Goal: Transaction & Acquisition: Purchase product/service

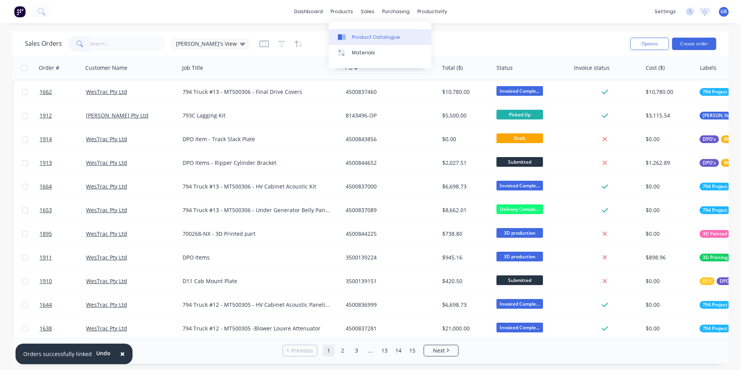
click at [371, 35] on div "Product Catalogue" at bounding box center [376, 37] width 48 height 7
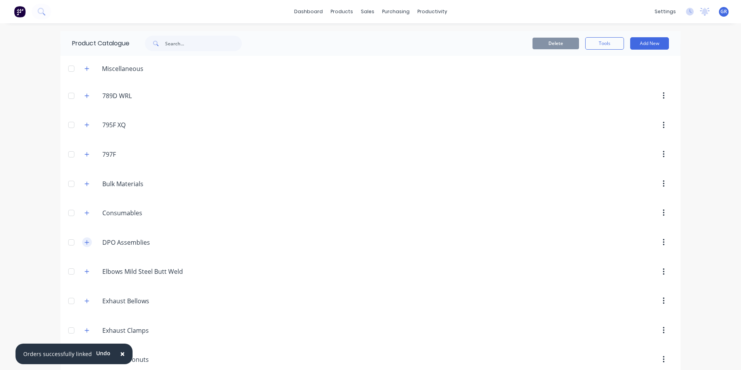
click at [85, 242] on icon "button" at bounding box center [87, 242] width 4 height 4
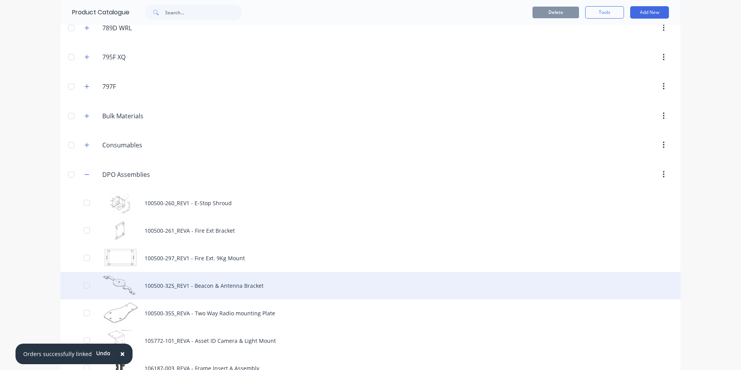
scroll to position [77, 0]
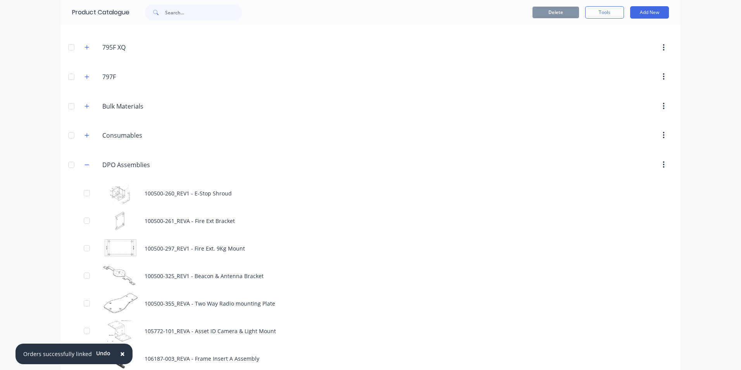
click at [120, 352] on span "×" at bounding box center [122, 353] width 5 height 11
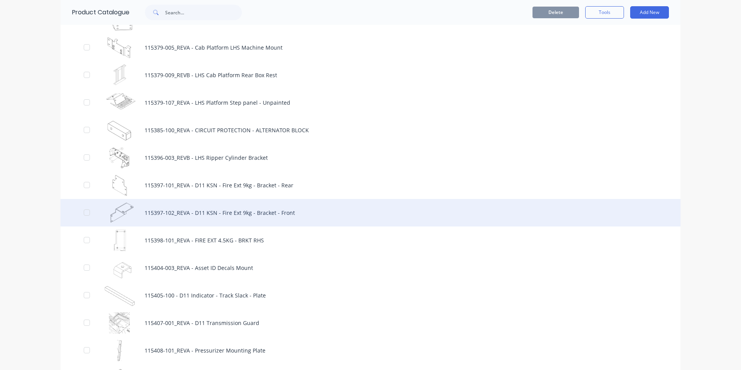
scroll to position [1278, 0]
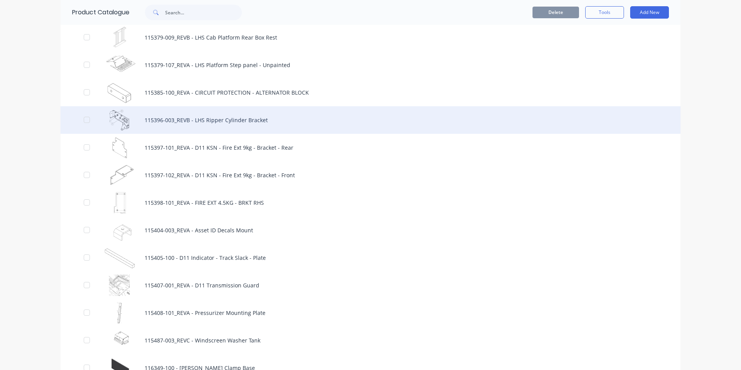
click at [174, 119] on div "115396-003_REVB - LHS Ripper Cylinder Bracket" at bounding box center [370, 120] width 620 height 28
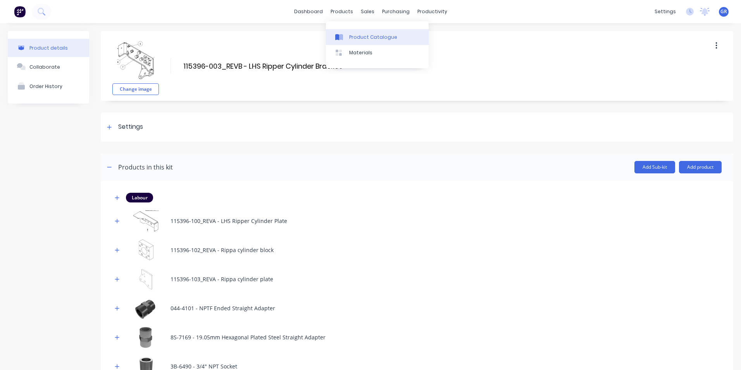
click at [359, 37] on div "Product Catalogue" at bounding box center [373, 37] width 48 height 7
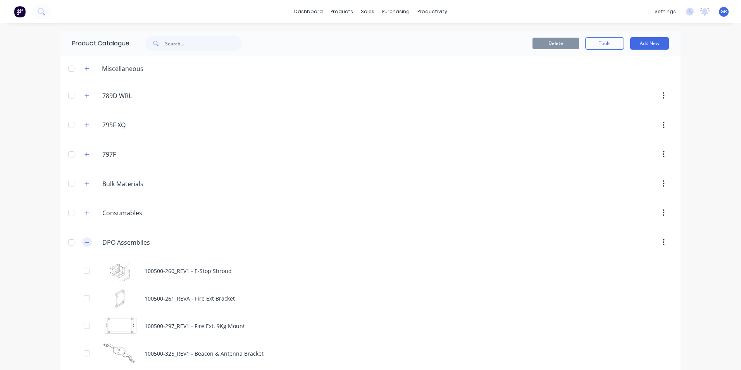
click at [89, 241] on button "button" at bounding box center [87, 242] width 10 height 10
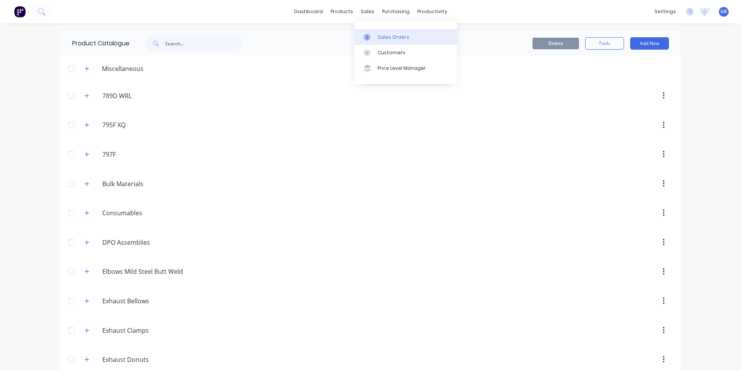
click at [393, 38] on div "Sales Orders" at bounding box center [393, 37] width 32 height 7
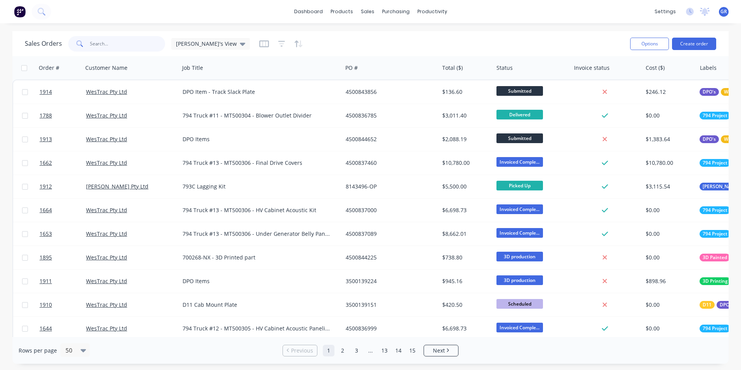
click at [102, 43] on input "text" at bounding box center [128, 43] width 76 height 15
paste input "115396-003"
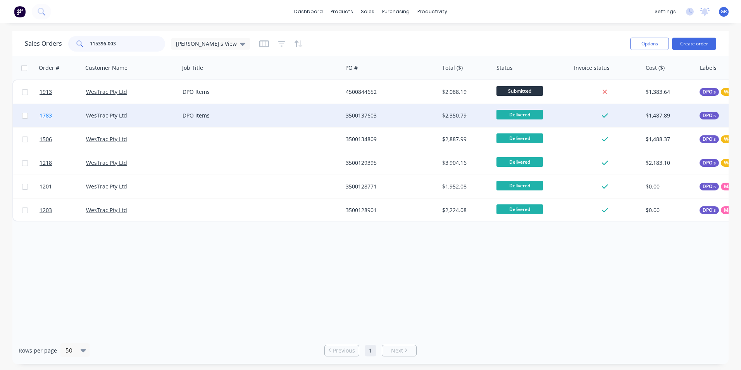
type input "115396-003"
click at [50, 116] on span "1783" at bounding box center [46, 116] width 12 height 8
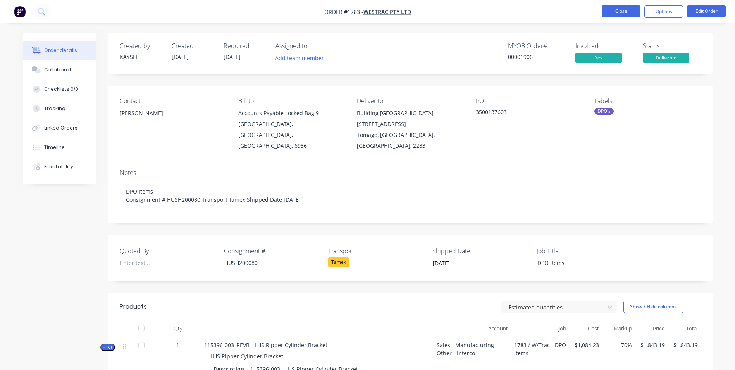
click at [621, 14] on button "Close" at bounding box center [621, 11] width 39 height 12
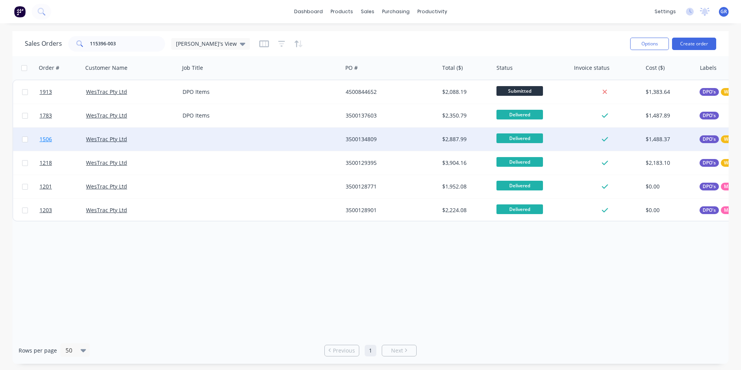
click at [48, 140] on span "1506" at bounding box center [46, 139] width 12 height 8
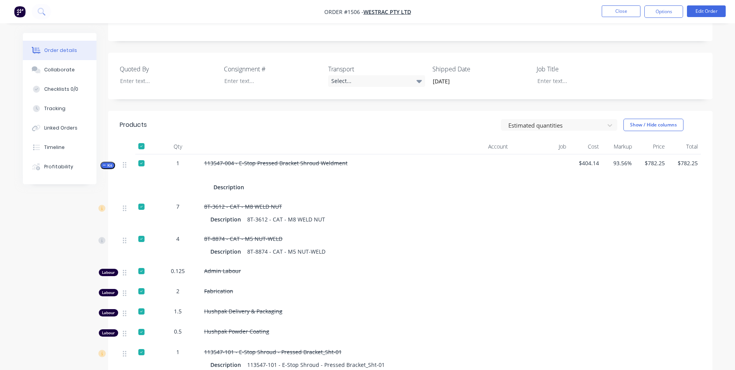
scroll to position [194, 0]
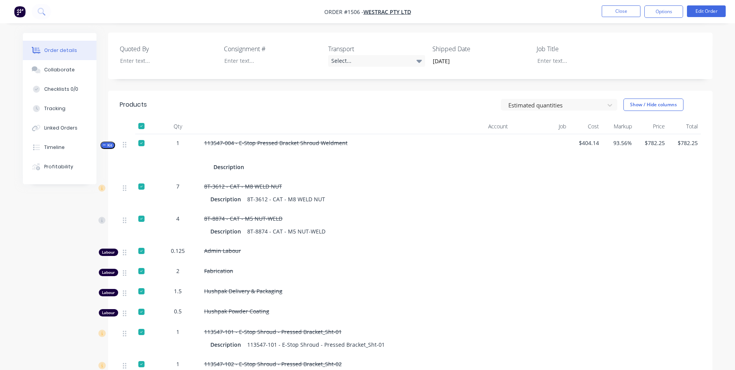
click at [112, 142] on span "Kit" at bounding box center [108, 145] width 10 height 6
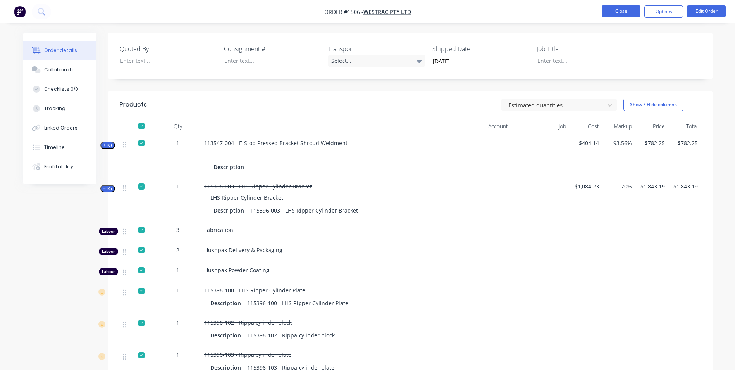
click at [614, 8] on button "Close" at bounding box center [621, 11] width 39 height 12
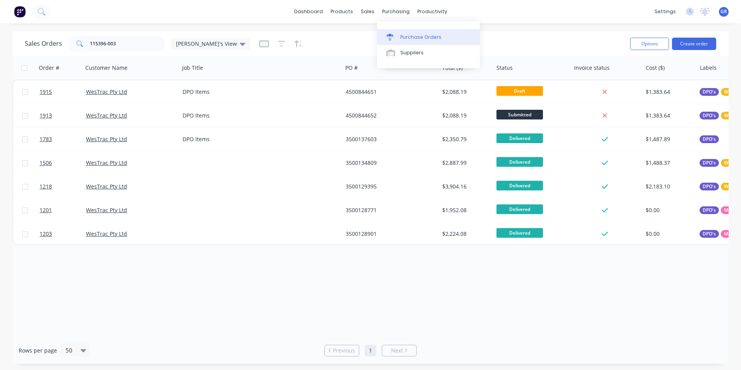
click at [413, 36] on div "Purchase Orders" at bounding box center [420, 37] width 41 height 7
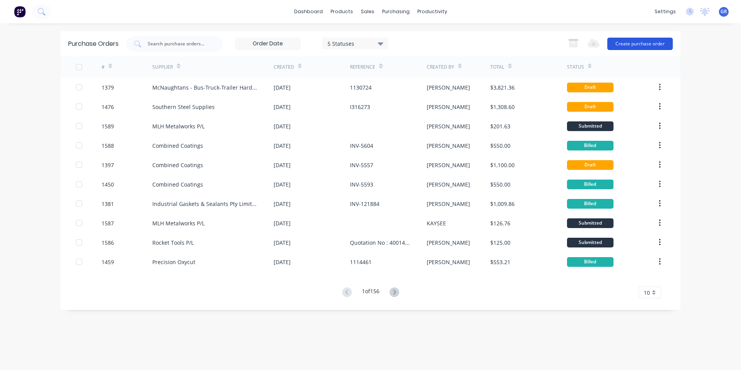
click at [633, 45] on button "Create purchase order" at bounding box center [639, 44] width 65 height 12
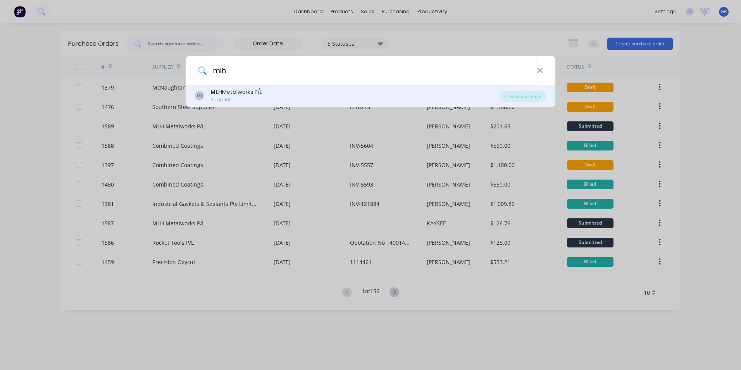
type input "mlh"
click at [215, 93] on b "MLH" at bounding box center [216, 92] width 12 height 8
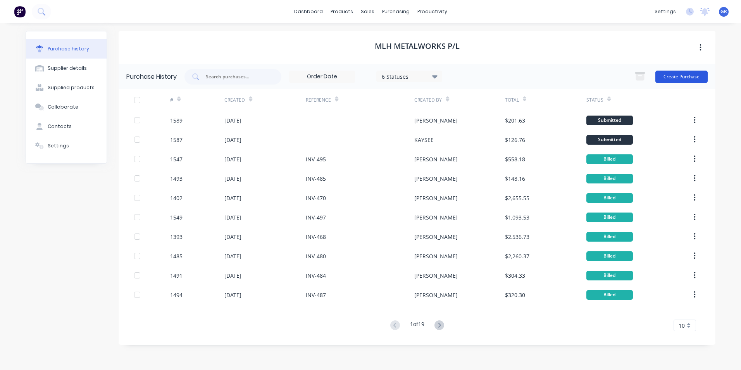
click at [682, 72] on button "Create Purchase" at bounding box center [681, 76] width 52 height 12
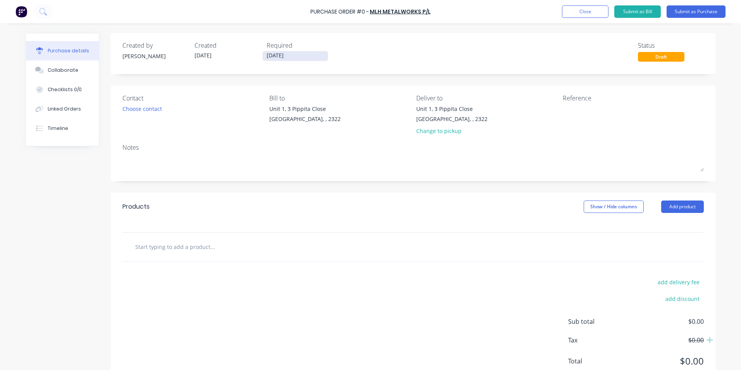
click at [293, 55] on input "[DATE]" at bounding box center [295, 56] width 65 height 10
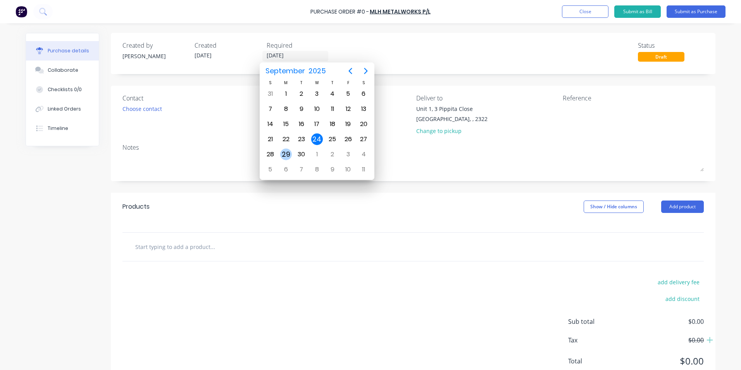
click at [284, 153] on div "29" at bounding box center [286, 154] width 12 height 12
type input "29/09/25"
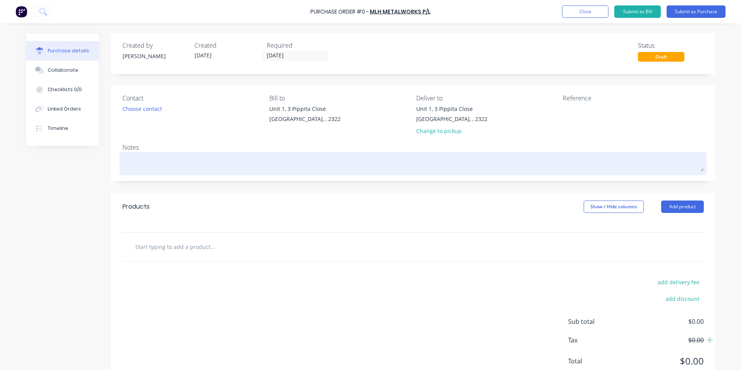
click at [153, 157] on textarea at bounding box center [412, 162] width 581 height 17
type textarea "x"
type textarea "J"
type textarea "x"
type textarea "JN"
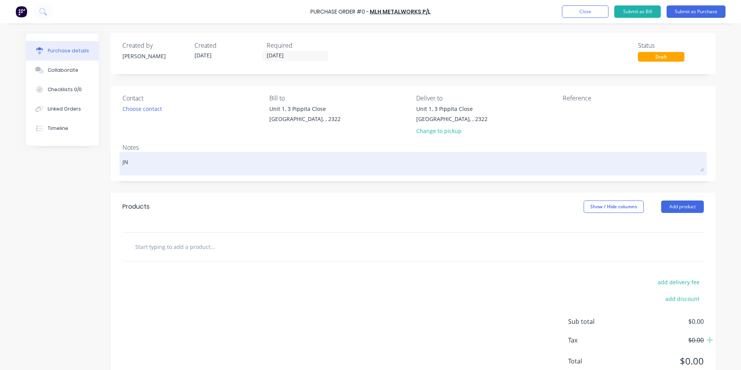
type textarea "x"
type textarea "JN1"
type textarea "x"
type textarea "JN19"
type textarea "x"
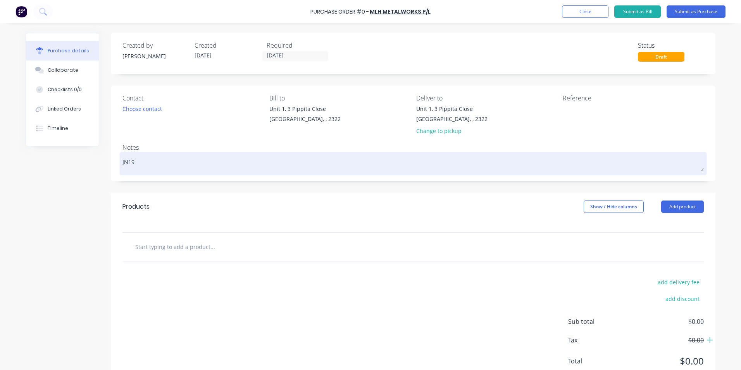
type textarea "JN191"
type textarea "x"
type textarea "JN1913"
type textarea "x"
type textarea "JN1913"
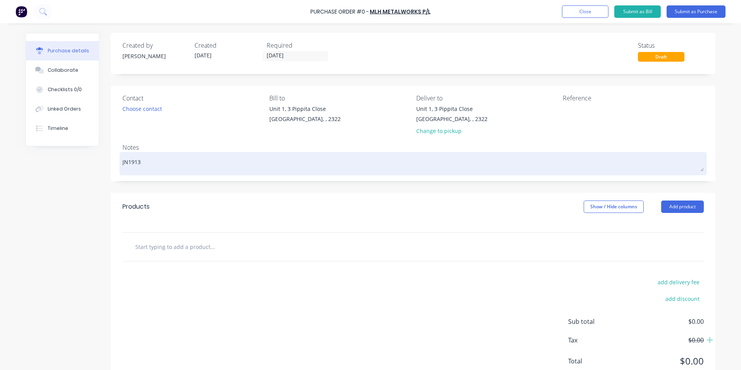
type textarea "x"
type textarea "JN1913 &"
type textarea "x"
type textarea "JN1913 &"
type textarea "x"
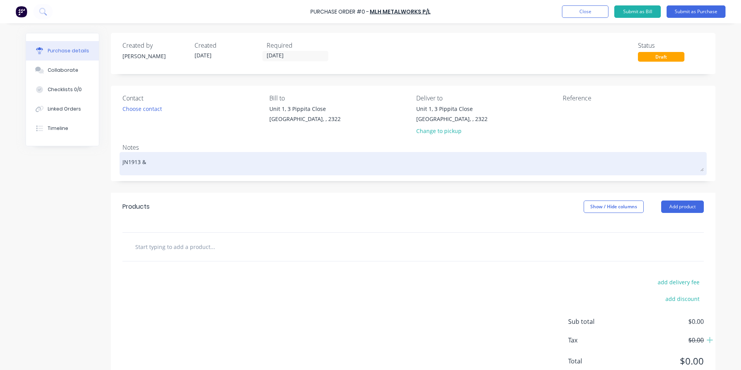
type textarea "JN1913 & J"
type textarea "x"
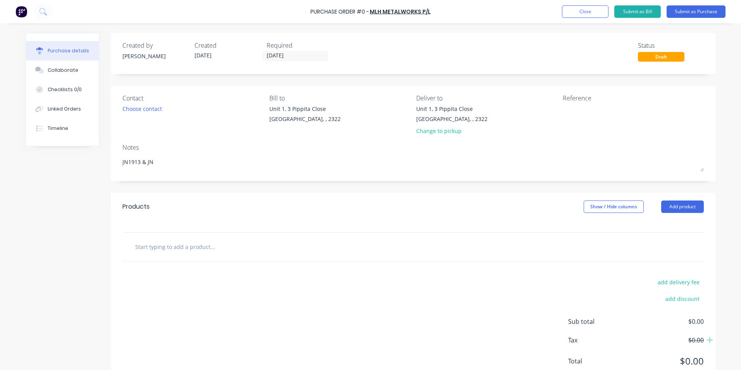
type textarea "JN1913 & JN"
type textarea "x"
type textarea "JN1913 & JN"
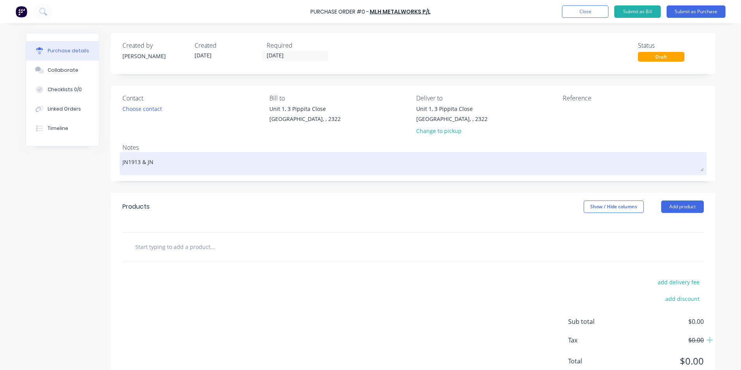
type textarea "x"
type textarea "JN1913 & JN1"
type textarea "x"
type textarea "JN1913 & JN19"
type textarea "x"
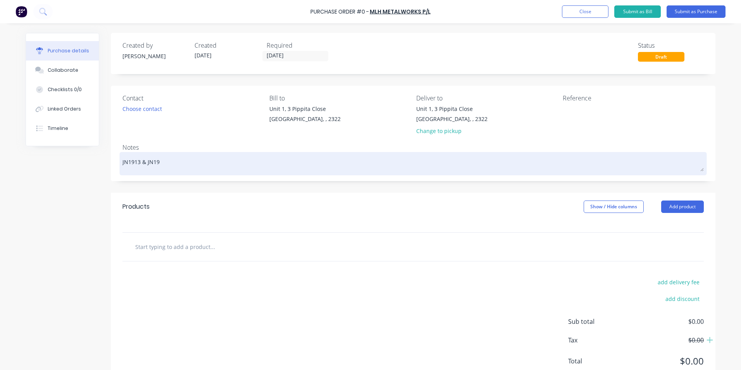
type textarea "JN1913 & JN191"
type textarea "x"
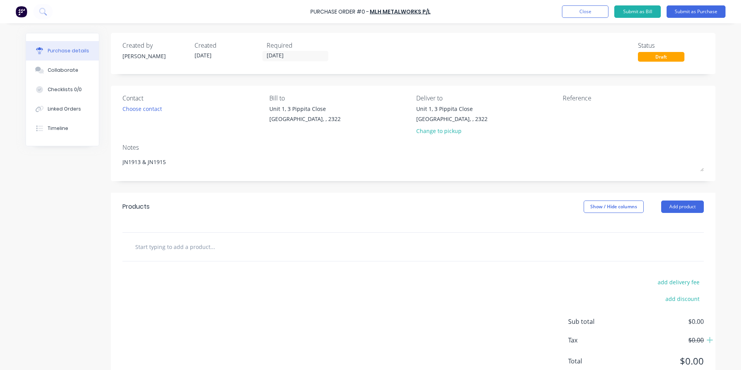
type textarea "JN1913 & JN1915"
type textarea "x"
type textarea "JN1913 & JN1915"
click at [174, 247] on input "text" at bounding box center [212, 246] width 155 height 15
type textarea "x"
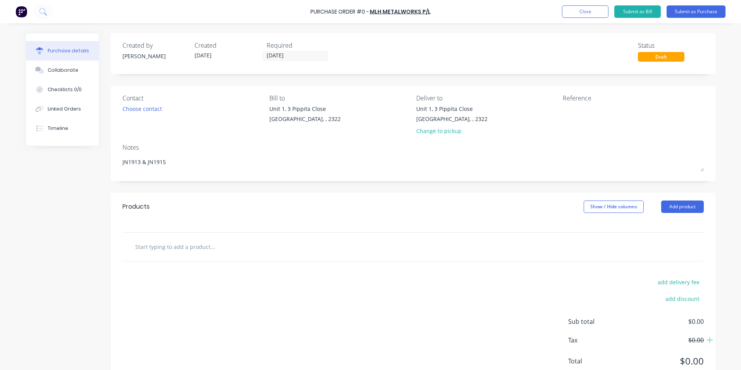
type input "S"
type textarea "x"
type input "Su"
type textarea "x"
type input "Sup"
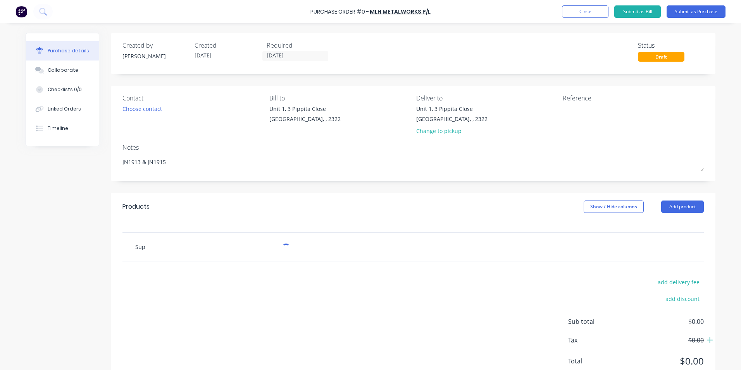
type textarea "x"
type input "Supp"
type textarea "x"
type input "Suppl"
type textarea "x"
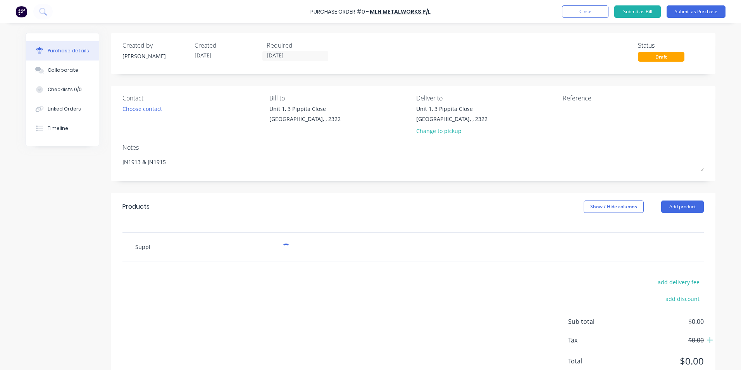
type input "Supply"
type textarea "x"
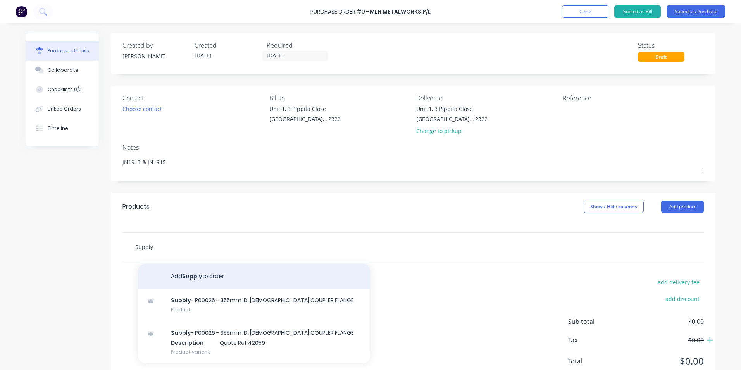
type input "Supply"
click at [195, 274] on button "Add Supply to order" at bounding box center [254, 275] width 232 height 25
type textarea "x"
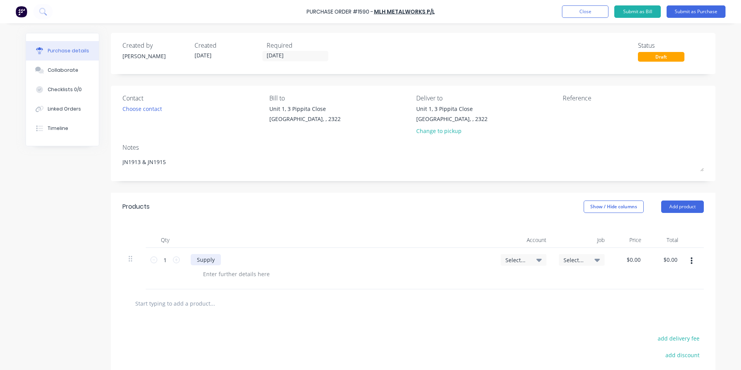
type textarea "x"
click at [214, 259] on div "Supply" at bounding box center [206, 259] width 30 height 11
click at [512, 257] on span "Select..." at bounding box center [516, 260] width 23 height 8
type textarea "x"
click at [472, 284] on input at bounding box center [497, 282] width 79 height 15
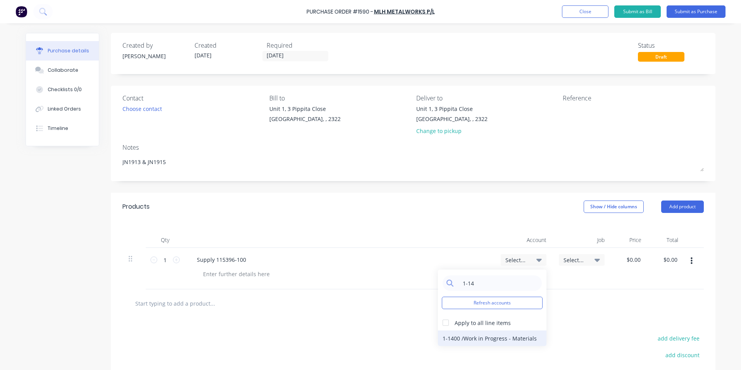
type input "1-14"
click at [480, 339] on div "1-1400 / Work in Progress - Materials" at bounding box center [492, 337] width 108 height 15
click at [569, 257] on span "Select..." at bounding box center [574, 260] width 23 height 8
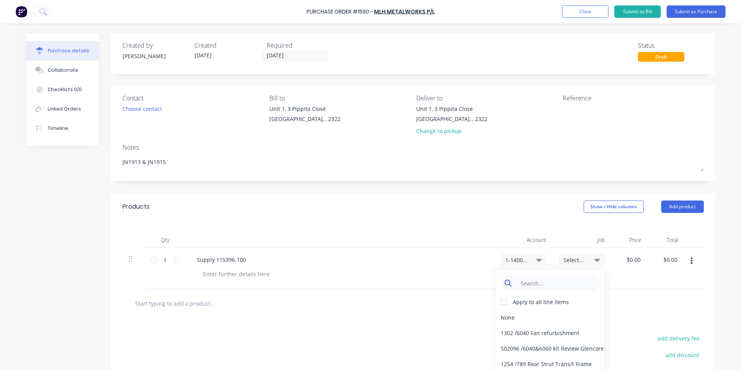
type textarea "x"
click at [526, 280] on input at bounding box center [555, 282] width 79 height 15
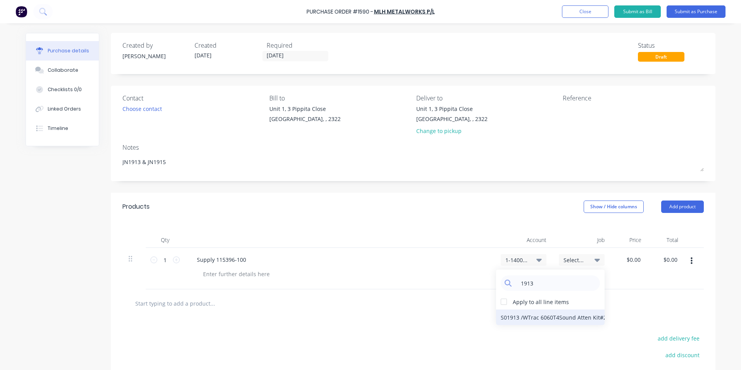
type input "1913"
click at [534, 317] on div "S01913 / WTrac 6060T4Sound Atten Kit#2" at bounding box center [550, 316] width 108 height 15
type textarea "x"
type input "0.00"
click at [629, 261] on input "0.00" at bounding box center [633, 259] width 18 height 11
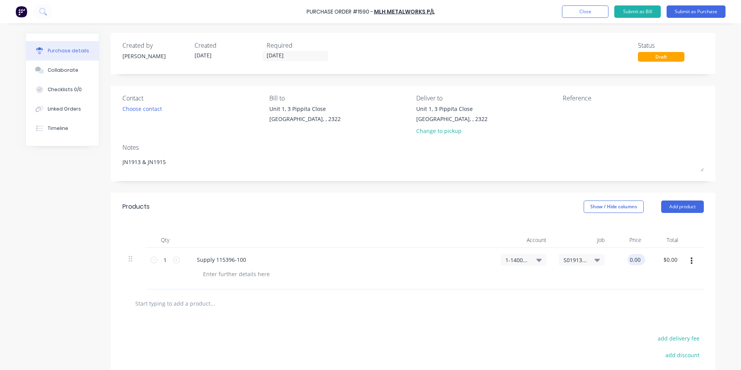
click at [631, 260] on input "0.00" at bounding box center [634, 259] width 15 height 11
type textarea "x"
click at [631, 260] on input "0.00" at bounding box center [634, 259] width 15 height 11
type input "160.78"
type textarea "x"
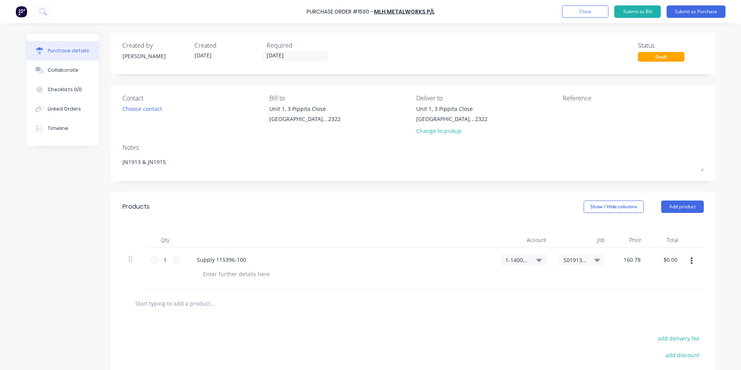
type input "$160.78"
click at [626, 274] on div "$160.78 160.78" at bounding box center [628, 268] width 37 height 41
click at [690, 260] on icon "button" at bounding box center [691, 260] width 2 height 7
click at [658, 297] on button "Duplicate" at bounding box center [667, 296] width 66 height 15
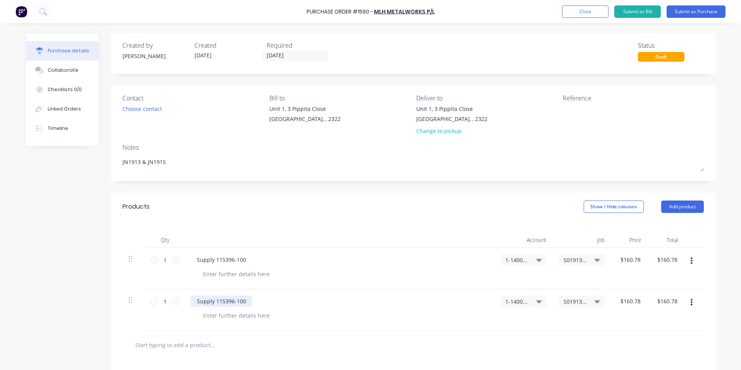
type textarea "x"
click at [239, 301] on div "Supply 115396-100" at bounding box center [222, 300] width 62 height 11
type textarea "x"
click at [218, 273] on div at bounding box center [236, 273] width 79 height 11
drag, startPoint x: 249, startPoint y: 273, endPoint x: 198, endPoint y: 273, distance: 51.9
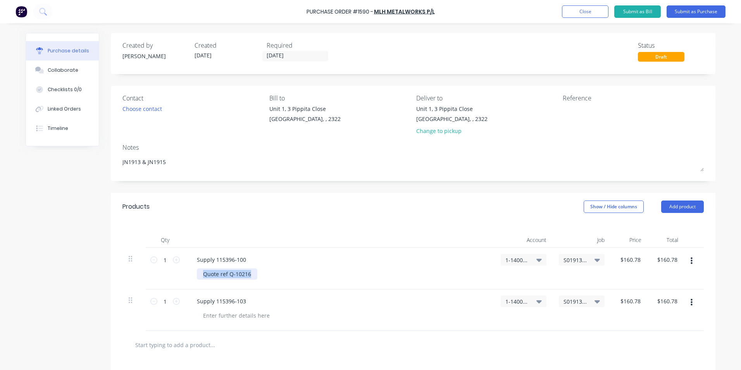
click at [198, 273] on div "Quote ref Q-10216" at bounding box center [227, 273] width 60 height 11
copy div "Quote ref Q-10216"
type textarea "x"
click at [230, 315] on div at bounding box center [236, 314] width 79 height 11
paste div
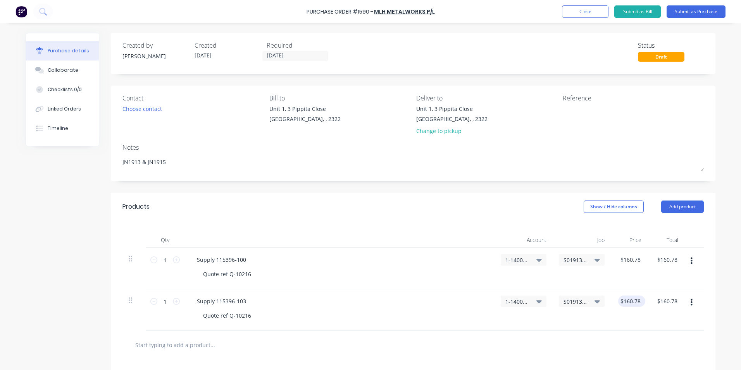
type textarea "x"
type input "160.78"
click at [628, 299] on input "160.78" at bounding box center [631, 300] width 21 height 11
click at [626, 301] on input "160.78" at bounding box center [631, 300] width 21 height 11
type textarea "x"
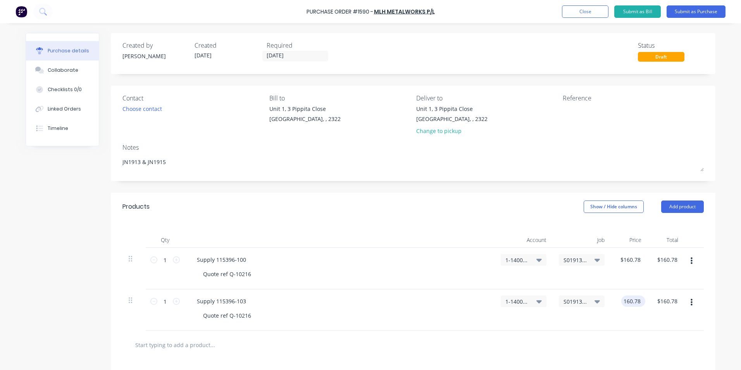
click at [626, 301] on input "160.78" at bounding box center [631, 300] width 21 height 11
type input "125.56"
type textarea "x"
type input "$125.56"
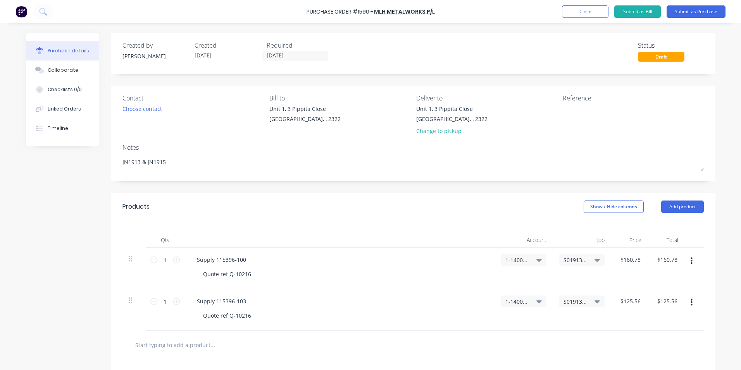
click at [639, 314] on div "$125.56 $125.56" at bounding box center [628, 309] width 37 height 41
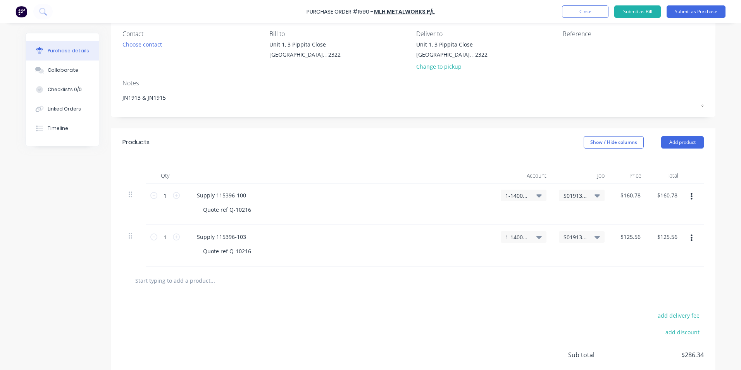
scroll to position [77, 0]
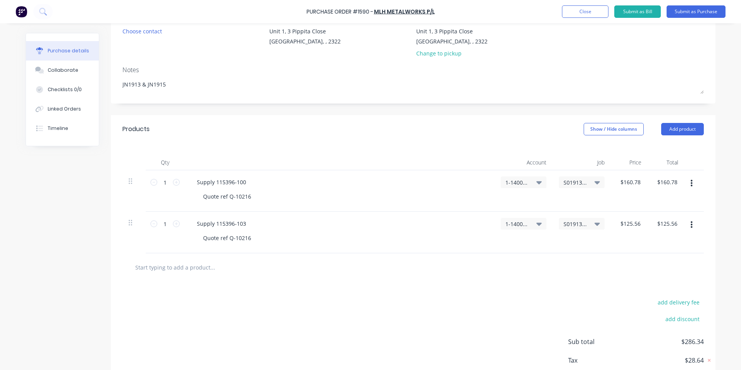
click at [690, 184] on icon "button" at bounding box center [691, 183] width 2 height 9
click at [653, 218] on button "Duplicate" at bounding box center [667, 218] width 66 height 15
type textarea "x"
type input "$160.78"
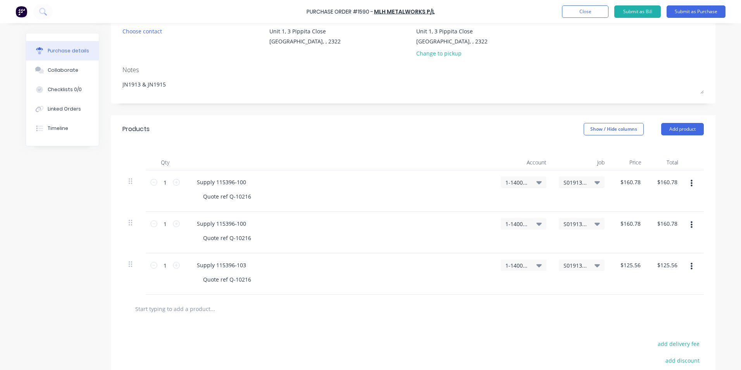
click at [690, 266] on icon "button" at bounding box center [691, 266] width 2 height 9
click at [650, 300] on button "Duplicate" at bounding box center [667, 301] width 66 height 15
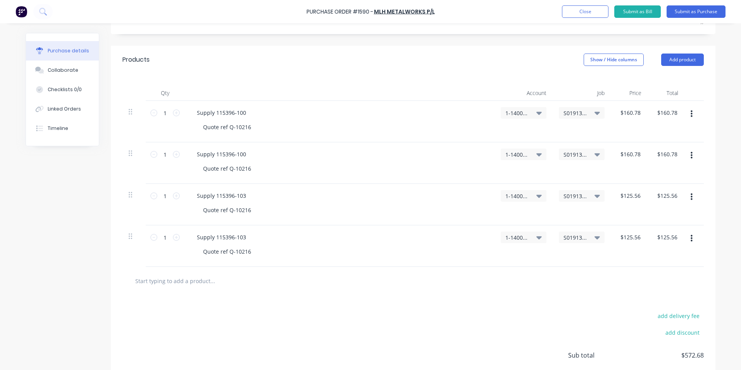
scroll to position [155, 0]
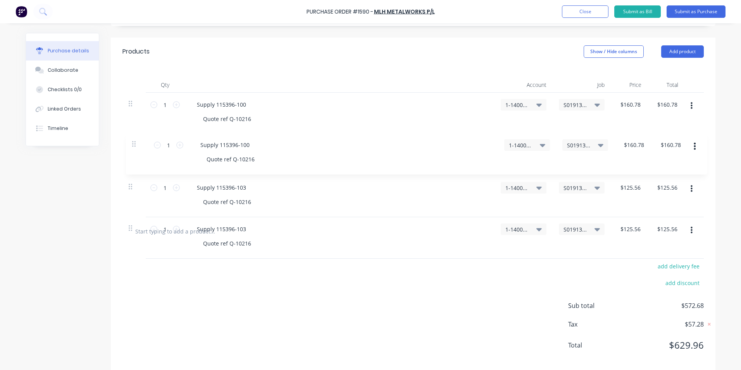
drag, startPoint x: 127, startPoint y: 146, endPoint x: 134, endPoint y: 148, distance: 8.0
click at [134, 148] on div "1 1 Supply 115396-100 Quote ref Q-10216 1-1400 / Work in Progress - Materials S…" at bounding box center [412, 155] width 581 height 124
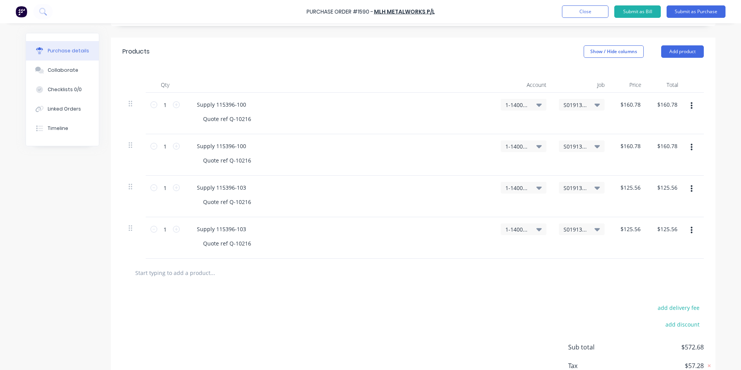
click at [575, 145] on span "S01913 / WTrac 6060T4Sound Atten Kit#2" at bounding box center [574, 146] width 23 height 8
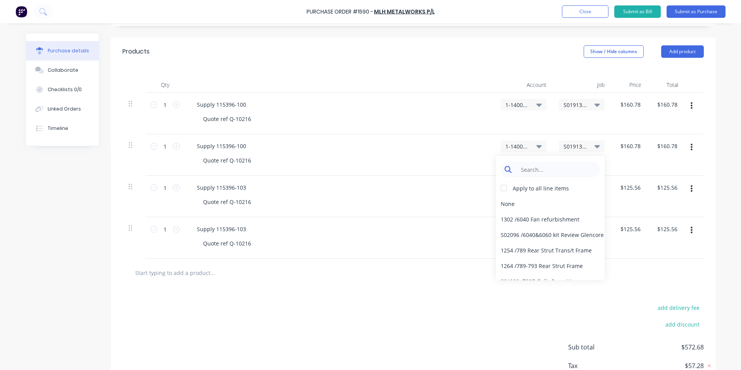
type textarea "x"
click at [519, 168] on input at bounding box center [555, 169] width 79 height 15
type input "1915"
click at [475, 149] on div "Supply 115396-100" at bounding box center [339, 145] width 297 height 11
type textarea "x"
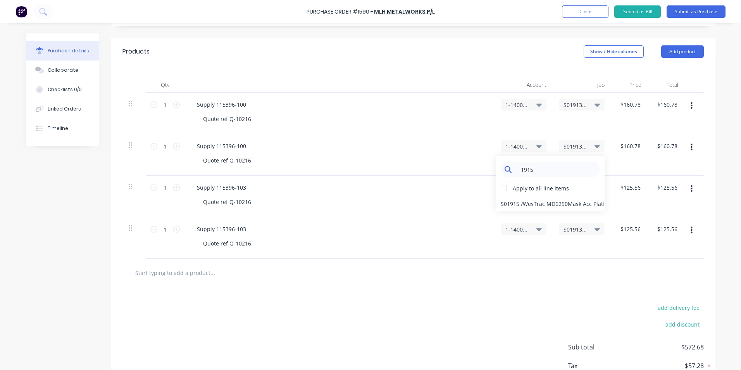
drag, startPoint x: 534, startPoint y: 170, endPoint x: 514, endPoint y: 168, distance: 19.8
click at [516, 168] on input "1915" at bounding box center [555, 169] width 79 height 15
click at [474, 151] on div "Supply 115396-100 Quote ref Q-10216" at bounding box center [339, 154] width 310 height 41
drag, startPoint x: 485, startPoint y: 148, endPoint x: 490, endPoint y: 144, distance: 5.5
click at [486, 147] on div "Supply 115396-100 Quote ref Q-10216" at bounding box center [339, 154] width 310 height 41
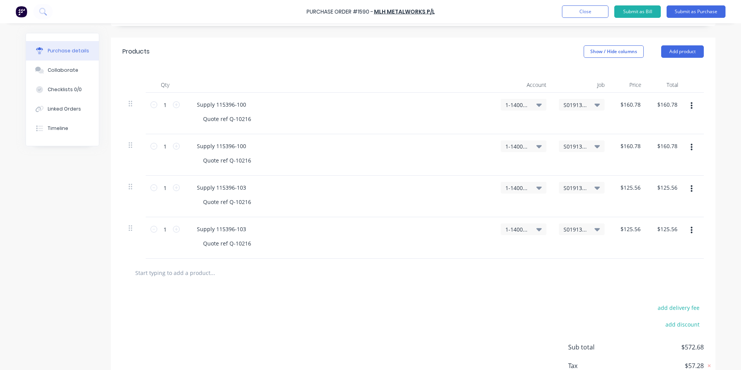
click at [687, 188] on button "button" at bounding box center [691, 189] width 18 height 14
click at [652, 255] on button "Delete" at bounding box center [667, 255] width 66 height 15
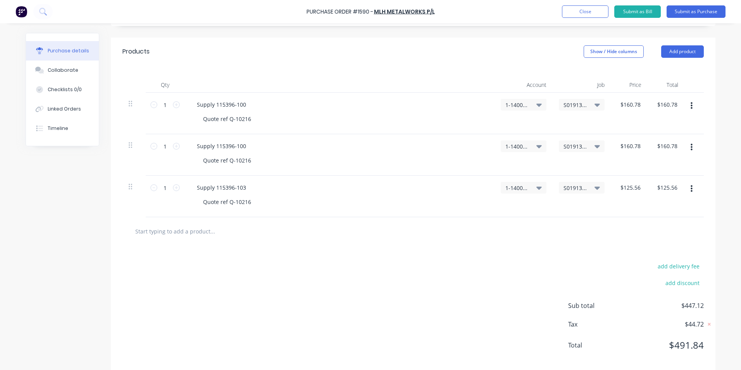
click at [686, 187] on button "button" at bounding box center [691, 189] width 18 height 14
click at [651, 254] on button "Delete" at bounding box center [667, 255] width 66 height 15
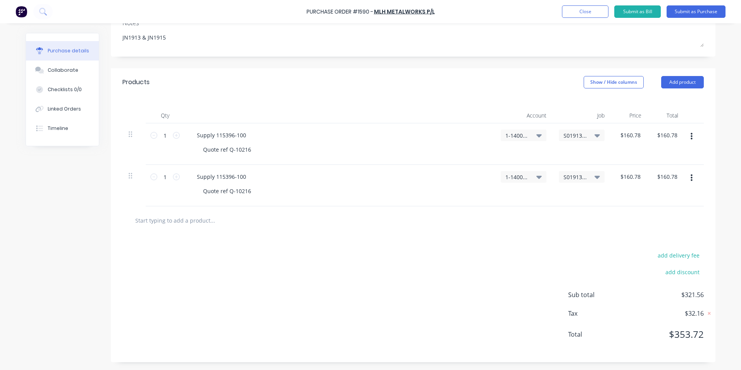
scroll to position [124, 0]
drag, startPoint x: 244, startPoint y: 177, endPoint x: 240, endPoint y: 177, distance: 3.9
click at [240, 177] on div "Supply 115396-100" at bounding box center [222, 176] width 62 height 11
click at [212, 134] on div "Supply 115396-100" at bounding box center [222, 134] width 62 height 11
drag, startPoint x: 248, startPoint y: 149, endPoint x: 227, endPoint y: 150, distance: 21.3
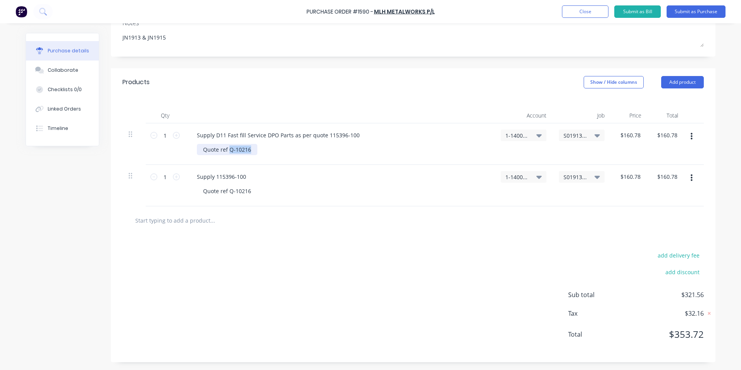
click at [227, 150] on div "Quote ref Q-10216" at bounding box center [227, 149] width 60 height 11
click at [323, 135] on div "Supply D11 Fast fill Service DPO Parts as per quote 115396-100" at bounding box center [278, 134] width 175 height 11
drag, startPoint x: 376, startPoint y: 136, endPoint x: 345, endPoint y: 136, distance: 30.6
click at [345, 136] on div "Supply D11 Fast fill Service DPO Parts as per quote Q-10216115396-100" at bounding box center [289, 134] width 197 height 11
drag, startPoint x: 227, startPoint y: 149, endPoint x: 195, endPoint y: 149, distance: 32.5
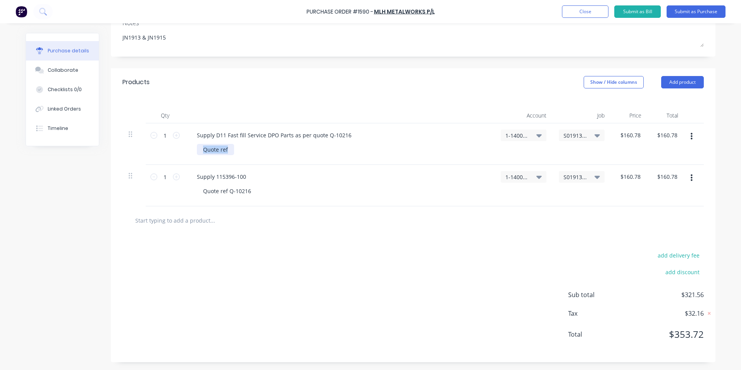
click at [197, 149] on div "Quote ref" at bounding box center [215, 149] width 37 height 11
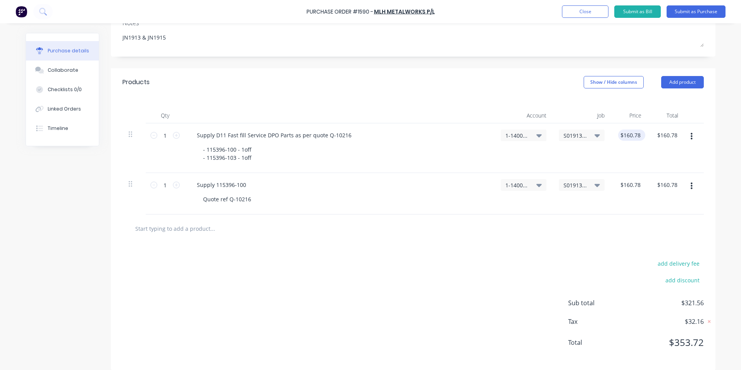
type textarea "x"
type input "160.78"
click at [628, 137] on input "160.78" at bounding box center [630, 134] width 24 height 11
click at [629, 136] on input "160.78" at bounding box center [631, 134] width 21 height 11
type textarea "x"
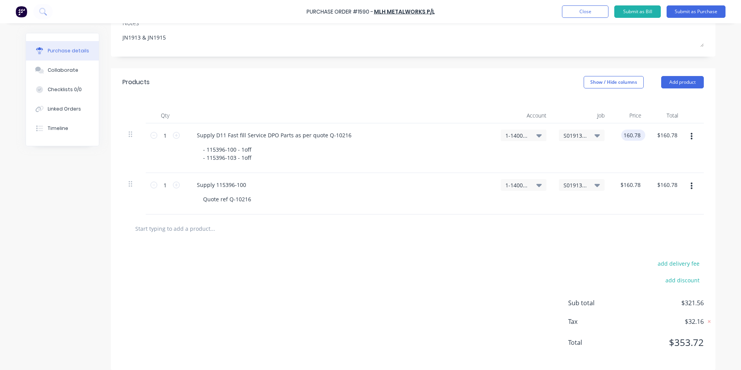
click at [629, 136] on input "160.78" at bounding box center [631, 134] width 21 height 11
type input "286.34"
type textarea "x"
type input "$286.34"
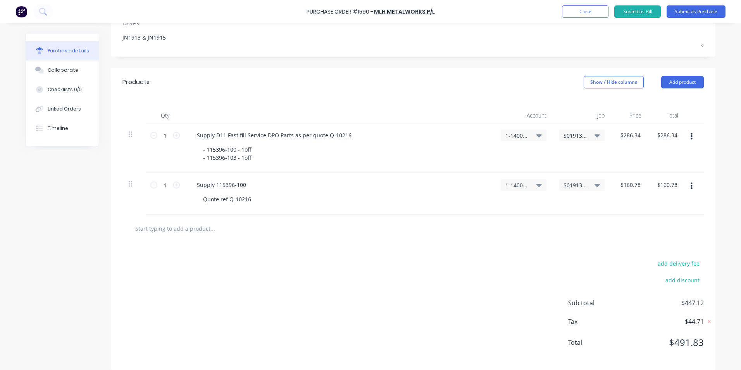
click at [640, 158] on div "$286.34 $286.34" at bounding box center [628, 148] width 37 height 50
click at [687, 184] on button "button" at bounding box center [691, 186] width 18 height 14
click at [646, 251] on button "Delete" at bounding box center [667, 252] width 66 height 15
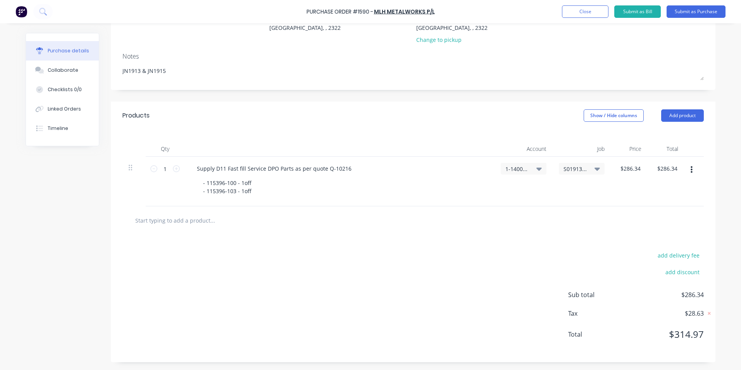
click at [689, 170] on button "button" at bounding box center [691, 170] width 18 height 14
click at [653, 204] on button "Duplicate" at bounding box center [667, 205] width 66 height 15
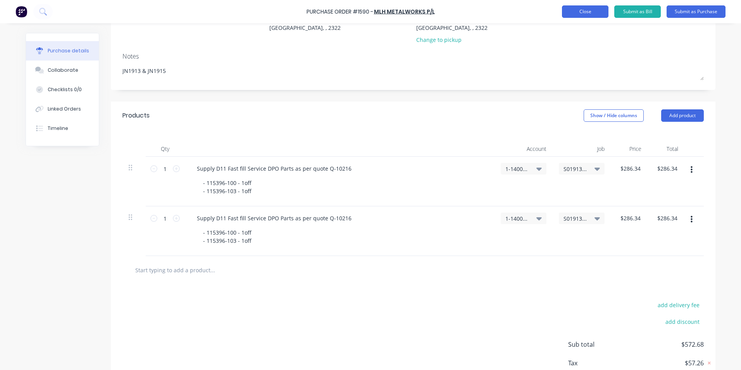
click at [577, 12] on button "Close" at bounding box center [585, 11] width 46 height 12
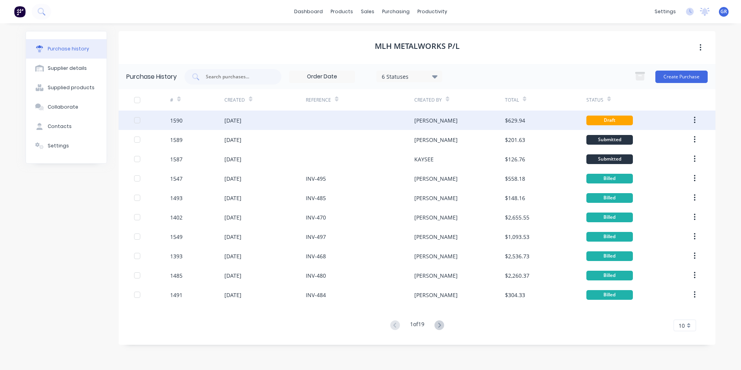
click at [179, 120] on div "1590" at bounding box center [176, 120] width 12 height 8
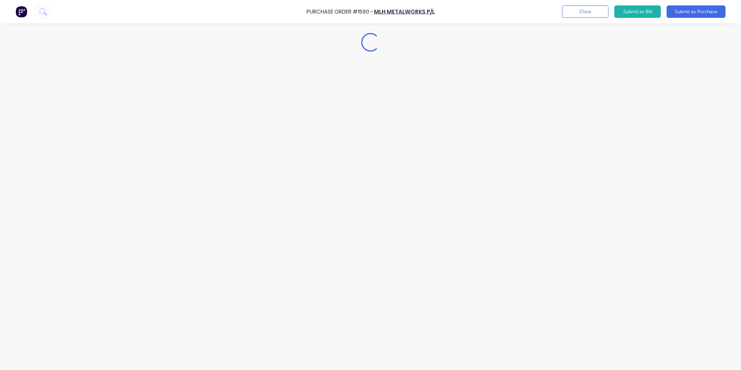
type textarea "x"
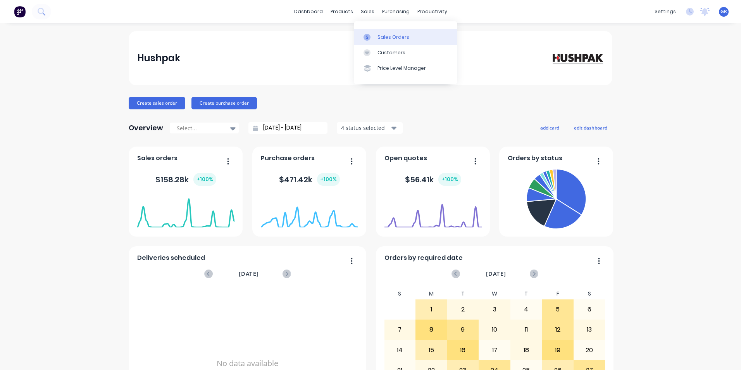
click at [385, 36] on div "Sales Orders" at bounding box center [393, 37] width 32 height 7
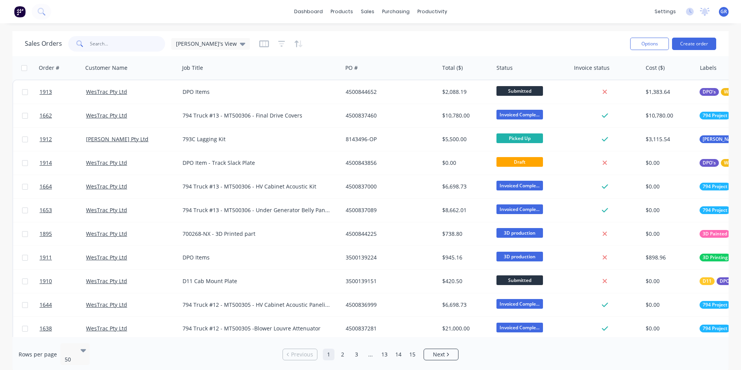
click at [93, 40] on input "text" at bounding box center [128, 43] width 76 height 15
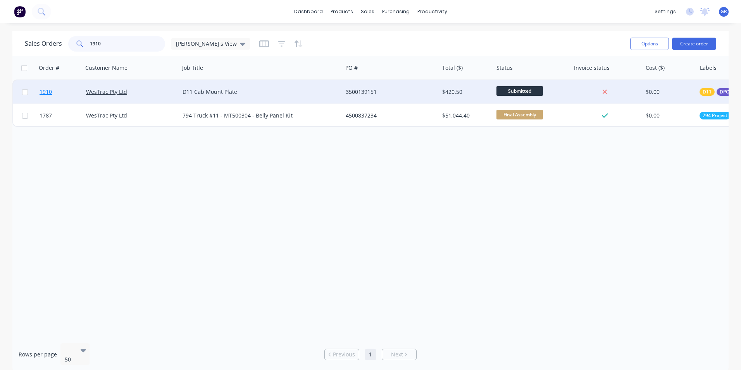
type input "1910"
click at [47, 92] on span "1910" at bounding box center [46, 92] width 12 height 8
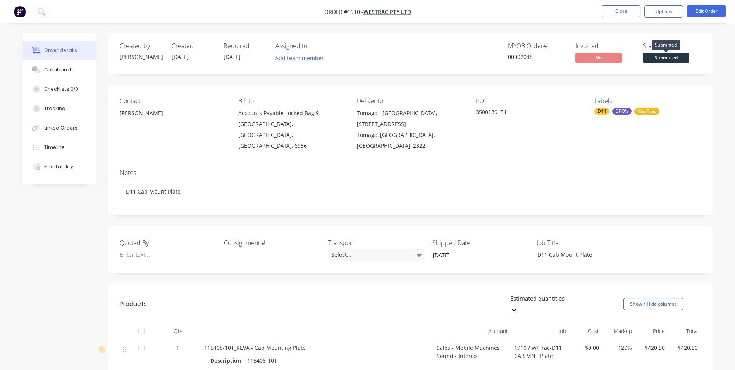
click at [656, 55] on span "Submitted" at bounding box center [666, 58] width 46 height 10
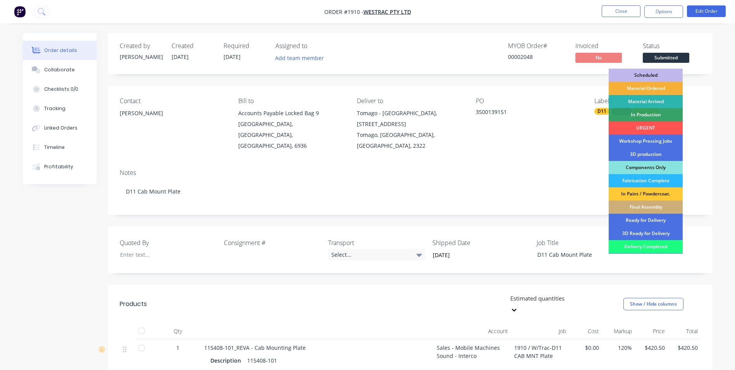
click at [659, 74] on div "Scheduled" at bounding box center [645, 75] width 74 height 13
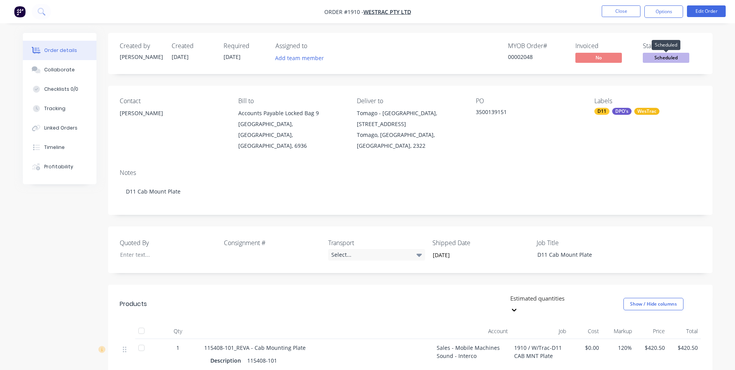
click at [666, 58] on span "Scheduled" at bounding box center [666, 58] width 46 height 10
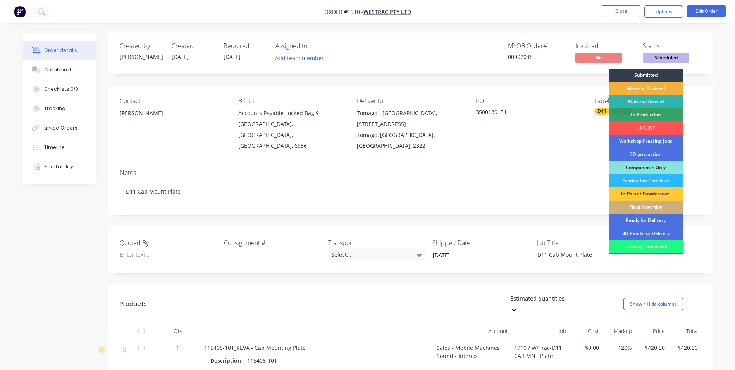
click at [581, 70] on div "Created by [PERSON_NAME] Created [DATE] Required [DATE] Assigned to Add team me…" at bounding box center [410, 53] width 604 height 41
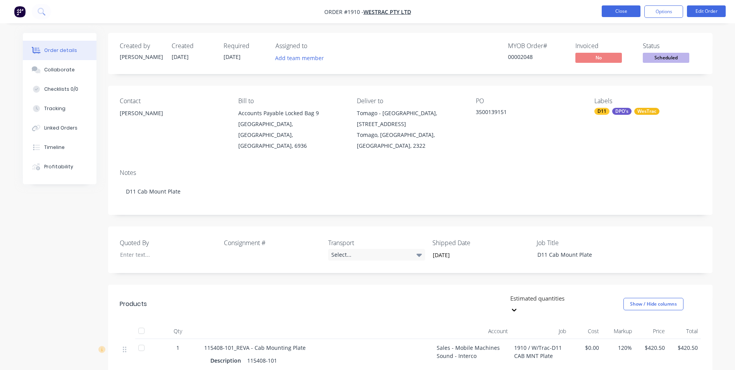
click at [627, 9] on button "Close" at bounding box center [621, 11] width 39 height 12
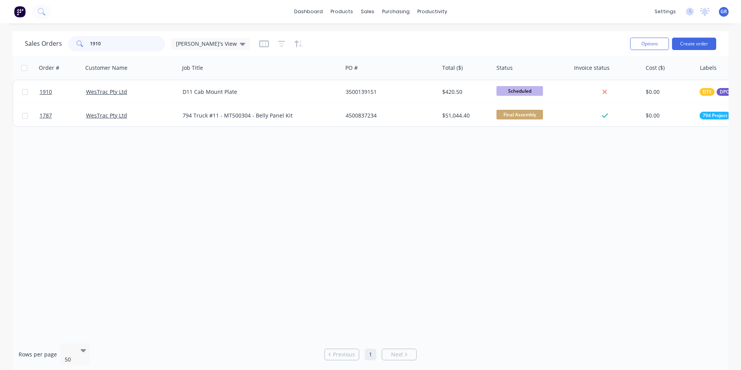
drag, startPoint x: 105, startPoint y: 42, endPoint x: 79, endPoint y: 40, distance: 26.0
click at [79, 40] on div "1910" at bounding box center [116, 43] width 97 height 15
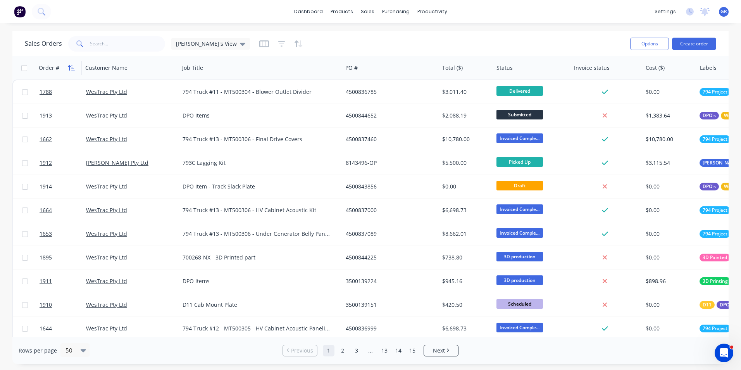
click at [70, 67] on icon "button" at bounding box center [71, 68] width 7 height 6
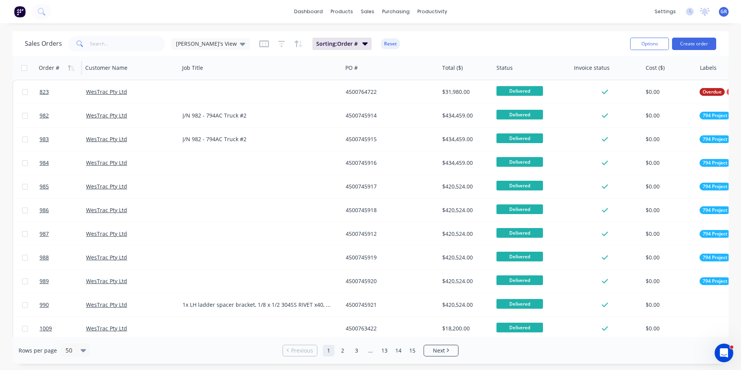
click at [70, 67] on icon "button" at bounding box center [71, 68] width 7 height 6
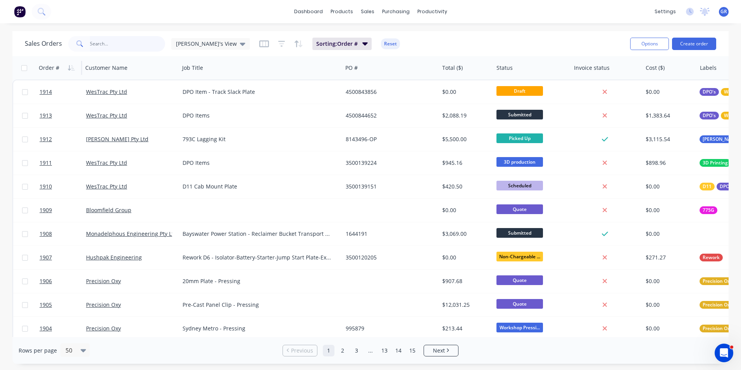
click at [103, 41] on input "text" at bounding box center [128, 43] width 76 height 15
paste input "4500843857"
type input "4500843857"
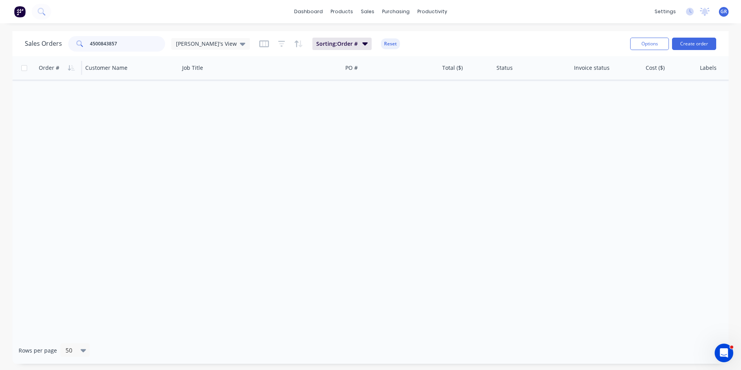
drag, startPoint x: 119, startPoint y: 42, endPoint x: 87, endPoint y: 42, distance: 31.8
click at [87, 42] on div "4500843857" at bounding box center [116, 43] width 97 height 15
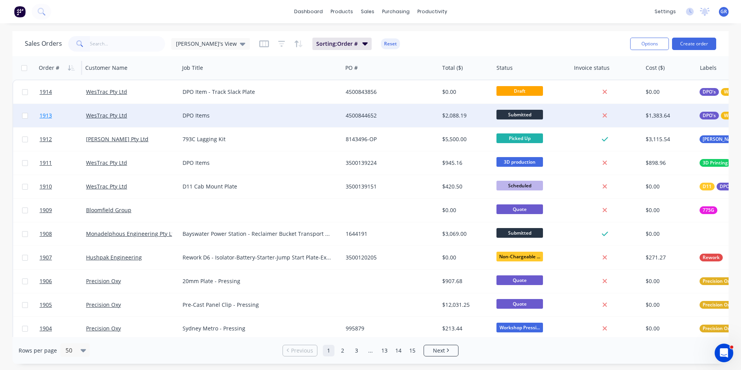
click at [46, 115] on span "1913" at bounding box center [46, 116] width 12 height 8
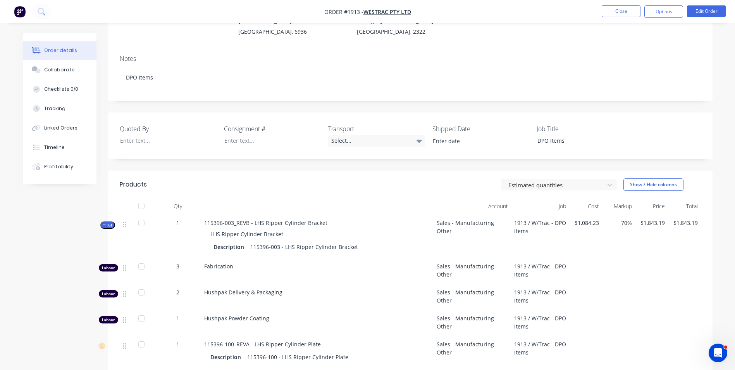
scroll to position [116, 0]
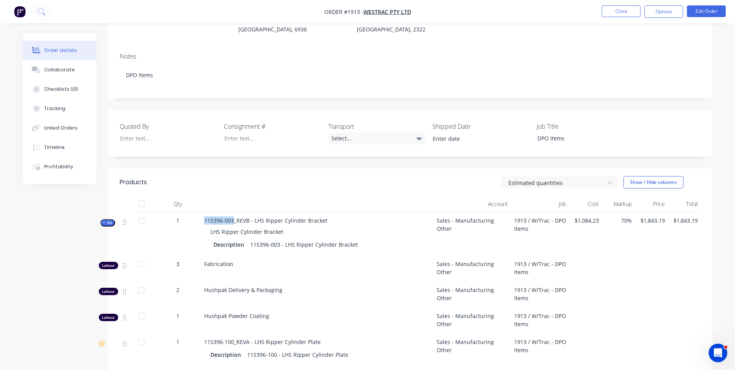
drag, startPoint x: 204, startPoint y: 209, endPoint x: 233, endPoint y: 210, distance: 29.1
click at [233, 217] on span "115396-003_REVB - LHS Ripper Cylinder Bracket" at bounding box center [265, 220] width 123 height 7
copy span "115396-003"
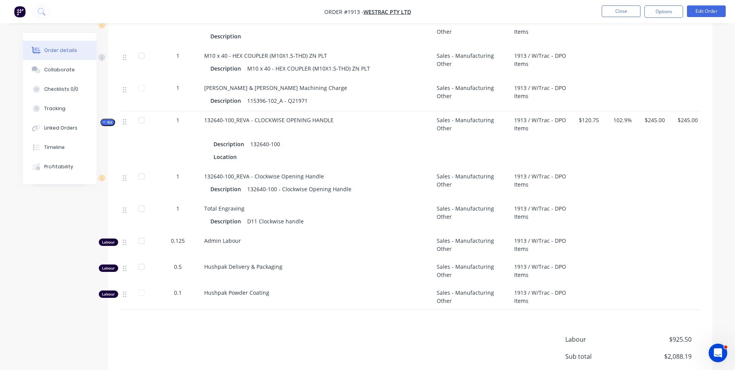
scroll to position [581, 0]
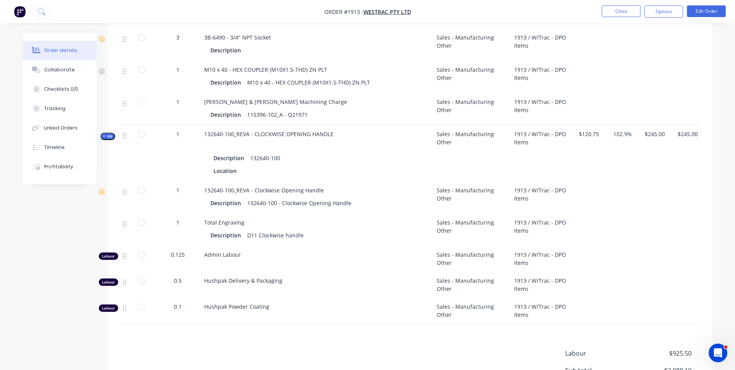
click at [107, 133] on span "Kit" at bounding box center [108, 136] width 10 height 6
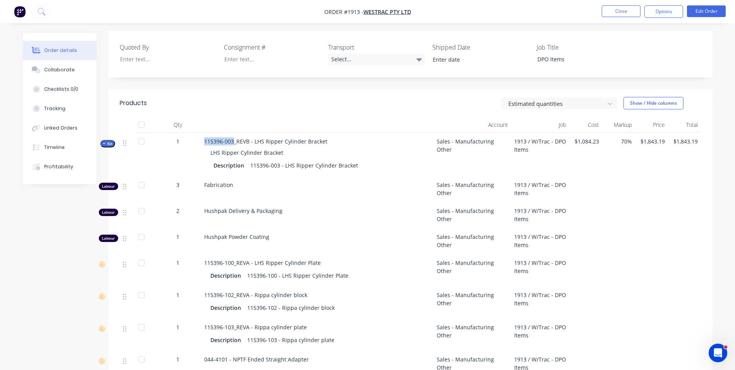
scroll to position [171, 0]
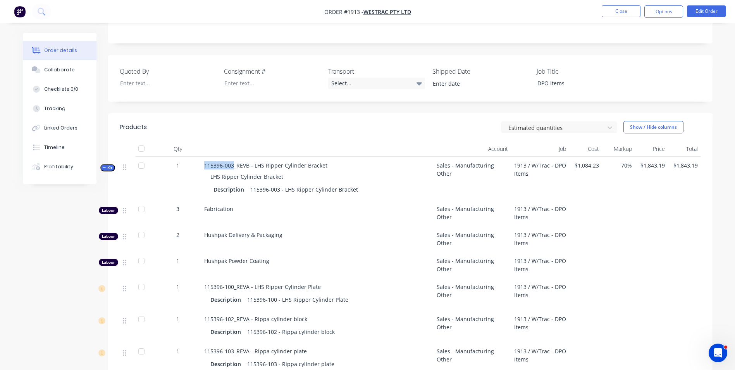
click at [106, 165] on span "Kit" at bounding box center [108, 168] width 10 height 6
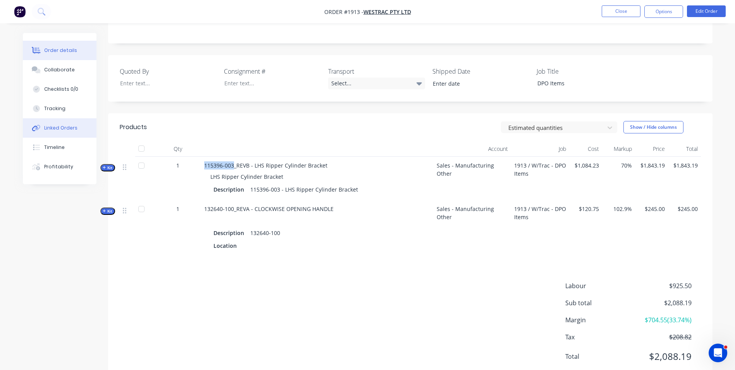
click at [62, 127] on div "Linked Orders" at bounding box center [60, 127] width 33 height 7
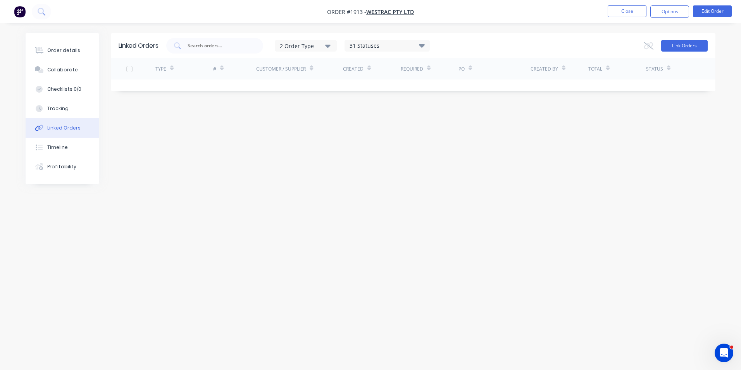
click at [681, 45] on button "Link Orders" at bounding box center [684, 46] width 46 height 12
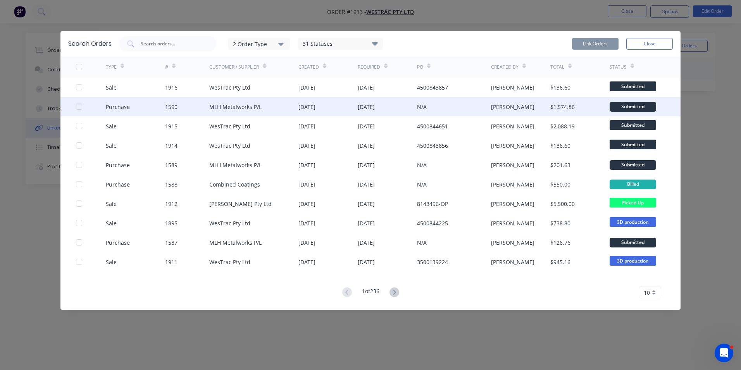
click at [79, 108] on div at bounding box center [78, 106] width 15 height 15
click at [590, 43] on button "Link Orders" at bounding box center [595, 44] width 46 height 12
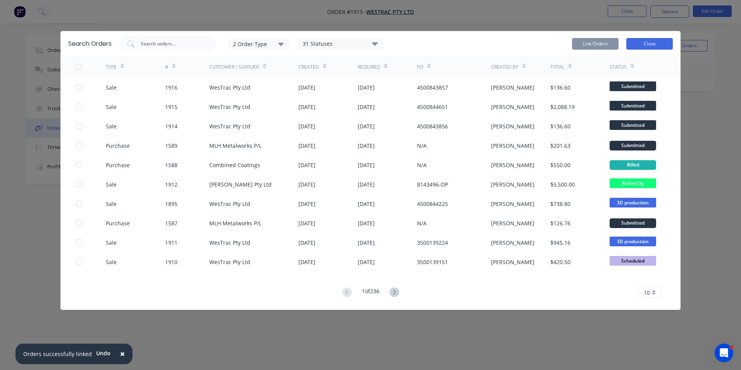
click at [653, 44] on button "Close" at bounding box center [649, 44] width 46 height 12
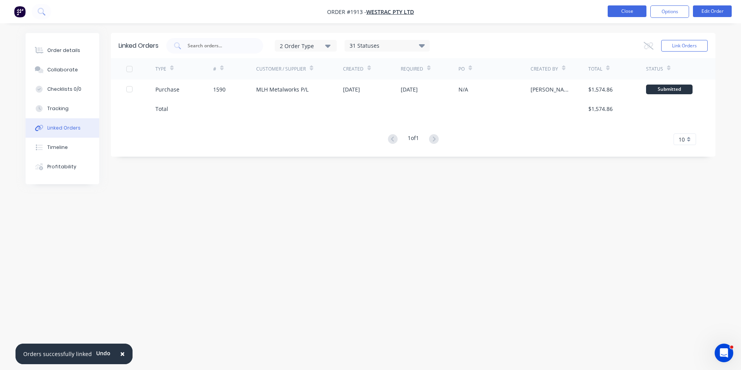
click at [633, 14] on button "Close" at bounding box center [626, 11] width 39 height 12
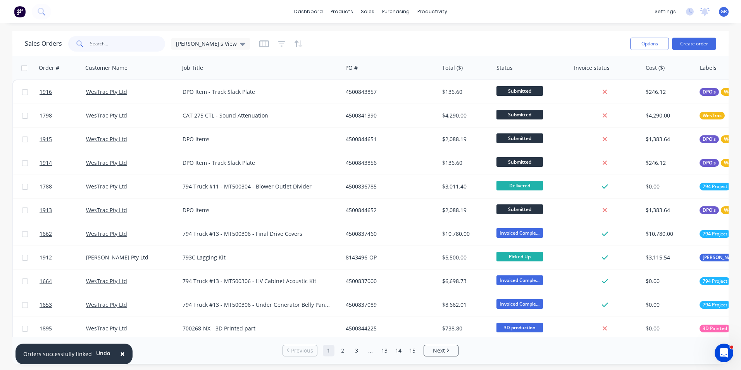
click at [100, 42] on input "text" at bounding box center [128, 43] width 76 height 15
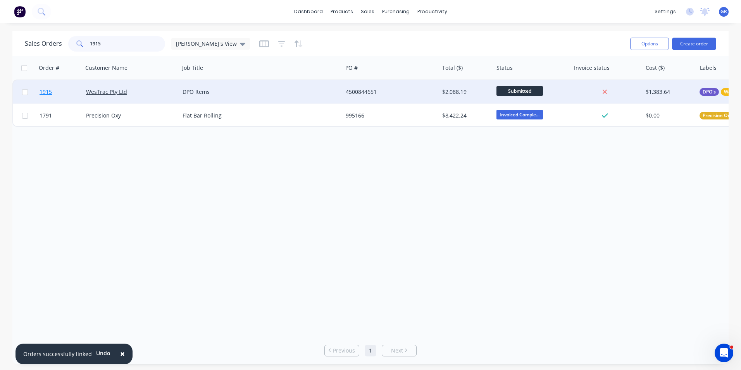
type input "1915"
click at [45, 91] on span "1915" at bounding box center [46, 92] width 12 height 8
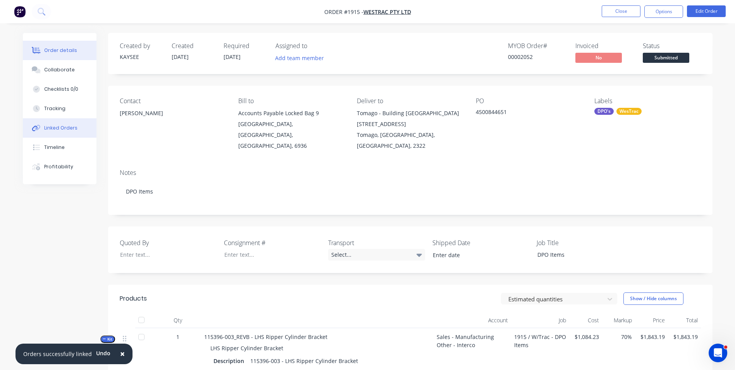
click at [55, 128] on div "Linked Orders" at bounding box center [60, 127] width 33 height 7
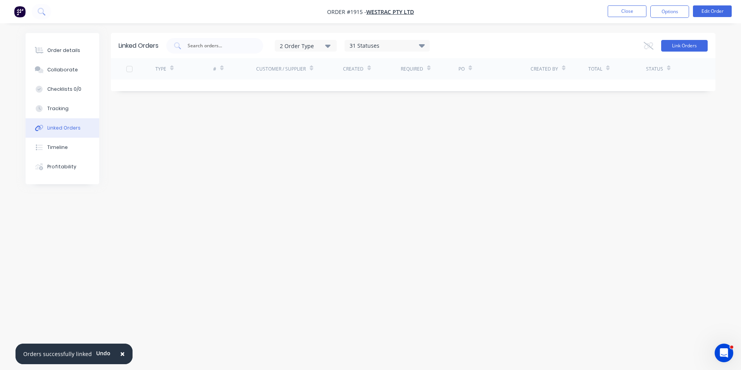
click at [676, 47] on button "Link Orders" at bounding box center [684, 46] width 46 height 12
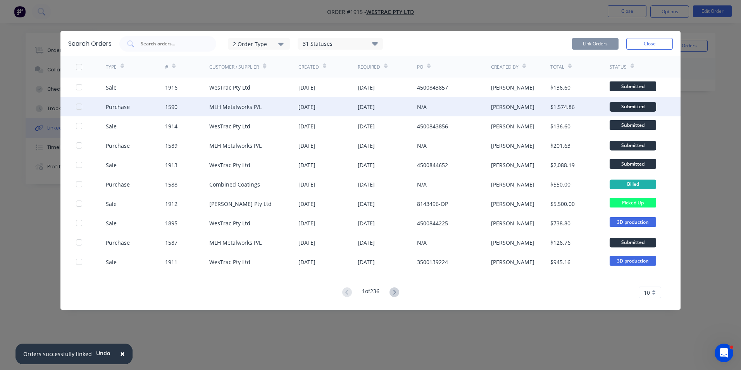
click at [79, 107] on div at bounding box center [78, 106] width 15 height 15
click at [584, 40] on button "Link Orders" at bounding box center [595, 44] width 46 height 12
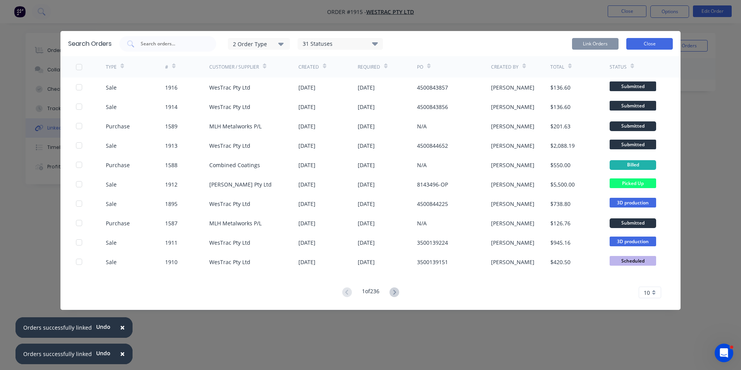
click at [657, 46] on button "Close" at bounding box center [649, 44] width 46 height 12
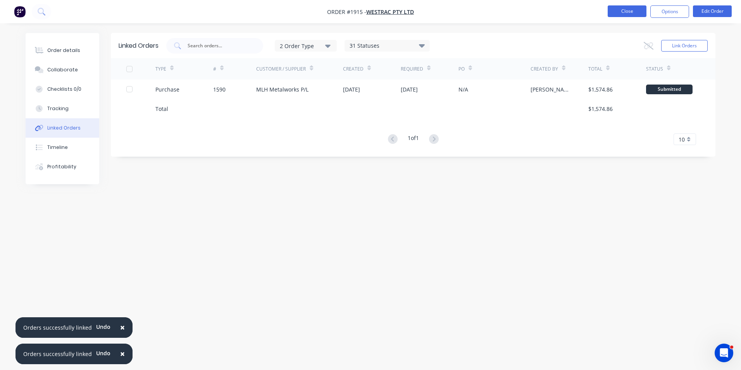
click at [630, 12] on button "Close" at bounding box center [626, 11] width 39 height 12
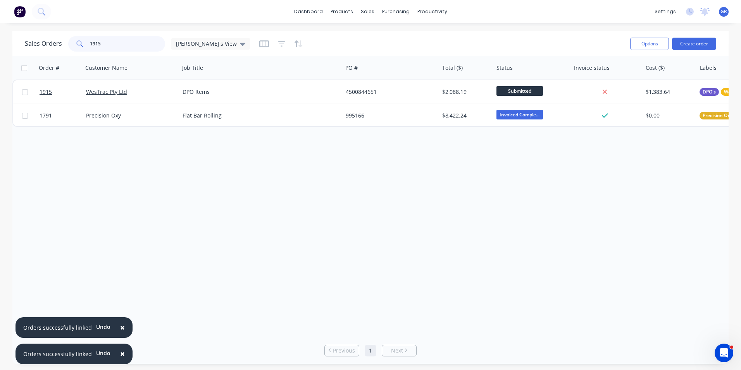
drag, startPoint x: 105, startPoint y: 43, endPoint x: 80, endPoint y: 40, distance: 25.9
click at [78, 41] on div "1915" at bounding box center [116, 43] width 97 height 15
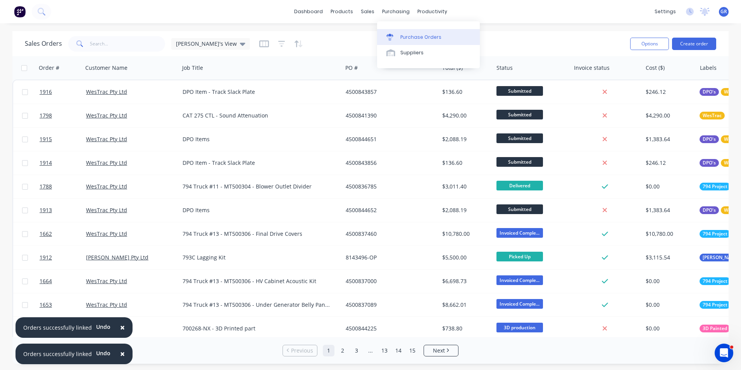
click at [414, 34] on div "Purchase Orders" at bounding box center [420, 37] width 41 height 7
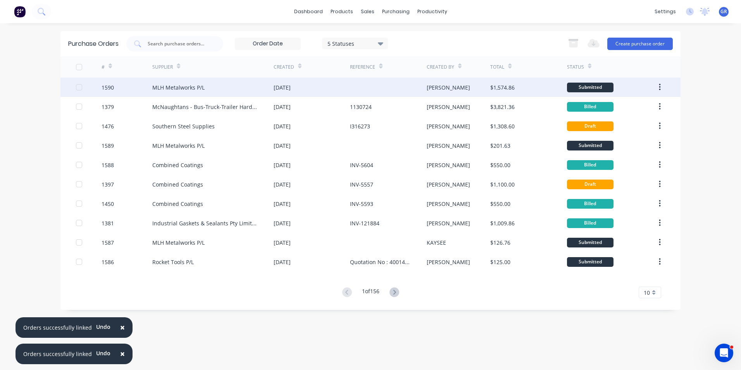
click at [109, 86] on div "1590" at bounding box center [107, 87] width 12 height 8
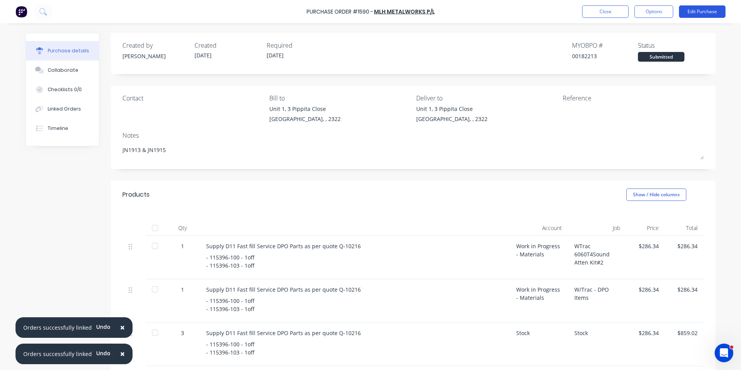
click at [697, 10] on button "Edit Purchase" at bounding box center [702, 11] width 46 height 12
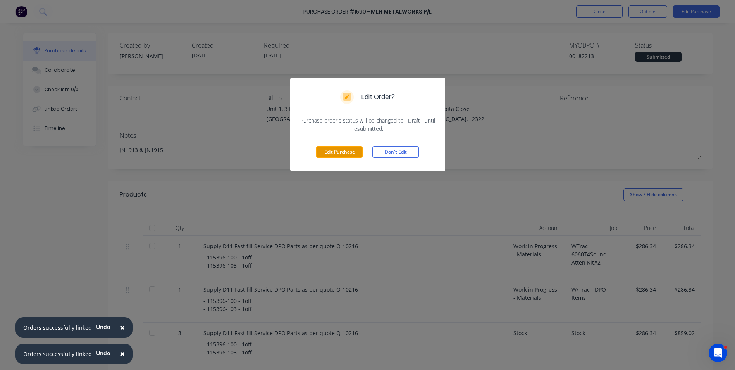
click at [344, 150] on button "Edit Purchase" at bounding box center [339, 152] width 46 height 12
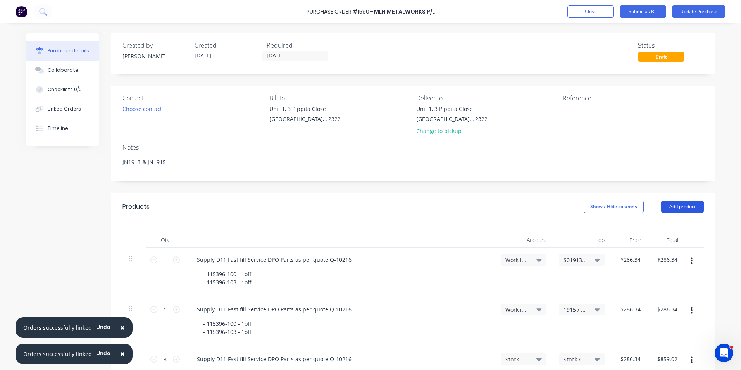
click at [678, 205] on button "Add product" at bounding box center [682, 206] width 43 height 12
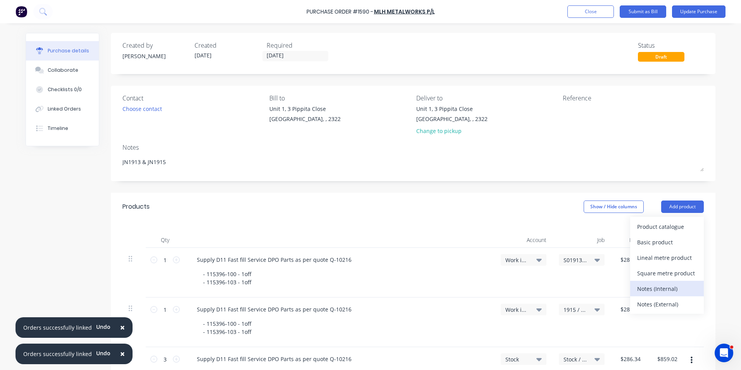
click at [658, 290] on div "Notes (Internal)" at bounding box center [667, 288] width 60 height 11
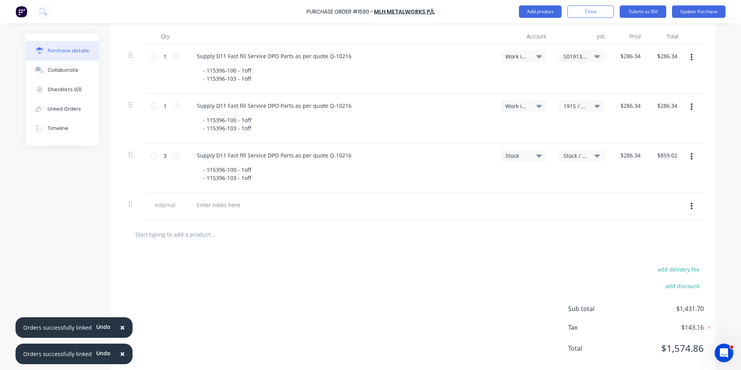
scroll to position [217, 0]
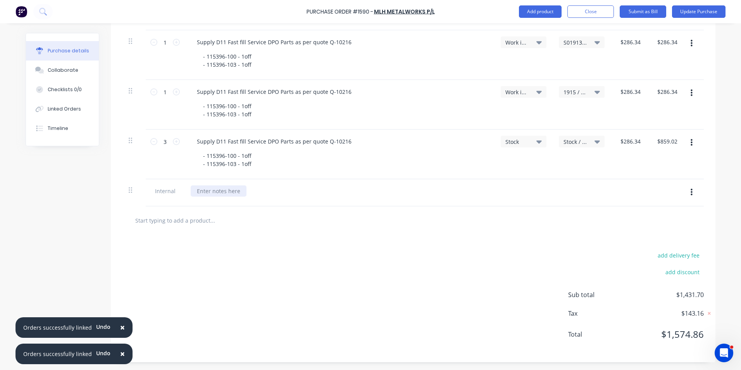
click at [203, 189] on div at bounding box center [219, 190] width 56 height 11
click at [698, 9] on button "Update Purchase" at bounding box center [698, 11] width 53 height 12
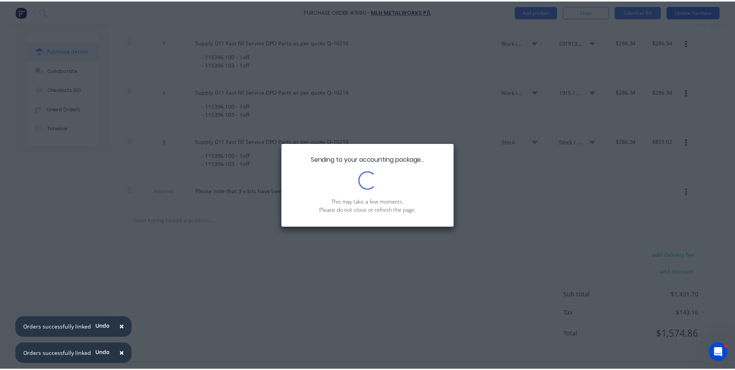
scroll to position [0, 0]
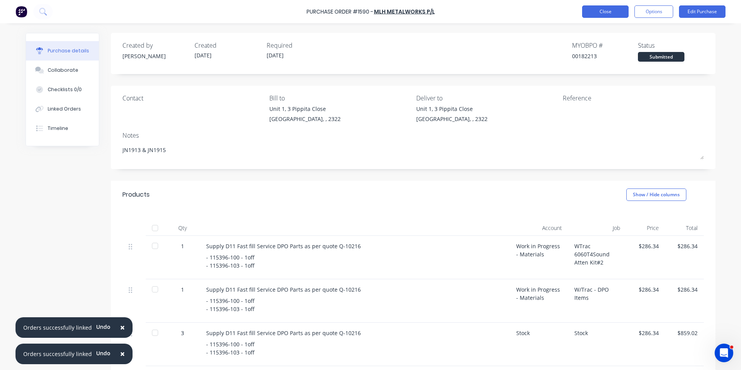
click at [603, 8] on button "Close" at bounding box center [605, 11] width 46 height 12
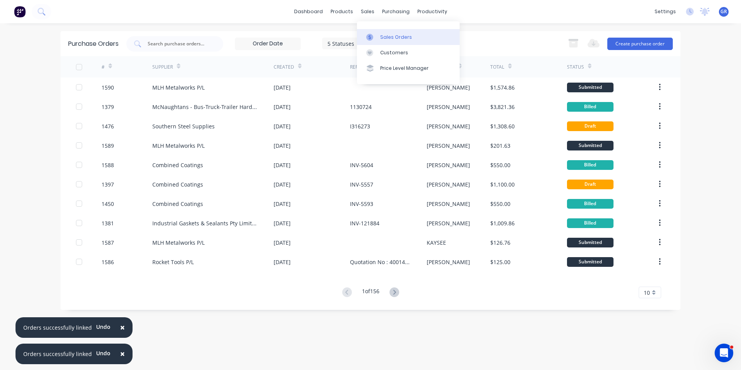
click at [395, 35] on div "Sales Orders" at bounding box center [396, 37] width 32 height 7
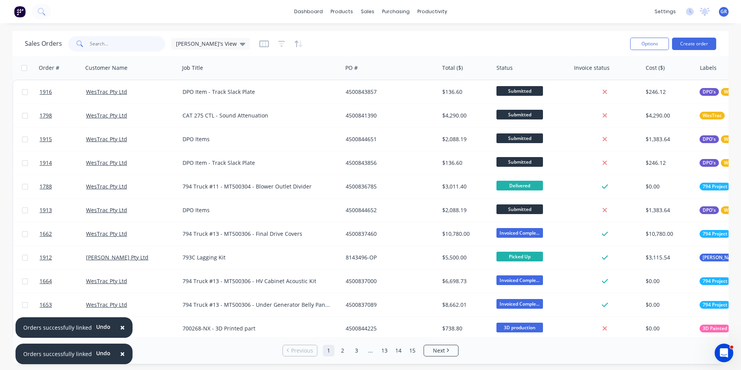
click at [96, 41] on input "text" at bounding box center [128, 43] width 76 height 15
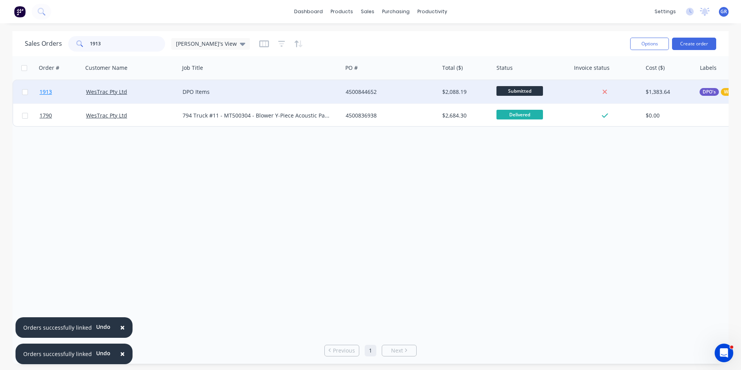
type input "1913"
click at [50, 91] on span "1913" at bounding box center [46, 92] width 12 height 8
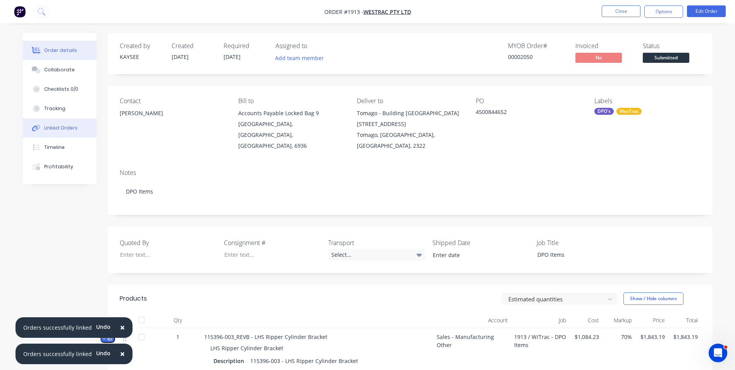
click at [63, 126] on div "Linked Orders" at bounding box center [60, 127] width 33 height 7
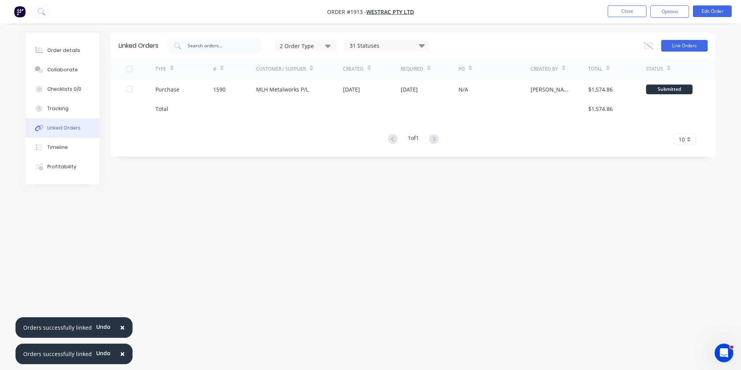
click at [679, 45] on button "Link Orders" at bounding box center [684, 46] width 46 height 12
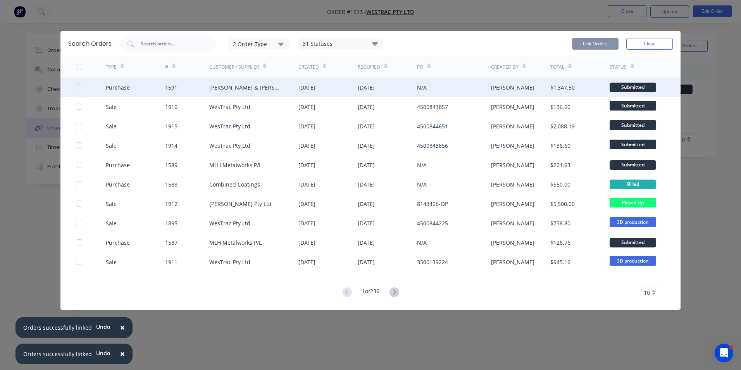
click at [78, 86] on div at bounding box center [78, 86] width 15 height 15
click at [589, 44] on button "Link Orders" at bounding box center [595, 44] width 46 height 12
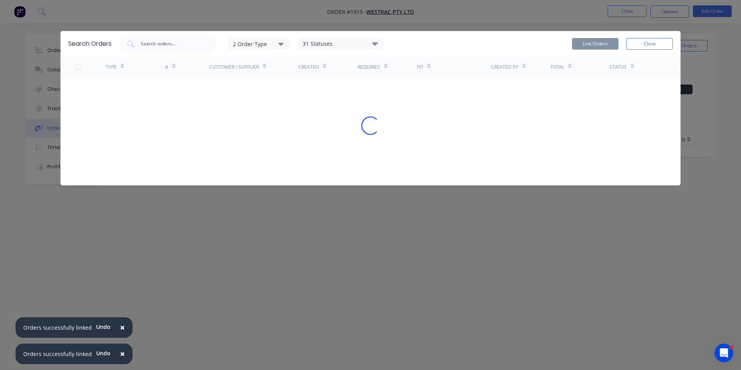
click at [647, 44] on button "Close" at bounding box center [649, 44] width 46 height 12
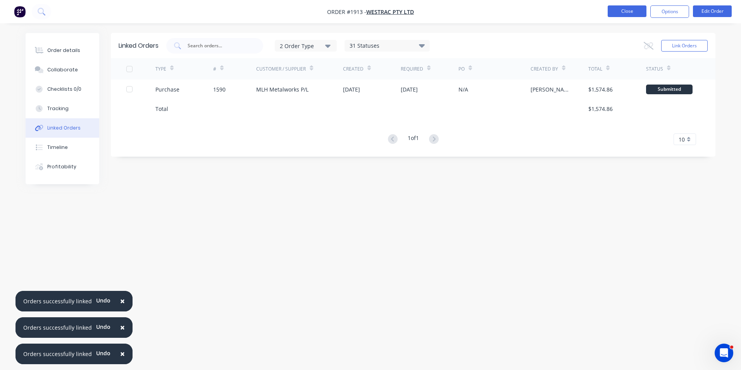
click at [631, 12] on button "Close" at bounding box center [626, 11] width 39 height 12
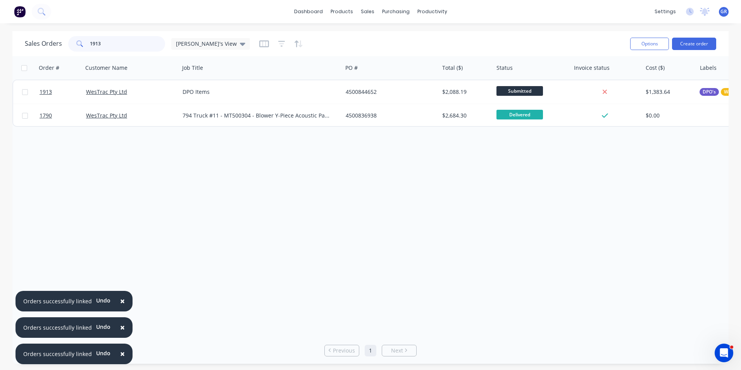
click at [112, 42] on input "1913" at bounding box center [128, 43] width 76 height 15
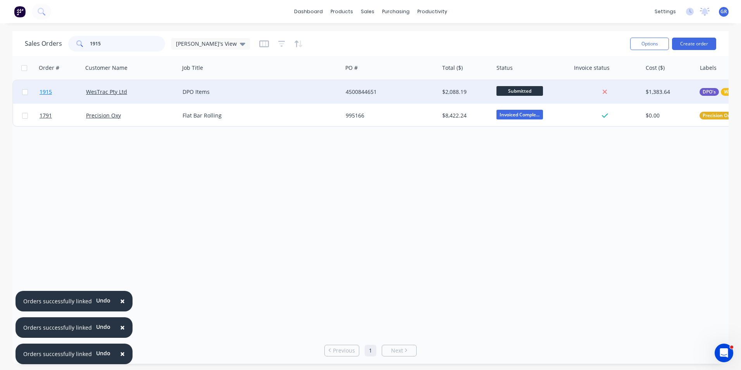
type input "1915"
click at [48, 91] on span "1915" at bounding box center [46, 92] width 12 height 8
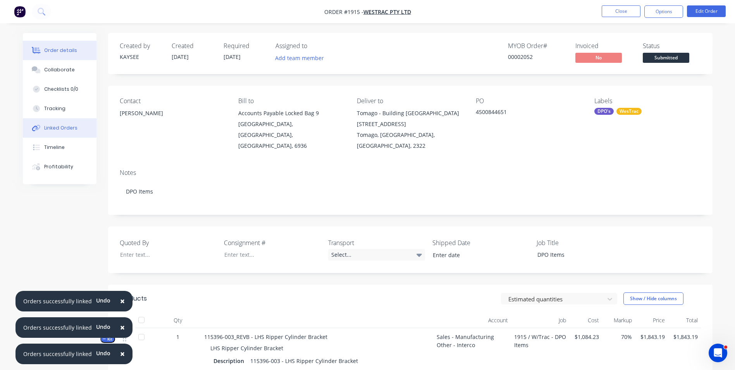
click at [57, 126] on div "Linked Orders" at bounding box center [60, 127] width 33 height 7
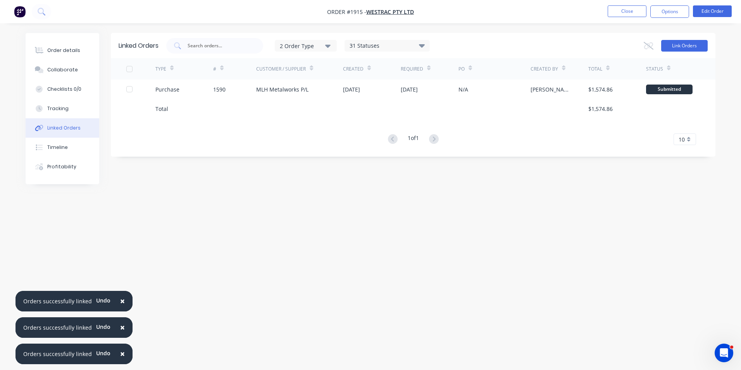
click at [675, 46] on button "Link Orders" at bounding box center [684, 46] width 46 height 12
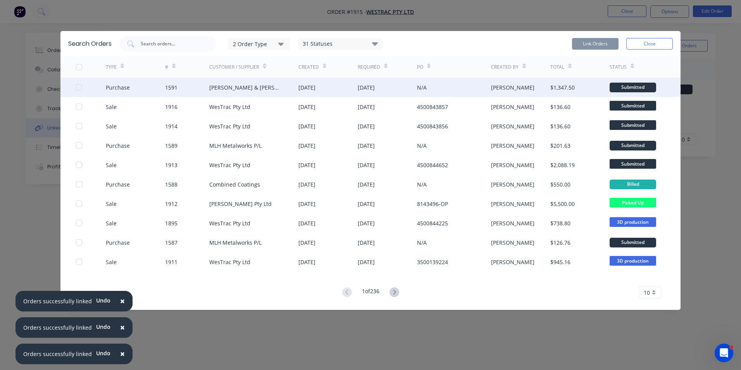
click at [79, 88] on div at bounding box center [78, 86] width 15 height 15
click at [591, 43] on button "Link Orders" at bounding box center [595, 44] width 46 height 12
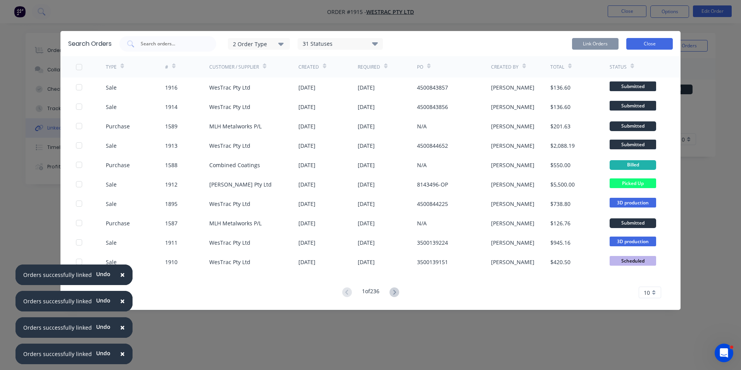
click at [654, 46] on button "Close" at bounding box center [649, 44] width 46 height 12
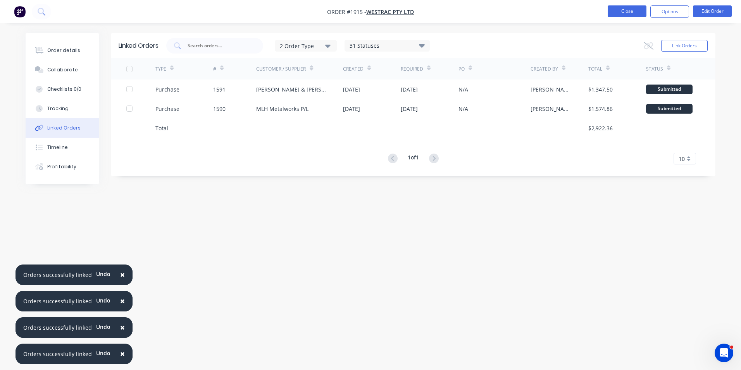
click at [621, 13] on button "Close" at bounding box center [626, 11] width 39 height 12
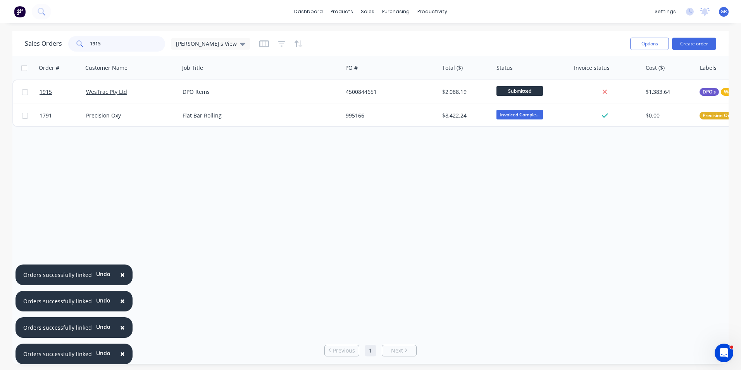
drag, startPoint x: 108, startPoint y: 40, endPoint x: 69, endPoint y: 41, distance: 39.1
click at [69, 41] on div "1915" at bounding box center [116, 43] width 97 height 15
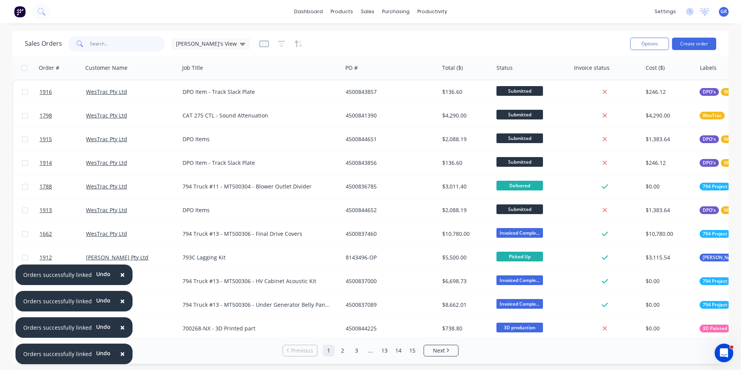
click at [105, 43] on input "text" at bounding box center [128, 43] width 76 height 15
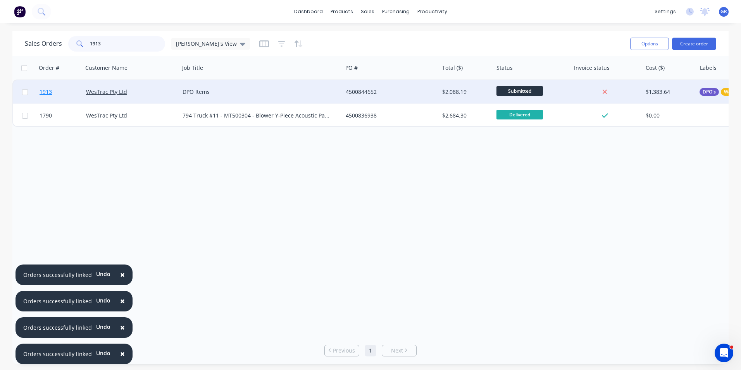
type input "1913"
click at [47, 91] on span "1913" at bounding box center [46, 92] width 12 height 8
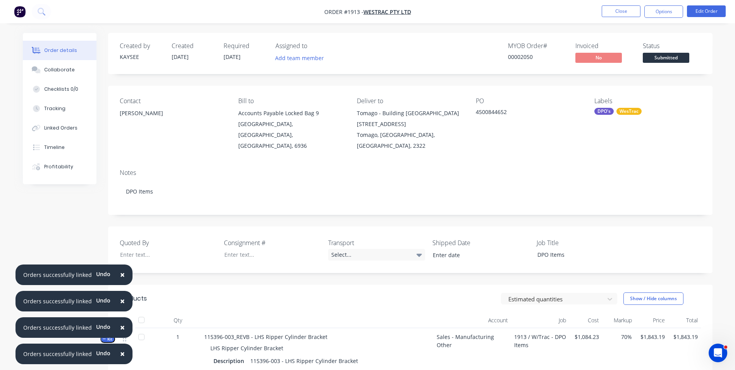
click at [120, 273] on span "×" at bounding box center [122, 274] width 5 height 11
click at [120, 300] on span "×" at bounding box center [122, 300] width 5 height 11
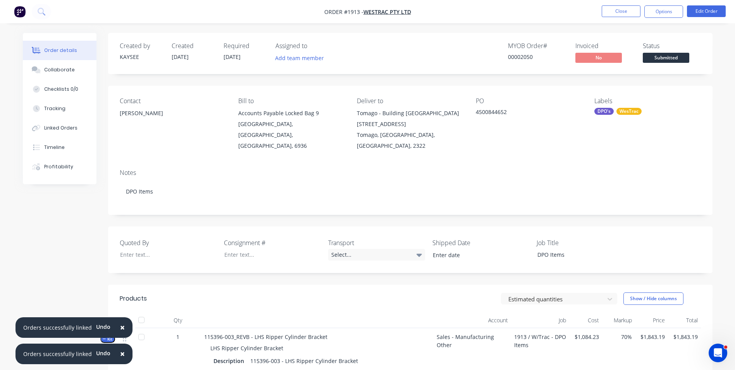
click at [120, 325] on span "×" at bounding box center [122, 326] width 5 height 11
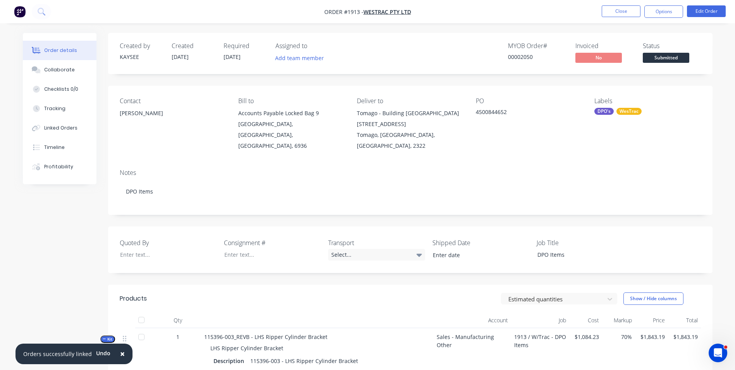
drag, startPoint x: 119, startPoint y: 352, endPoint x: 131, endPoint y: 315, distance: 39.7
click at [120, 353] on span "×" at bounding box center [122, 353] width 5 height 11
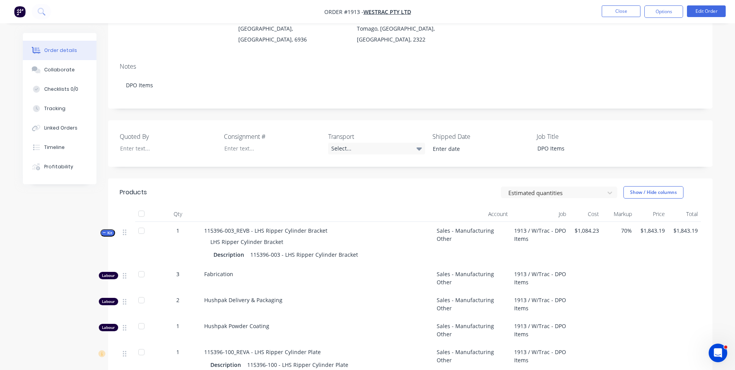
scroll to position [77, 0]
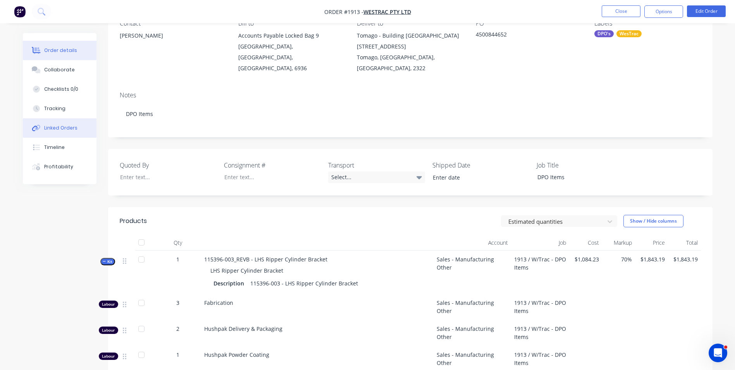
click at [58, 126] on div "Linked Orders" at bounding box center [60, 127] width 33 height 7
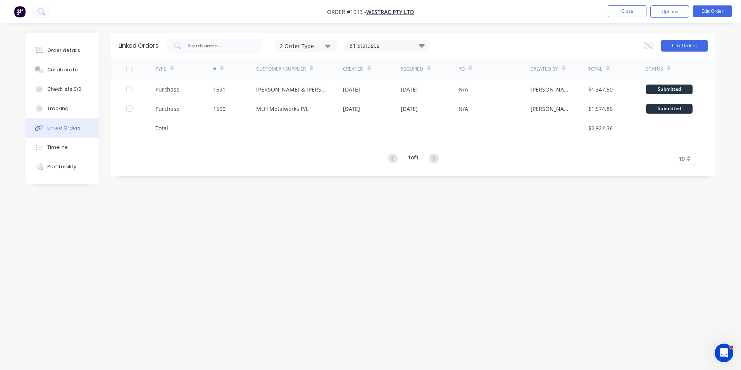
click at [687, 43] on button "Link Orders" at bounding box center [684, 46] width 46 height 12
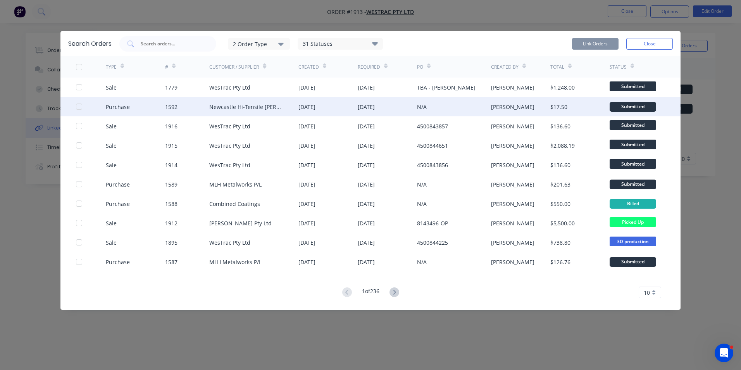
click at [79, 106] on div at bounding box center [78, 106] width 15 height 15
click at [598, 41] on button "Link Orders" at bounding box center [595, 44] width 46 height 12
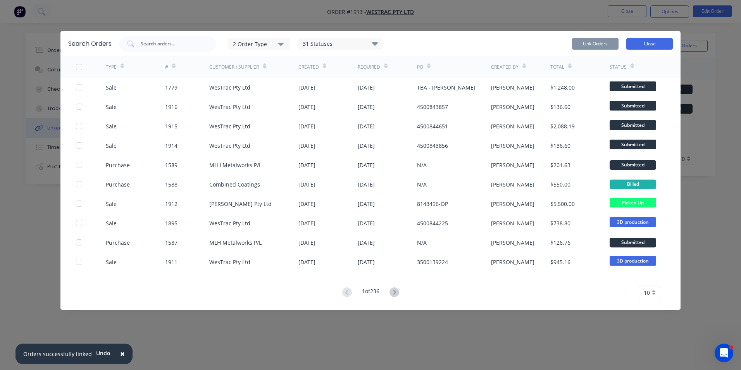
click at [648, 43] on button "Close" at bounding box center [649, 44] width 46 height 12
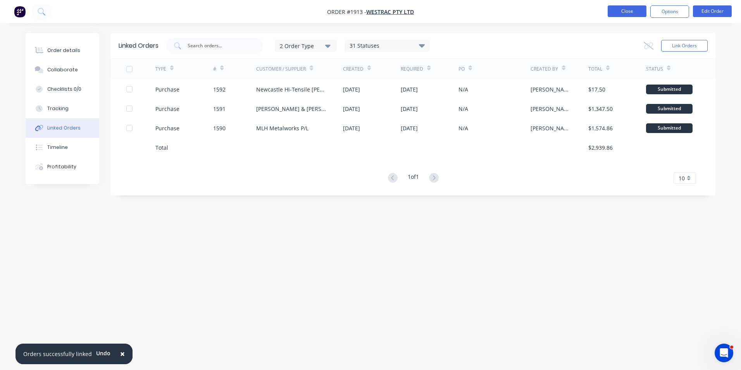
click at [627, 13] on button "Close" at bounding box center [626, 11] width 39 height 12
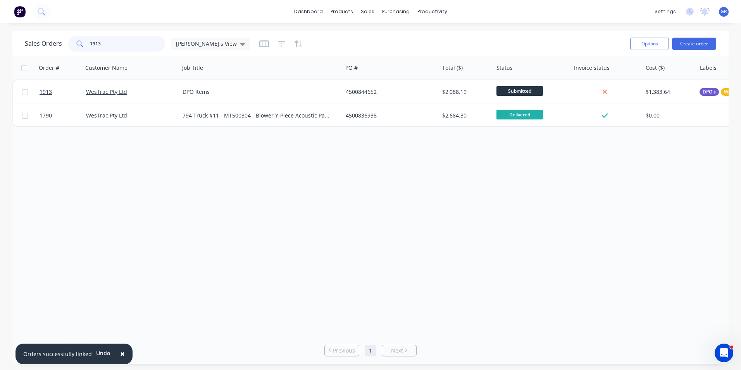
click at [105, 44] on input "1913" at bounding box center [128, 43] width 76 height 15
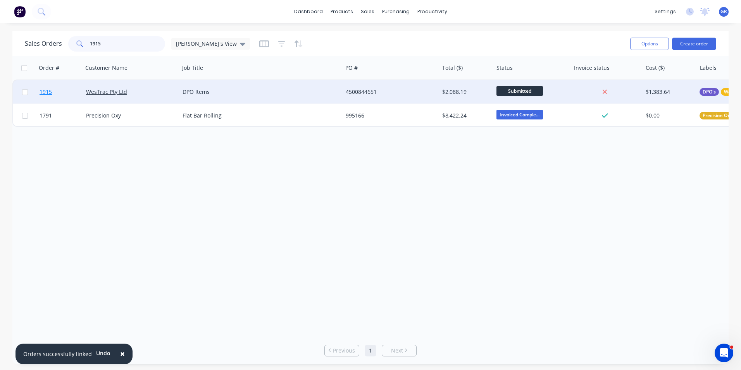
type input "1915"
click at [46, 93] on span "1915" at bounding box center [46, 92] width 12 height 8
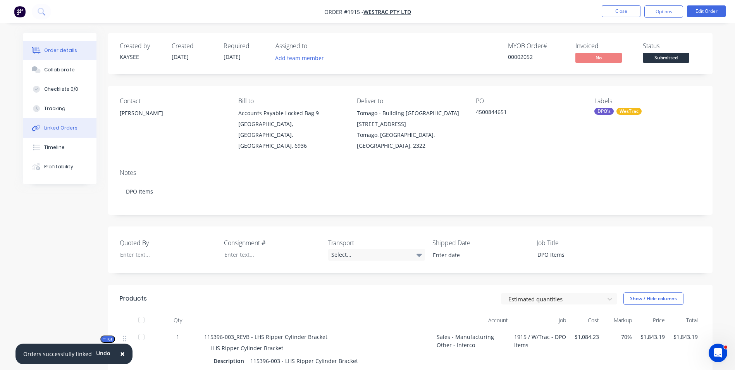
click at [64, 126] on div "Linked Orders" at bounding box center [60, 127] width 33 height 7
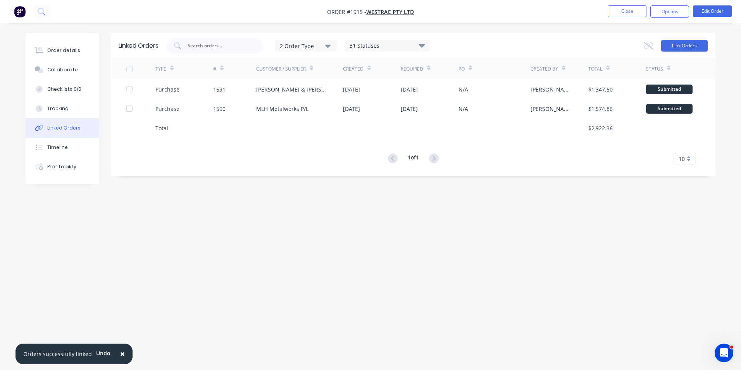
click at [688, 47] on button "Link Orders" at bounding box center [684, 46] width 46 height 12
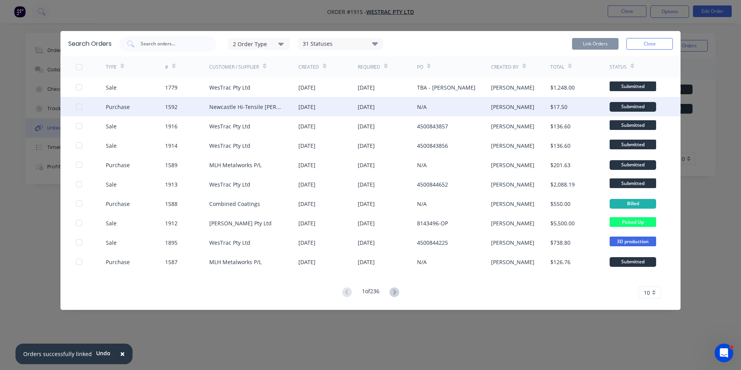
click at [80, 106] on div at bounding box center [78, 106] width 15 height 15
click at [594, 44] on button "Link Orders" at bounding box center [595, 44] width 46 height 12
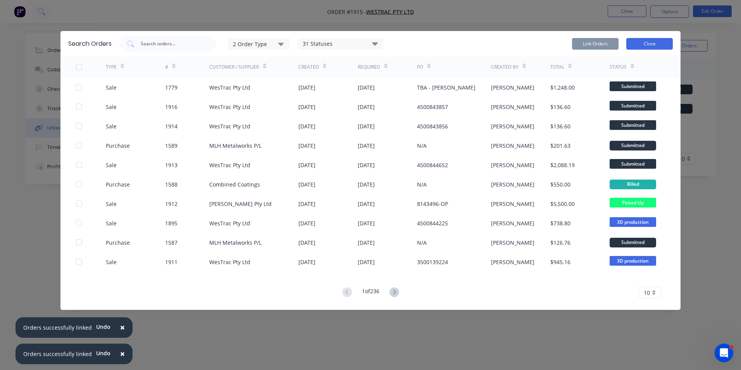
click at [646, 43] on button "Close" at bounding box center [649, 44] width 46 height 12
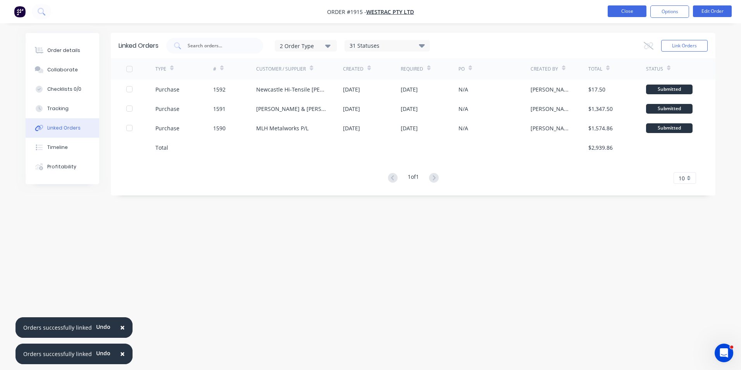
click at [625, 11] on button "Close" at bounding box center [626, 11] width 39 height 12
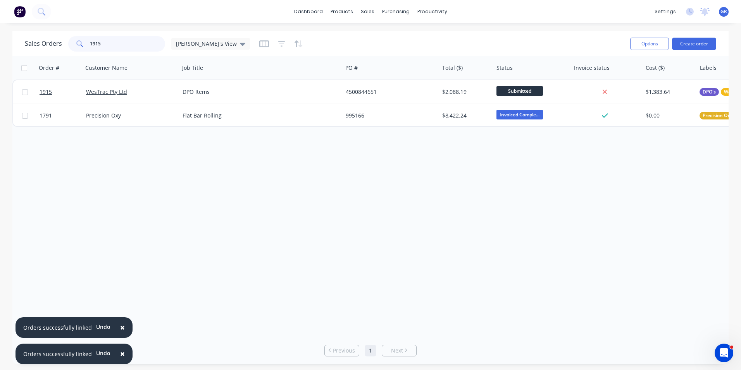
drag, startPoint x: 106, startPoint y: 40, endPoint x: 79, endPoint y: 43, distance: 26.5
click at [80, 43] on div "1915" at bounding box center [116, 43] width 97 height 15
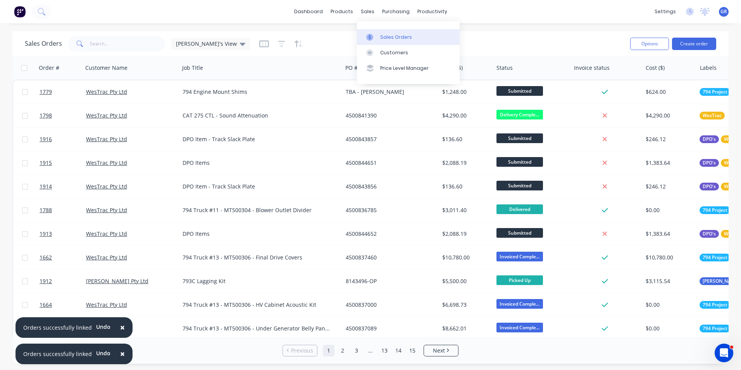
click at [394, 36] on div "Sales Orders" at bounding box center [396, 37] width 32 height 7
click at [97, 38] on input "text" at bounding box center [128, 43] width 76 height 15
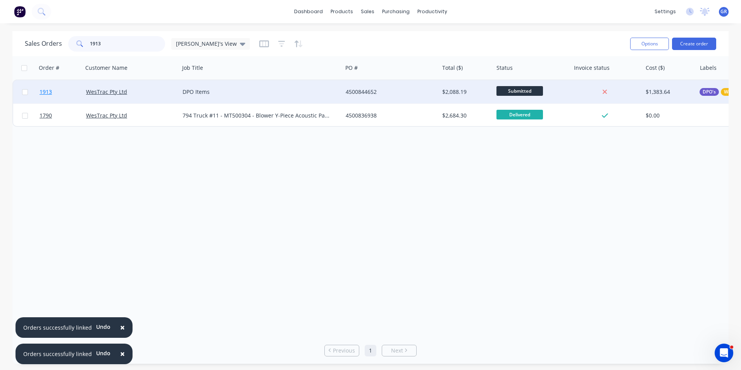
type input "1913"
click at [50, 91] on span "1913" at bounding box center [46, 92] width 12 height 8
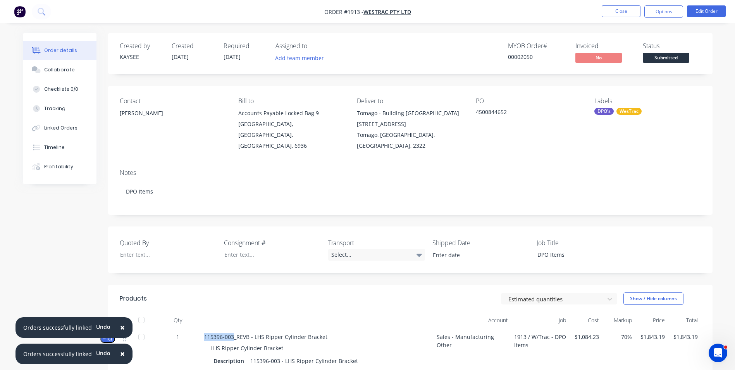
drag, startPoint x: 200, startPoint y: 324, endPoint x: 234, endPoint y: 328, distance: 33.6
click at [234, 328] on div "Kit 1 115396-003_REVB - LHS Ripper Cylinder Bracket LHS Ripper Cylinder Bracket…" at bounding box center [410, 349] width 581 height 43
drag, startPoint x: 234, startPoint y: 328, endPoint x: 230, endPoint y: 327, distance: 4.3
click at [620, 9] on button "Close" at bounding box center [621, 11] width 39 height 12
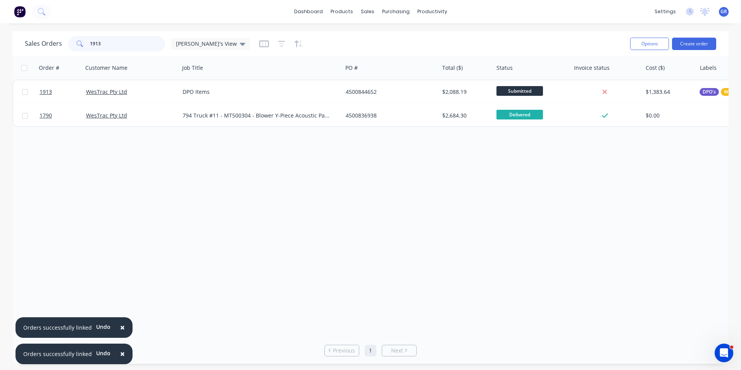
drag, startPoint x: 101, startPoint y: 43, endPoint x: 85, endPoint y: 45, distance: 16.4
click at [85, 45] on div "1913" at bounding box center [116, 43] width 97 height 15
paste input "115396-00"
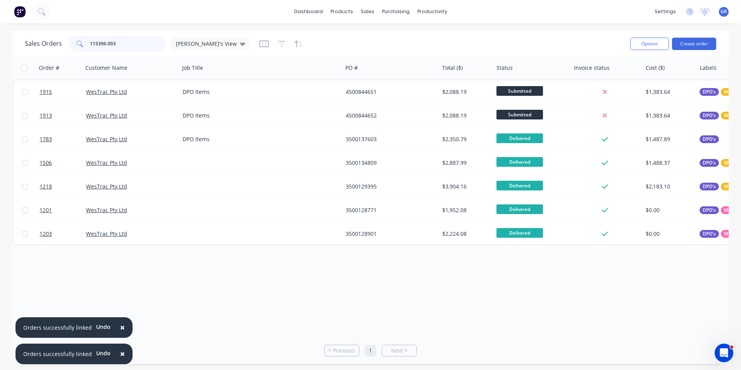
type input "115396-003"
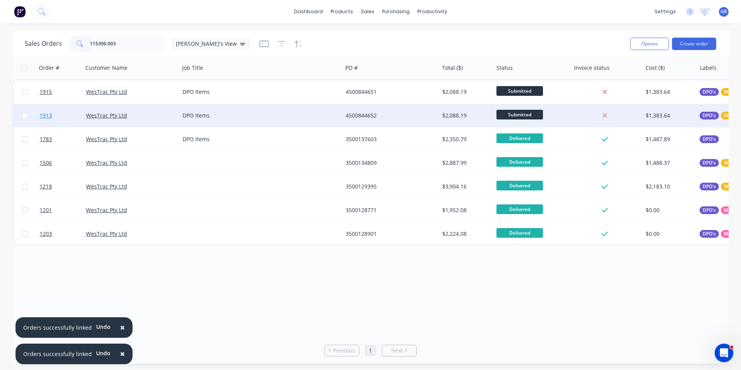
click at [55, 116] on link "1913" at bounding box center [63, 115] width 46 height 23
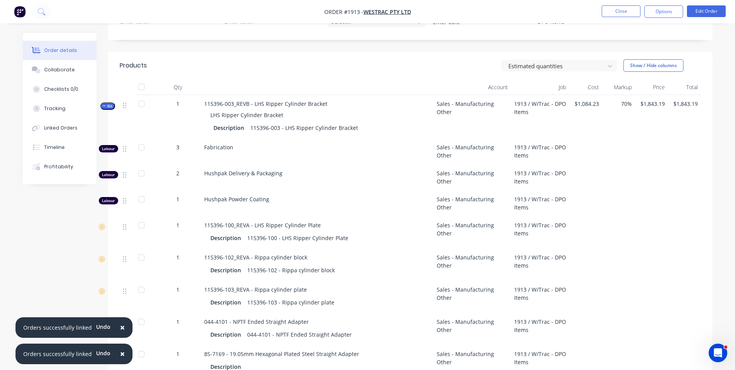
scroll to position [232, 0]
click at [120, 327] on span "×" at bounding box center [122, 326] width 5 height 11
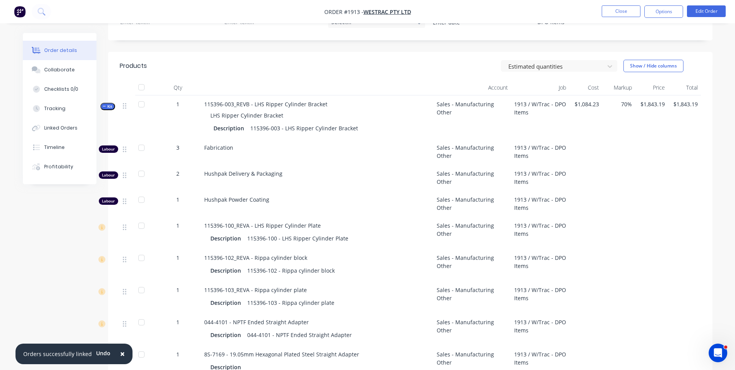
click at [120, 354] on span "×" at bounding box center [122, 353] width 5 height 11
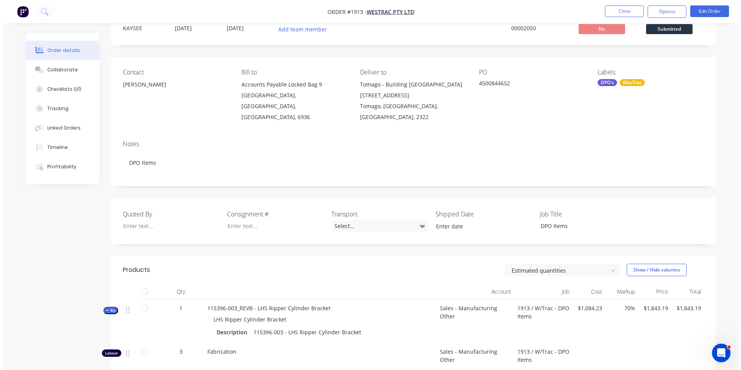
scroll to position [0, 0]
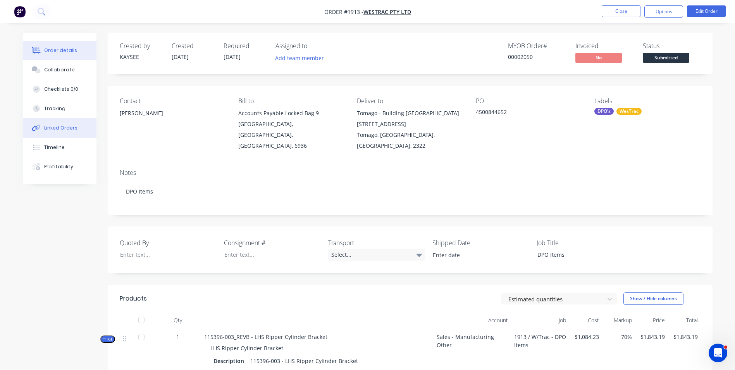
click at [60, 127] on div "Linked Orders" at bounding box center [60, 127] width 33 height 7
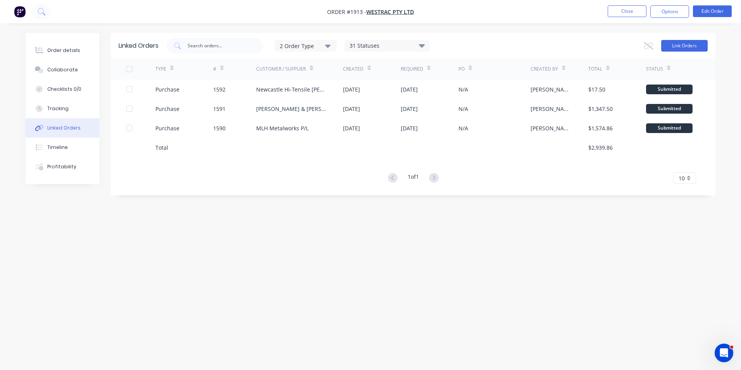
click at [663, 46] on button "Link Orders" at bounding box center [684, 46] width 46 height 12
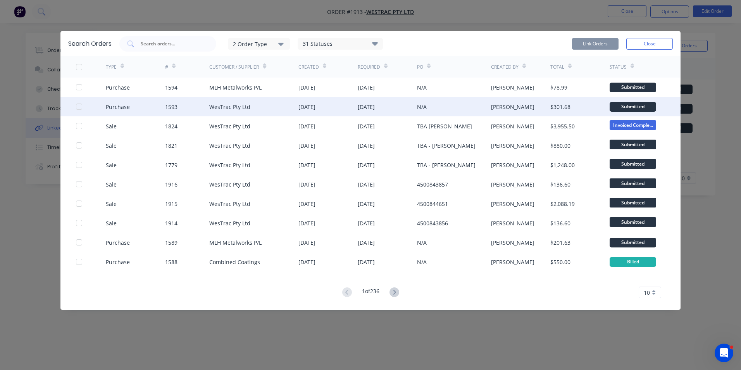
click at [78, 105] on div at bounding box center [78, 106] width 15 height 15
click at [588, 41] on button "Link Orders" at bounding box center [595, 44] width 46 height 12
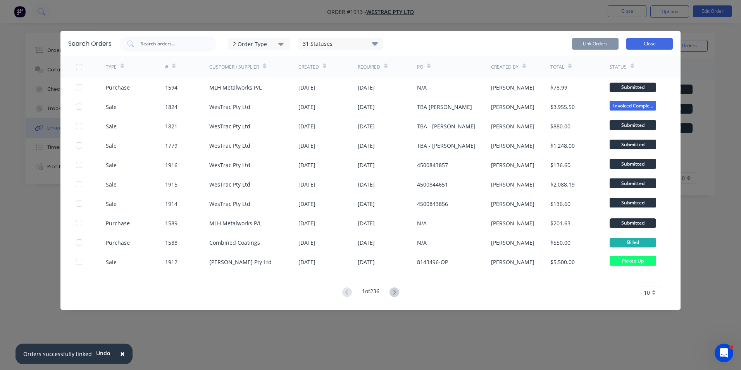
click at [648, 43] on button "Close" at bounding box center [649, 44] width 46 height 12
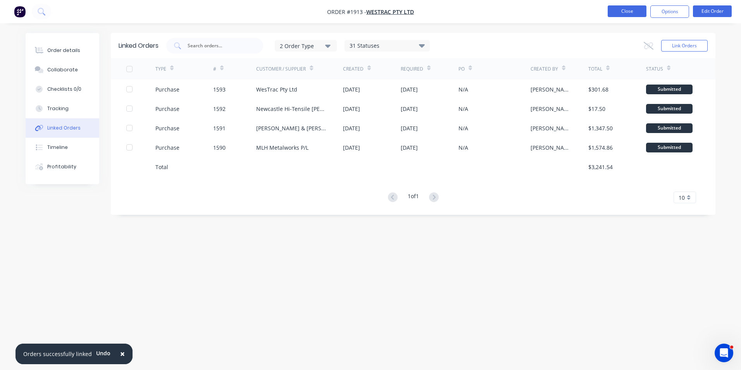
click at [626, 12] on button "Close" at bounding box center [626, 11] width 39 height 12
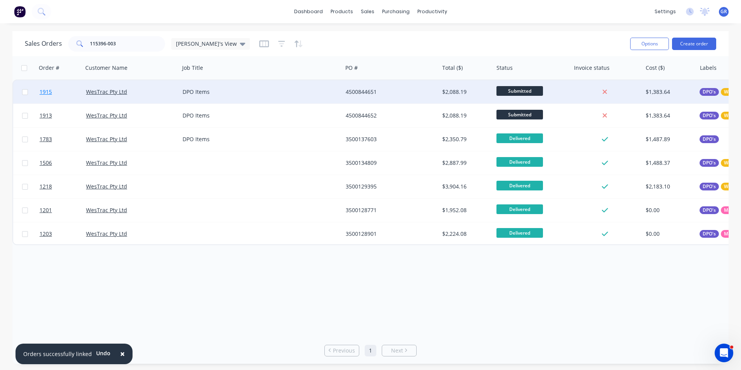
click at [47, 91] on span "1915" at bounding box center [46, 92] width 12 height 8
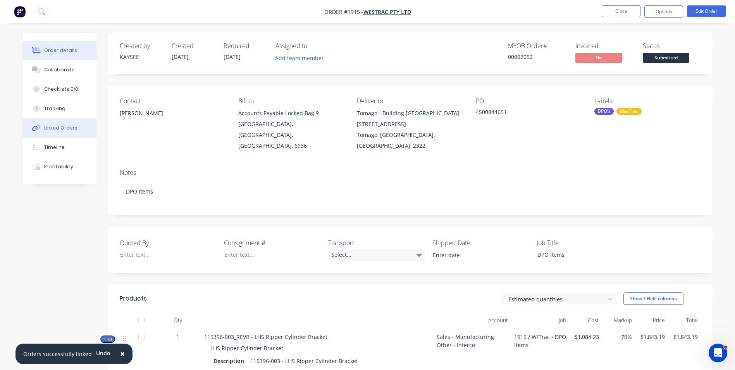
click at [67, 126] on div "Linked Orders" at bounding box center [60, 127] width 33 height 7
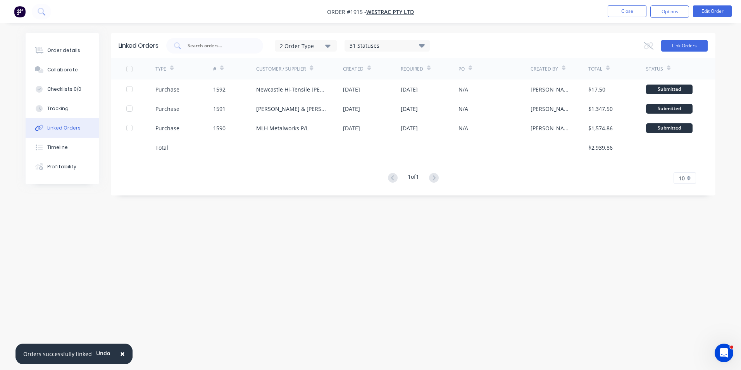
click at [683, 45] on button "Link Orders" at bounding box center [684, 46] width 46 height 12
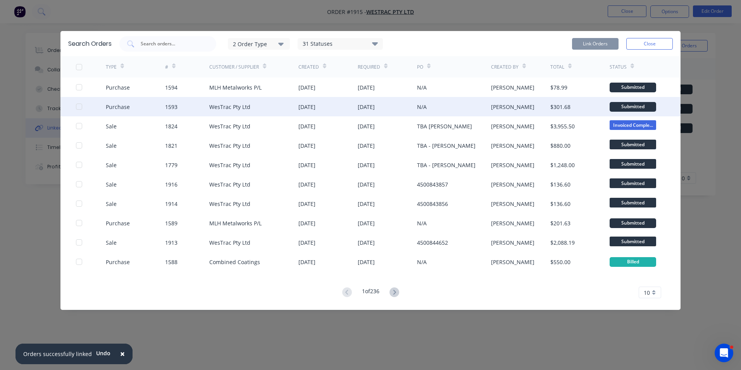
click at [78, 107] on div at bounding box center [78, 106] width 15 height 15
click at [595, 43] on button "Link Orders" at bounding box center [595, 44] width 46 height 12
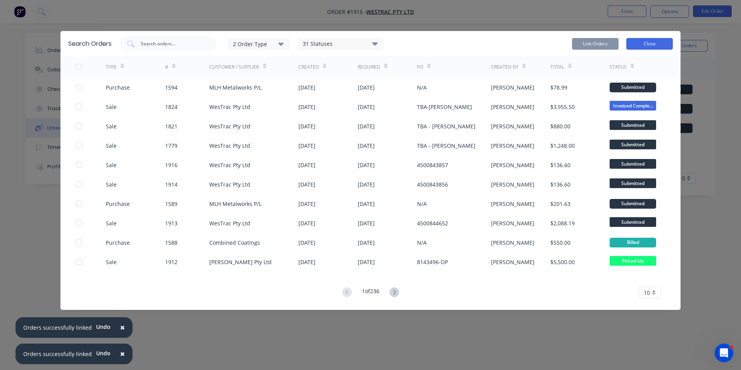
click at [642, 43] on button "Close" at bounding box center [649, 44] width 46 height 12
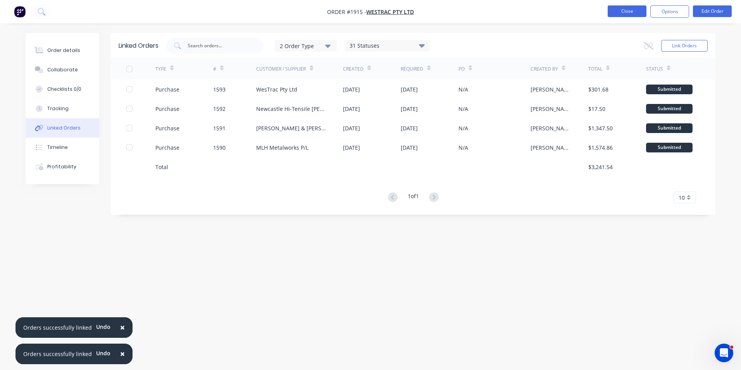
click at [623, 9] on button "Close" at bounding box center [626, 11] width 39 height 12
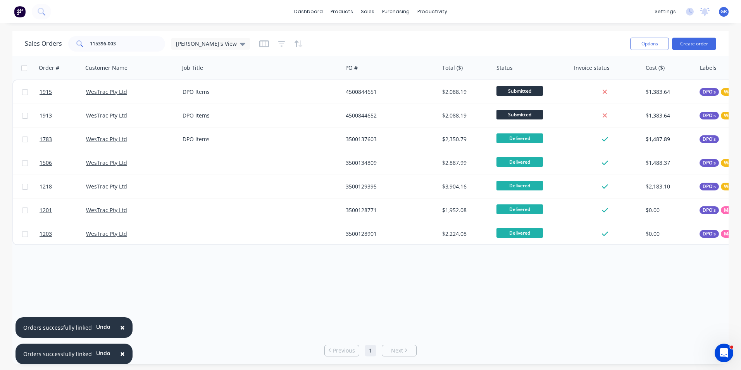
click at [120, 327] on span "×" at bounding box center [122, 326] width 5 height 11
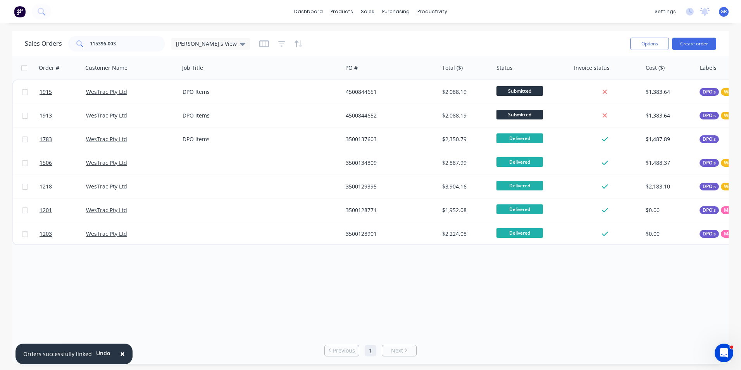
click at [121, 353] on span "×" at bounding box center [122, 353] width 5 height 11
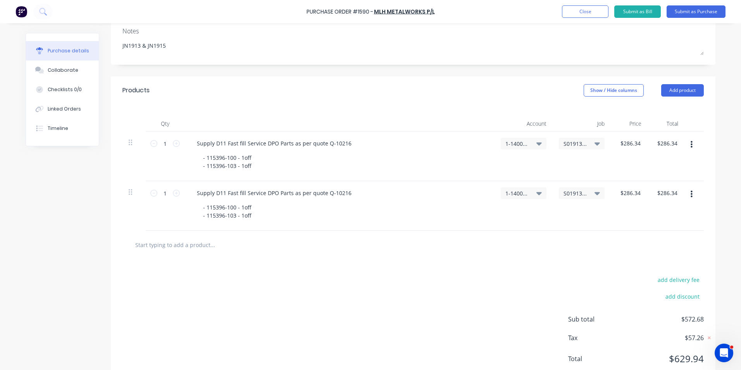
click at [571, 193] on span "S01913 / WTrac 6060T4Sound Atten Kit#2" at bounding box center [574, 193] width 23 height 8
type textarea "x"
click at [526, 215] on input at bounding box center [555, 215] width 79 height 15
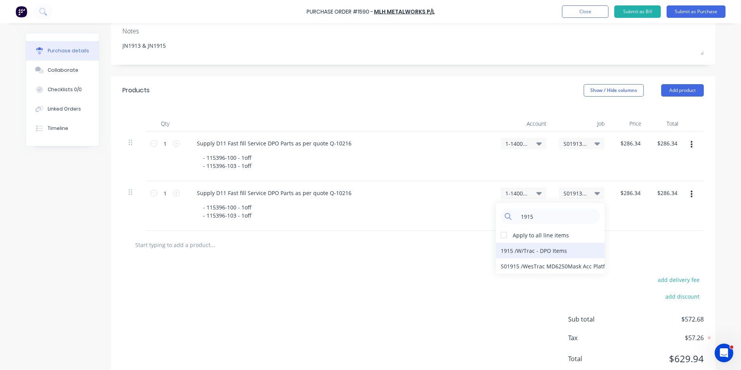
type input "1915"
click at [507, 248] on div "1915 / W/Trac - DPO Items" at bounding box center [550, 249] width 108 height 15
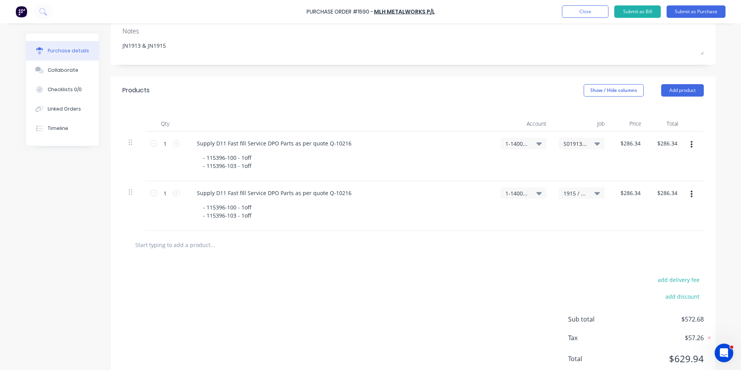
click at [690, 193] on icon "button" at bounding box center [691, 194] width 2 height 9
click at [662, 232] on button "Duplicate" at bounding box center [667, 229] width 66 height 15
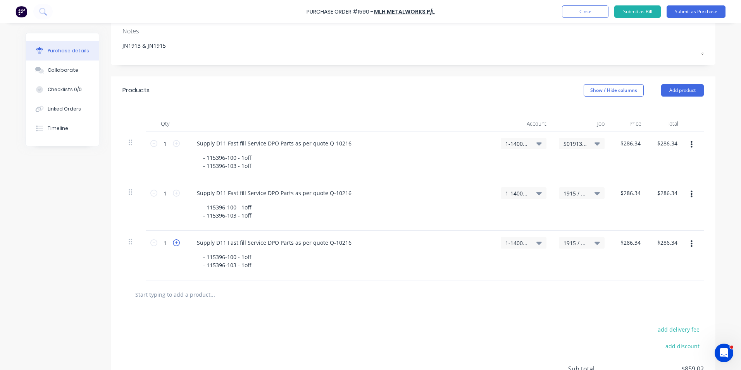
click at [173, 241] on icon at bounding box center [176, 242] width 7 height 7
type textarea "x"
type input "2"
type input "$572.68"
click at [173, 242] on icon at bounding box center [176, 242] width 7 height 7
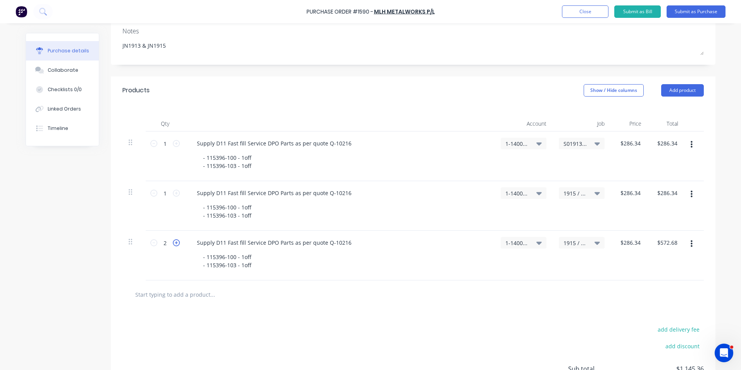
type textarea "x"
type input "3"
type input "$859.02"
click at [518, 241] on span "1-1400 / Work in Progress - Materials" at bounding box center [516, 243] width 23 height 8
type textarea "x"
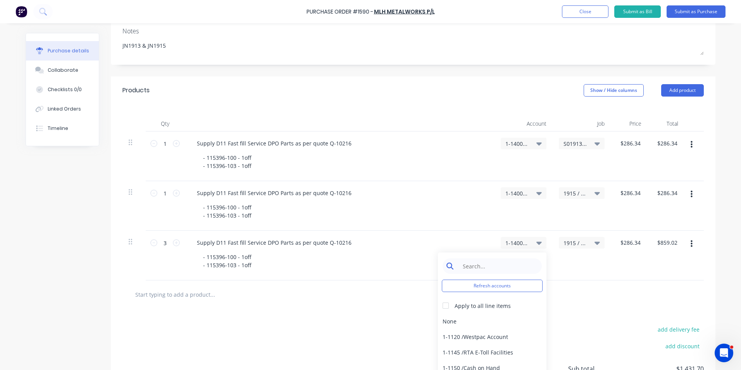
click at [478, 266] on input at bounding box center [497, 265] width 79 height 15
type input "stock"
click at [470, 323] on div "1-1310 / Stock" at bounding box center [492, 320] width 108 height 15
click at [574, 241] on span "1915 / W/Trac - DPO Items" at bounding box center [574, 243] width 23 height 8
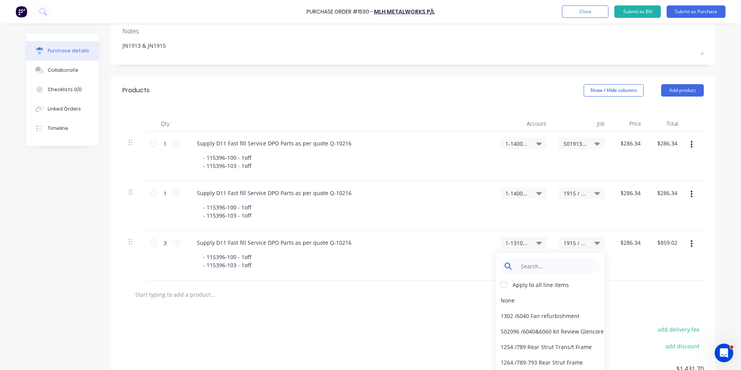
type textarea "x"
click at [528, 266] on input at bounding box center [555, 265] width 79 height 15
type input "stock"
click at [510, 348] on div "Stock / Stock" at bounding box center [550, 346] width 108 height 15
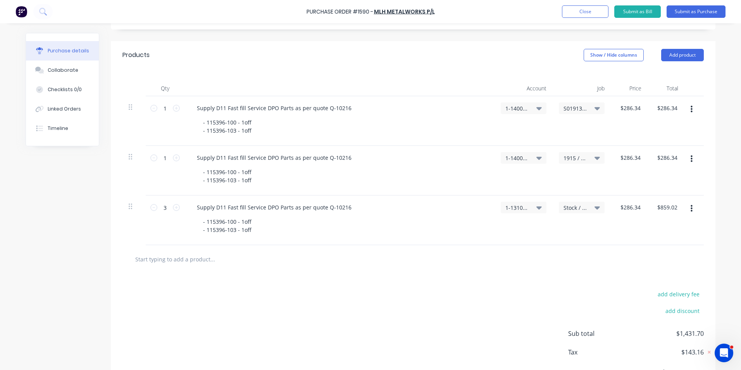
scroll to position [113, 0]
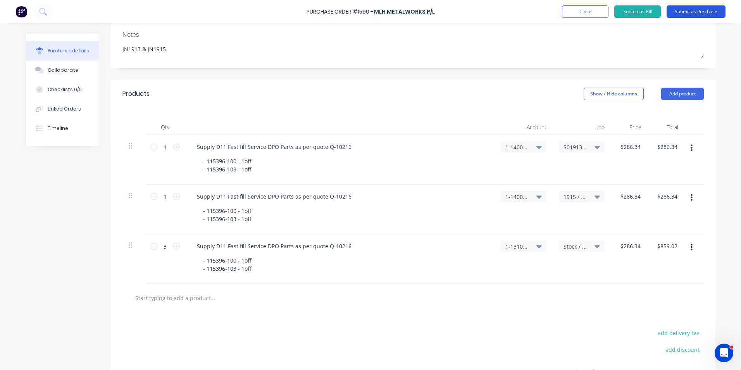
click at [690, 11] on button "Submit as Purchase" at bounding box center [695, 11] width 59 height 12
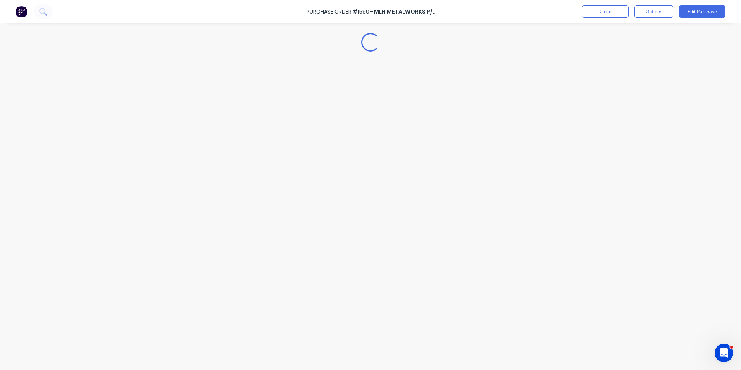
scroll to position [0, 0]
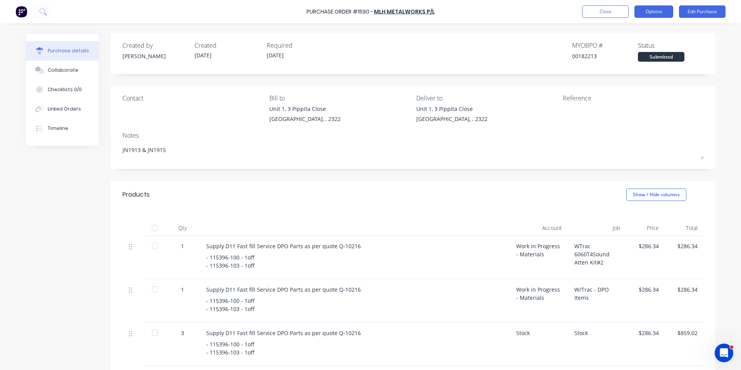
click at [652, 10] on button "Options" at bounding box center [653, 11] width 39 height 12
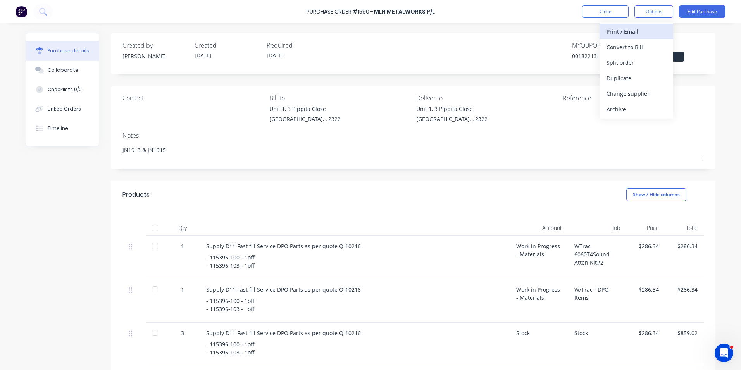
click at [627, 31] on div "Print / Email" at bounding box center [636, 31] width 60 height 11
click at [632, 47] on div "With pricing" at bounding box center [636, 46] width 60 height 11
type textarea "x"
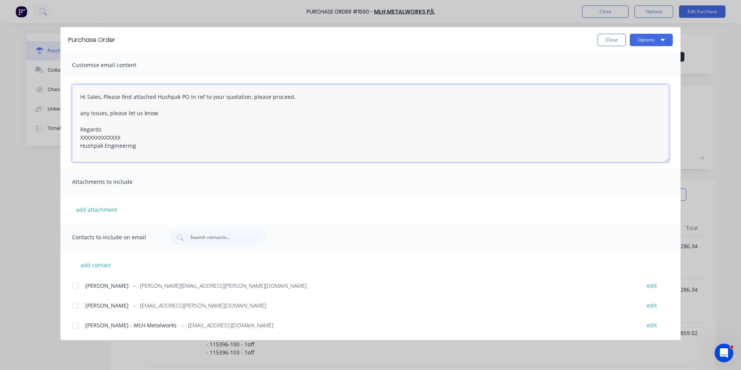
drag, startPoint x: 100, startPoint y: 96, endPoint x: 66, endPoint y: 94, distance: 33.4
click at [66, 94] on div "Hi Sales, Please find attached Hushpak PO in ref to your quotation, please proc…" at bounding box center [370, 122] width 620 height 91
drag, startPoint x: 256, startPoint y: 96, endPoint x: 297, endPoint y: 96, distance: 41.1
click at [297, 96] on textarea "Hey Mitch, Please find attached Hushpak PO in ref to your quotation, please pro…" at bounding box center [370, 122] width 596 height 77
drag, startPoint x: 120, startPoint y: 137, endPoint x: 73, endPoint y: 137, distance: 47.3
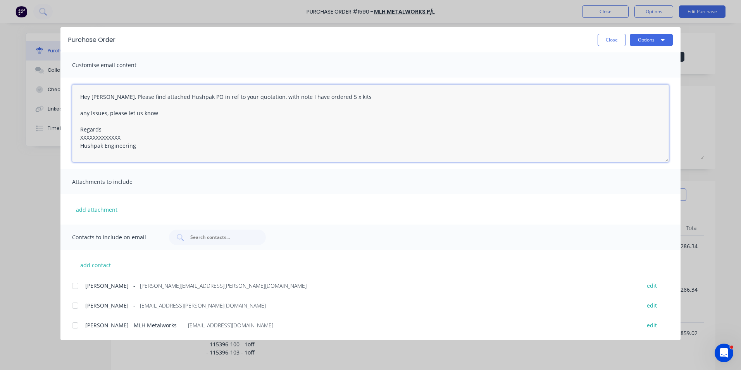
click at [74, 137] on textarea "Hey Mitch, Please find attached Hushpak PO in ref to your quotation, with note …" at bounding box center [370, 122] width 596 height 77
type textarea "Hey Mitch, Please find attached Hushpak PO in ref to your quotation, with note …"
click at [88, 205] on button "add attachment" at bounding box center [96, 209] width 49 height 12
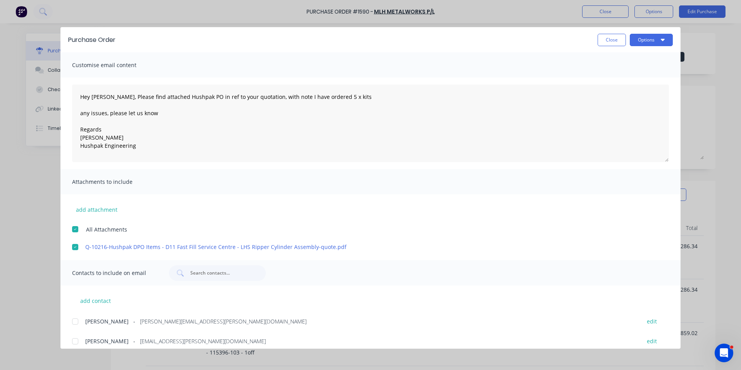
scroll to position [27, 0]
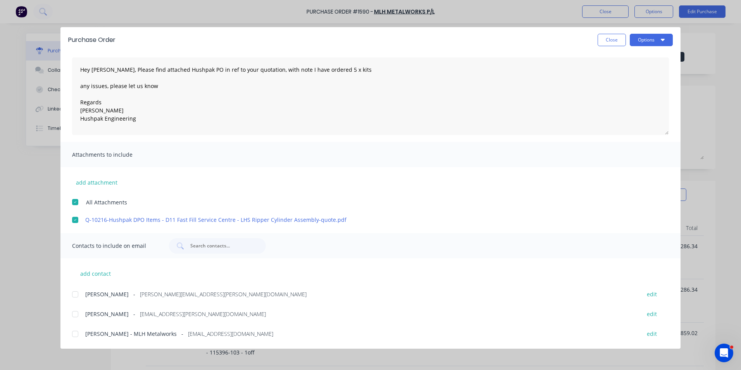
click at [75, 294] on div at bounding box center [74, 293] width 15 height 15
click at [76, 331] on div at bounding box center [74, 333] width 15 height 15
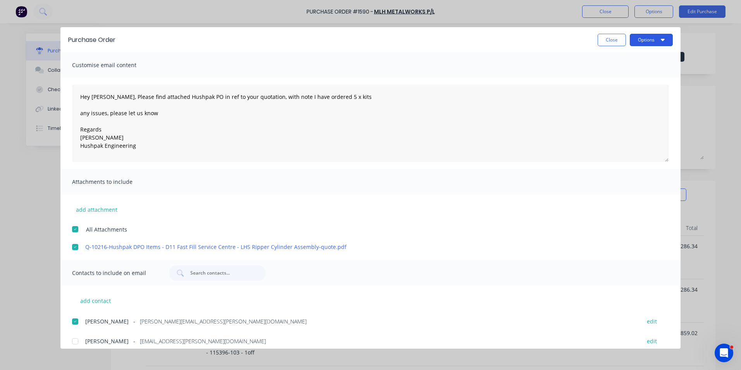
click at [643, 39] on button "Options" at bounding box center [650, 40] width 43 height 12
click at [613, 89] on div "Email" at bounding box center [636, 90] width 60 height 11
click at [610, 41] on button "Close" at bounding box center [611, 40] width 28 height 12
type textarea "x"
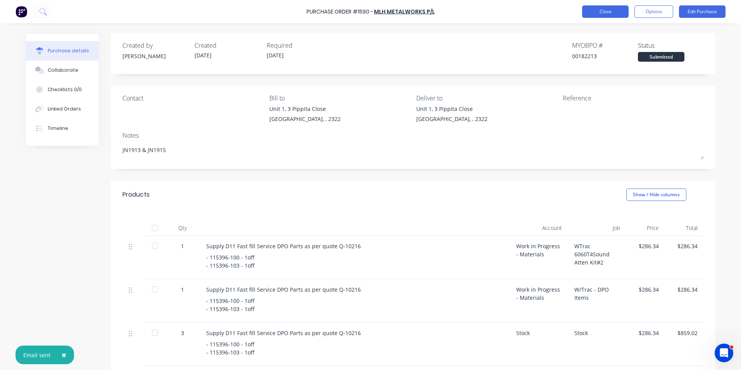
click at [609, 13] on button "Close" at bounding box center [605, 11] width 46 height 12
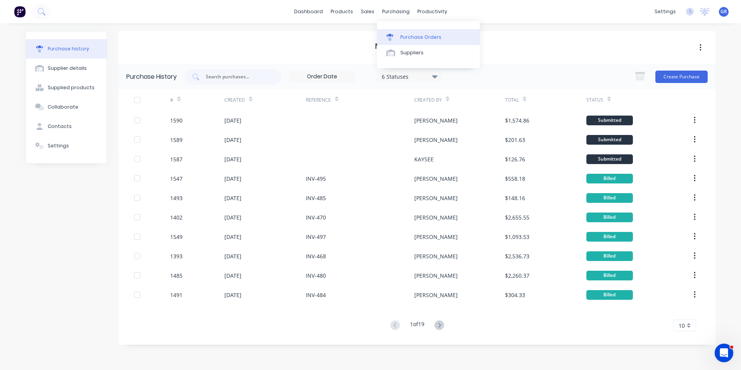
click at [414, 35] on div "Purchase Orders" at bounding box center [420, 37] width 41 height 7
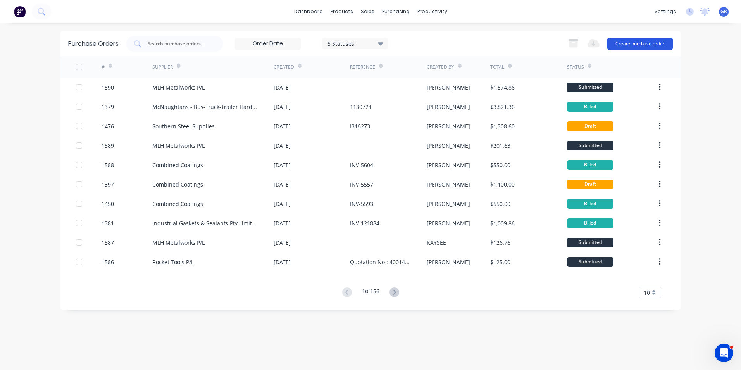
click at [639, 43] on button "Create purchase order" at bounding box center [639, 44] width 65 height 12
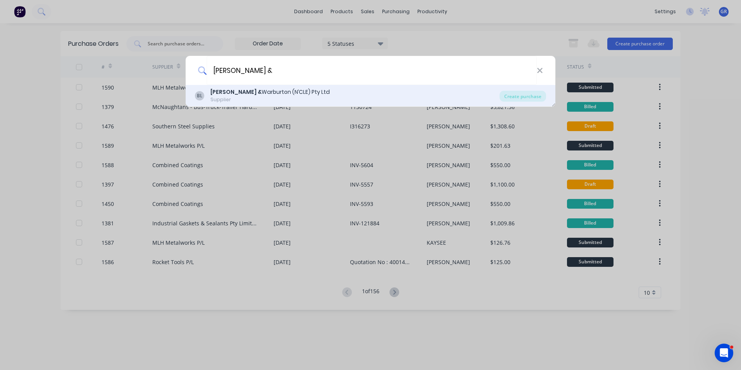
type input "brent &"
click at [213, 93] on b "Brent &" at bounding box center [235, 92] width 51 height 8
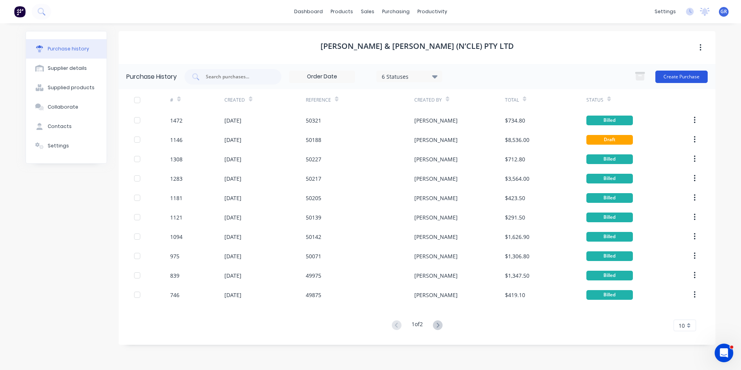
click at [688, 78] on button "Create Purchase" at bounding box center [681, 76] width 52 height 12
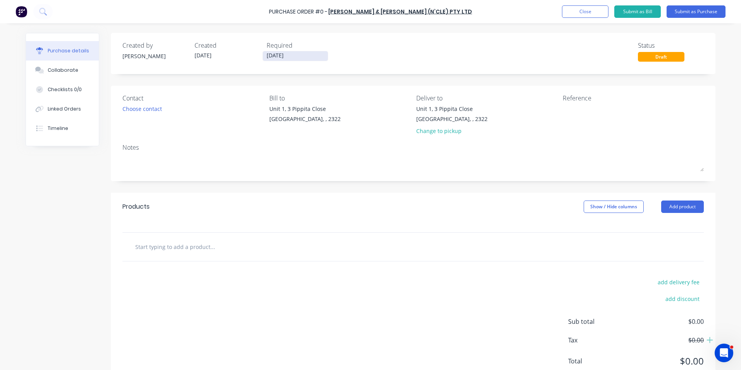
click at [285, 55] on input "[DATE]" at bounding box center [295, 56] width 65 height 10
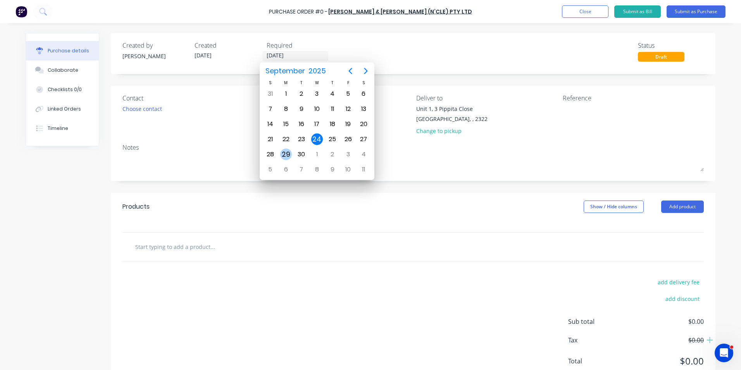
click at [285, 153] on div "29" at bounding box center [286, 154] width 12 height 12
type input "29/09/25"
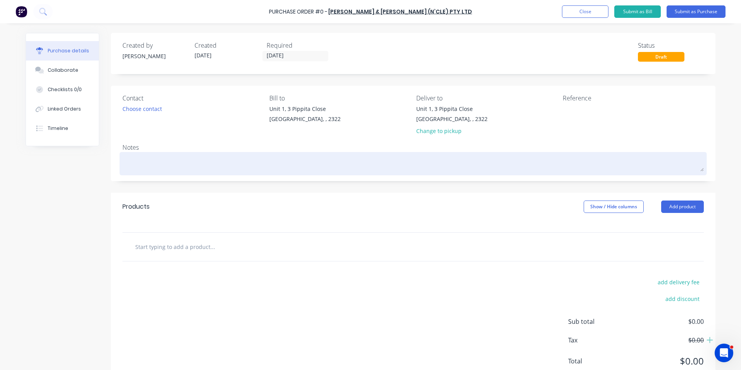
click at [153, 163] on textarea at bounding box center [412, 162] width 581 height 17
type textarea "x"
type textarea "J"
type textarea "x"
type textarea "JN"
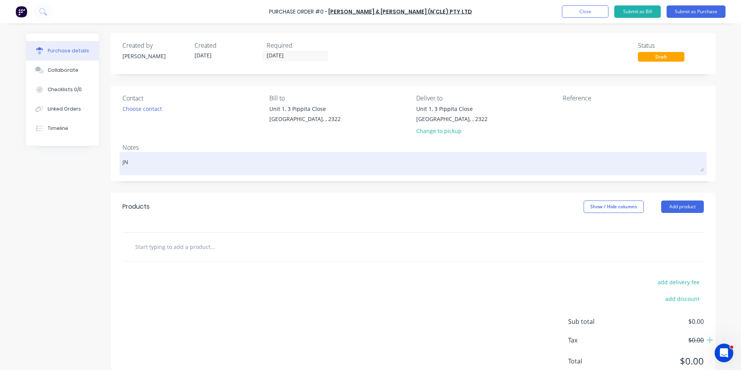
type textarea "x"
type textarea "JN1"
type textarea "x"
type textarea "JN19"
type textarea "x"
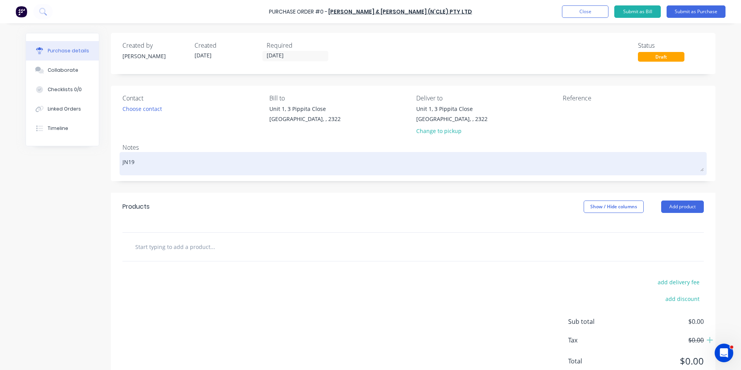
type textarea "JN191"
type textarea "x"
type textarea "JN1913"
type textarea "x"
type textarea "JN1913"
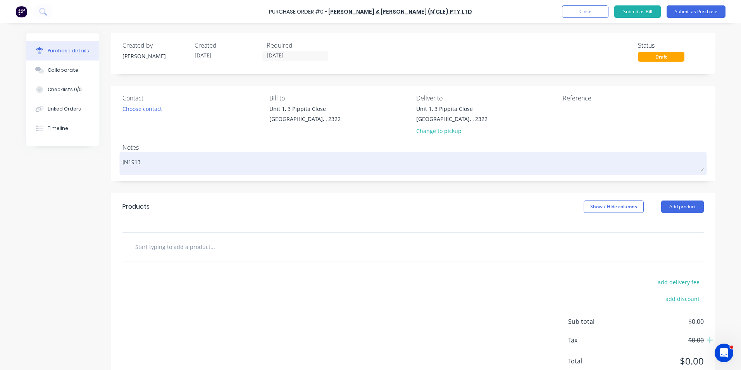
type textarea "x"
type textarea "JN1913 &"
type textarea "x"
type textarea "JN1913 &"
type textarea "x"
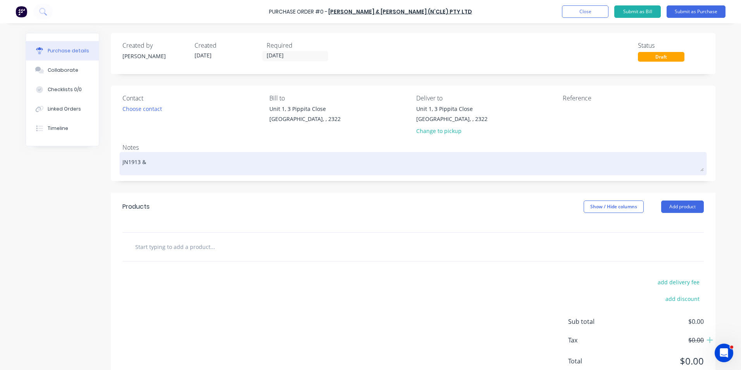
type textarea "JN1913 & J"
type textarea "x"
type textarea "JN1913 & JN"
type textarea "x"
type textarea "JN1913 & JN1"
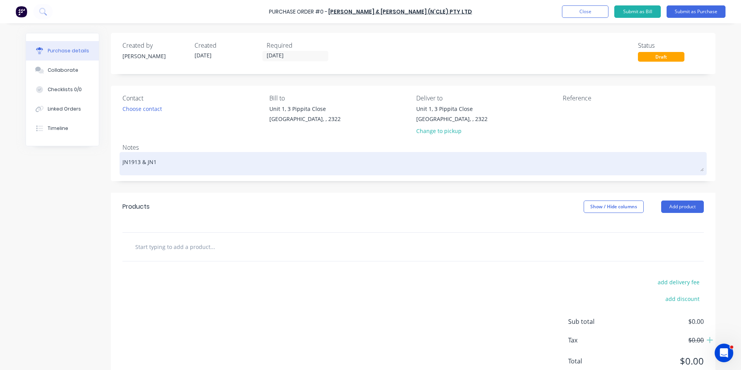
type textarea "x"
type textarea "JN1913 & JN19"
type textarea "x"
type textarea "JN1913 & JN191"
type textarea "x"
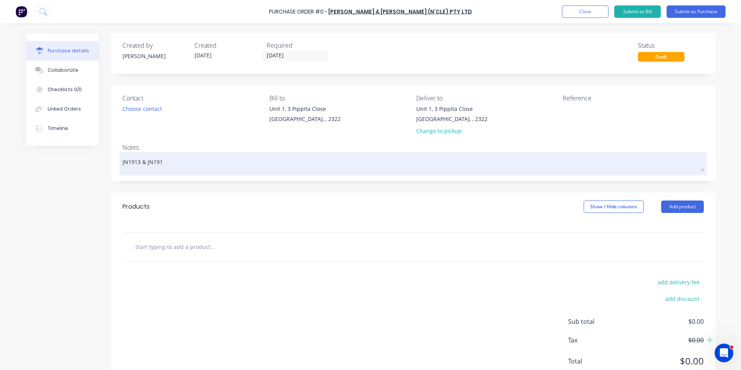
type textarea "JN1913 & JN1915"
type textarea "x"
type textarea "JN1913 & JN1915"
type textarea "x"
type textarea "JN1913 & JN1915 -"
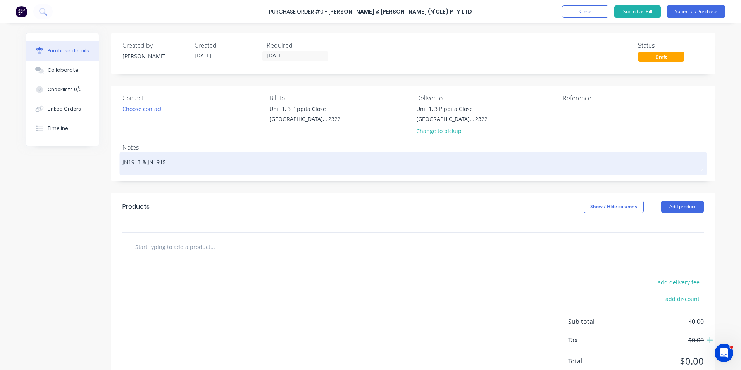
type textarea "x"
type textarea "JN1913 & JN1915 -"
type textarea "x"
type textarea "JN1913 & JN1915 - D"
type textarea "x"
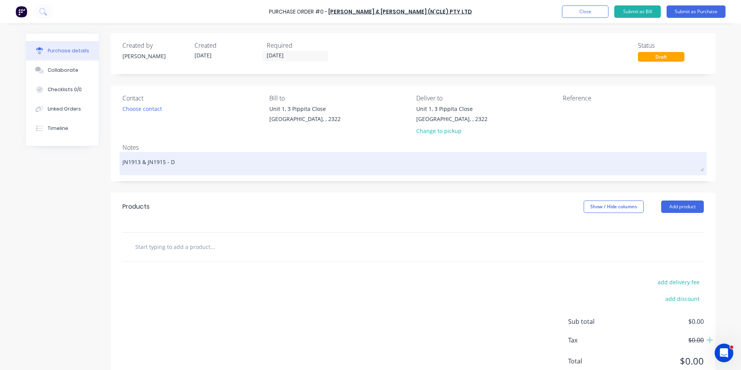
type textarea "JN1913 & JN1915 - D1"
type textarea "x"
type textarea "JN1913 & JN1915 - D11"
type textarea "x"
type textarea "JN1913 & JN1915 - D11"
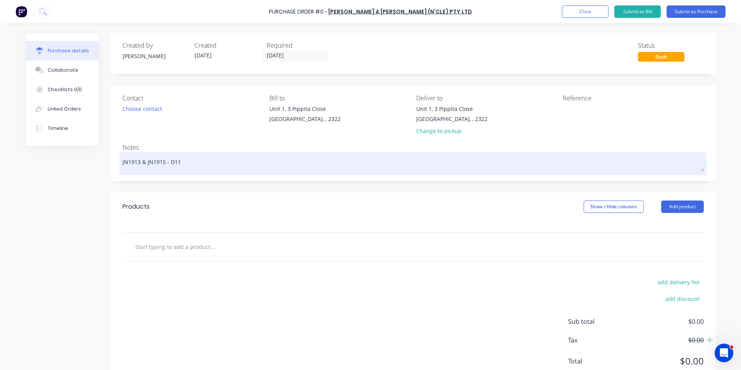
type textarea "x"
type textarea "JN1913 & JN1915 - D11 D"
type textarea "x"
type textarea "JN1913 & JN1915 - D11 DP"
type textarea "x"
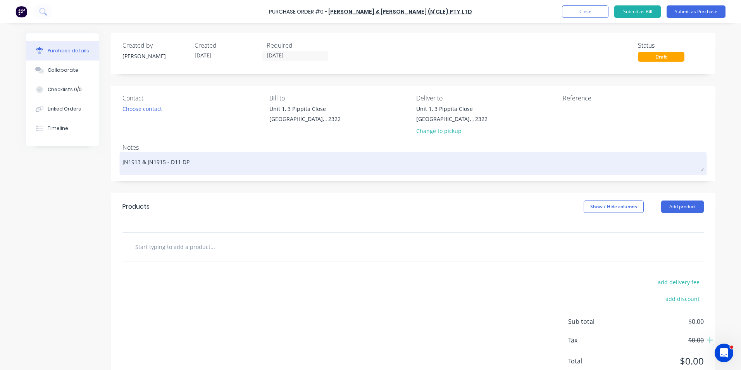
type textarea "JN1913 & JN1915 - D11 DPO"
type textarea "x"
type textarea "JN1913 & JN1915 - D11 DPO"
type textarea "x"
type textarea "JN1913 & JN1915 - D11 DPO I"
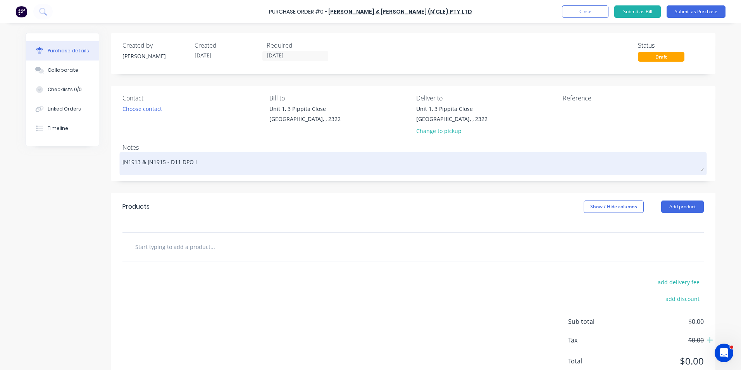
type textarea "x"
type textarea "JN1913 & JN1915 - D11 DPO It"
type textarea "x"
type textarea "JN1913 & JN1915 - D11 DPO Ite"
type textarea "x"
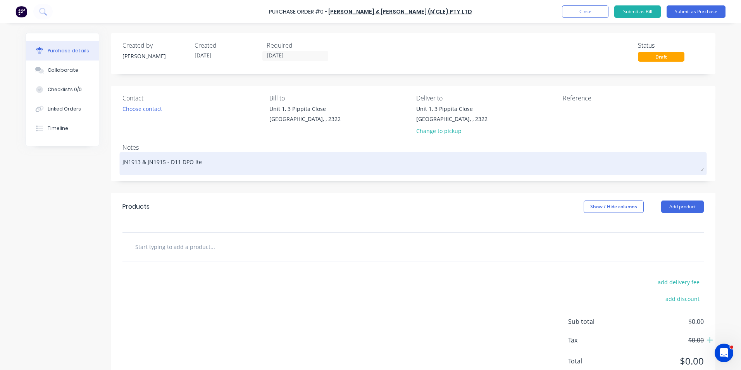
type textarea "JN1913 & JN1915 - D11 DPO Item"
type textarea "x"
type textarea "JN1913 & JN1915 - D11 DPO Items"
type textarea "x"
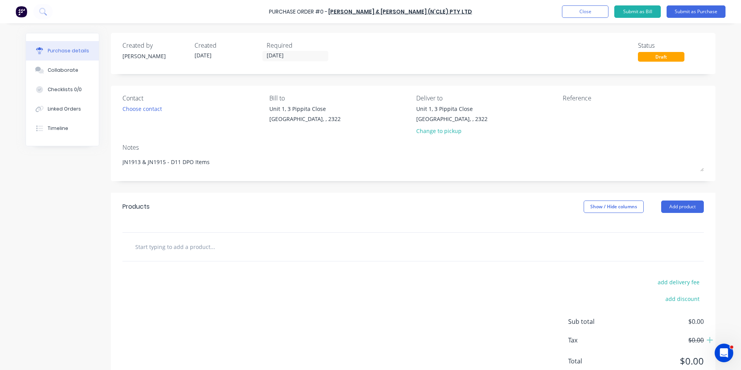
type textarea "JN1913 & JN1915 - D11 DPO Items"
type textarea "x"
type textarea "JN1913 & JN1915 - D11 DPO Items"
click at [179, 245] on input "text" at bounding box center [212, 246] width 155 height 15
type textarea "x"
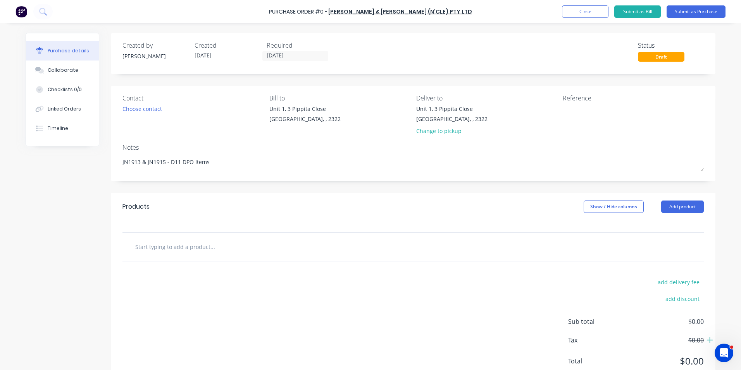
type input "S"
type textarea "x"
type input "Su"
type textarea "x"
type input "Sup"
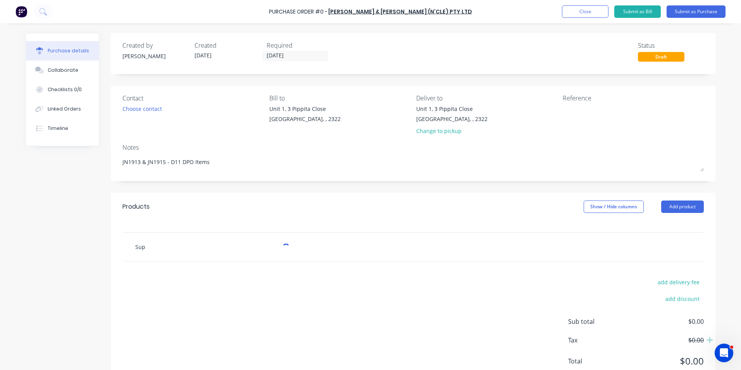
type textarea "x"
type input "Supp"
type textarea "x"
type input "Suppl"
type textarea "x"
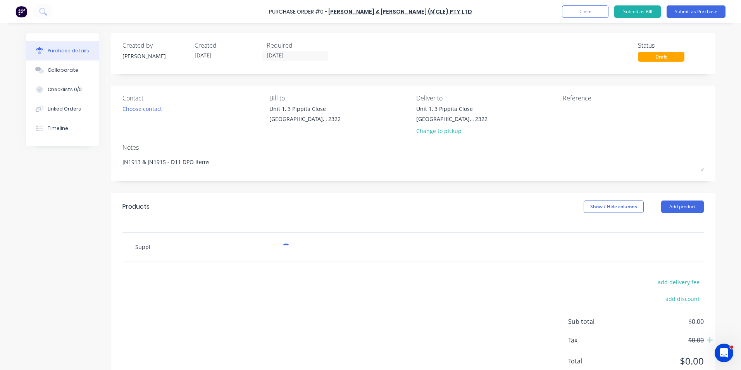
type input "Supply"
type textarea "x"
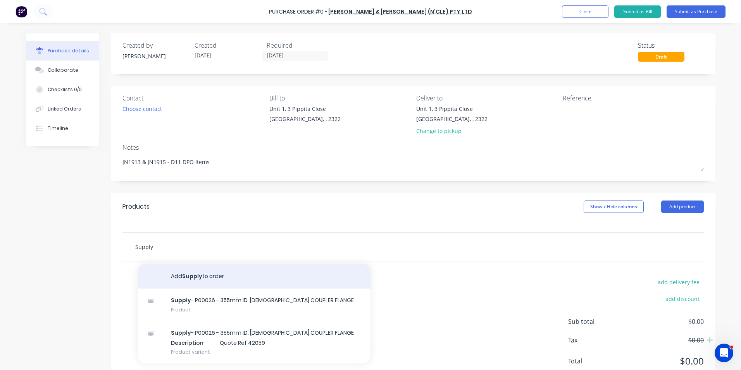
type input "Supply"
click at [200, 273] on button "Add Supply to order" at bounding box center [254, 275] width 232 height 25
type textarea "x"
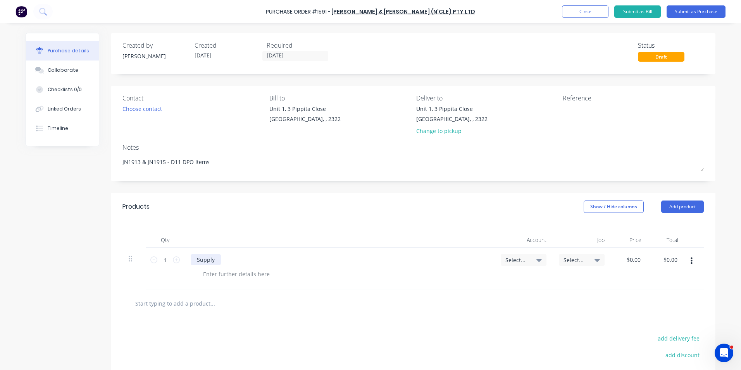
type textarea "x"
click at [214, 261] on div "Supply" at bounding box center [206, 259] width 30 height 11
click at [174, 260] on icon at bounding box center [176, 259] width 7 height 7
type textarea "x"
type input "2"
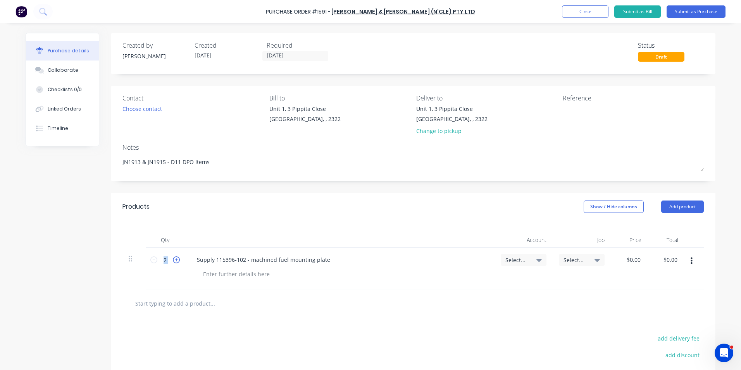
click at [174, 260] on icon at bounding box center [176, 259] width 7 height 7
type textarea "x"
type input "3"
click at [174, 260] on icon at bounding box center [176, 259] width 7 height 7
type textarea "x"
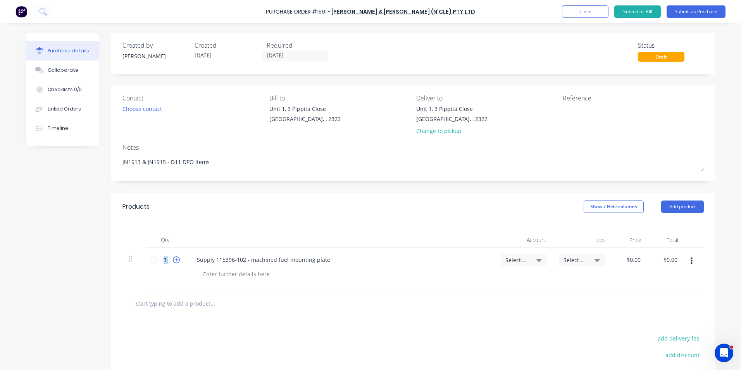
type input "4"
click at [174, 260] on icon at bounding box center [176, 259] width 7 height 7
type textarea "x"
type input "5"
type textarea "x"
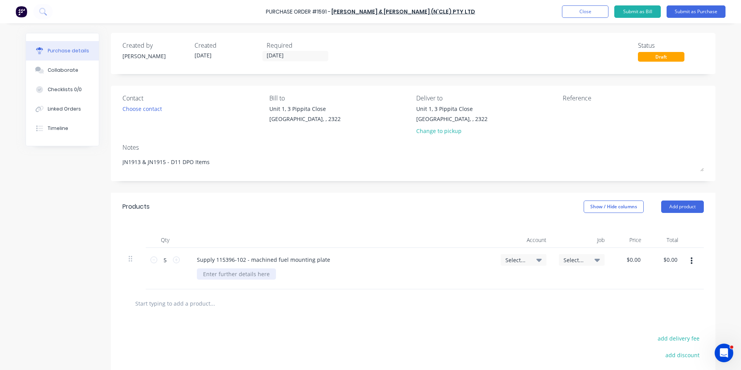
click at [232, 274] on div at bounding box center [236, 273] width 79 height 11
click at [226, 273] on div "Quote ref" at bounding box center [215, 273] width 37 height 11
click at [526, 260] on div "Select..." at bounding box center [523, 259] width 36 height 7
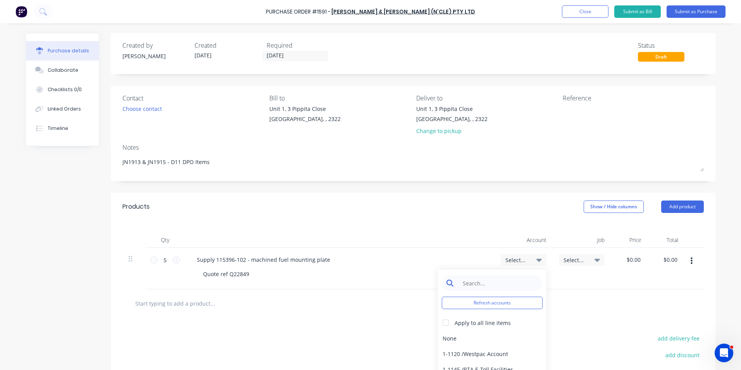
type textarea "x"
click at [484, 281] on input at bounding box center [497, 282] width 79 height 15
type input "1-14"
click at [449, 338] on div "1-1400 / Work in Progress - Materials" at bounding box center [492, 337] width 108 height 15
type textarea "x"
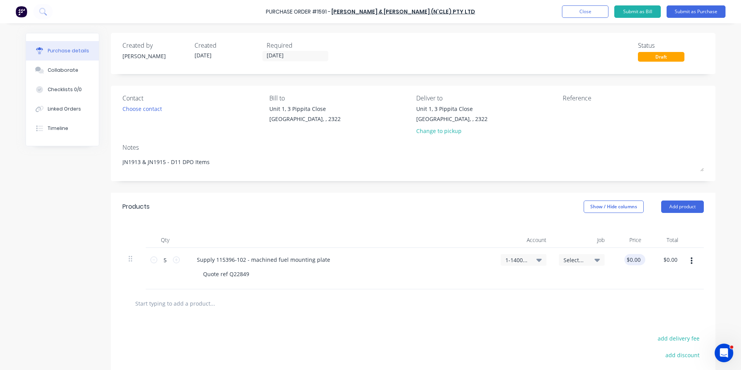
type input "0.00"
click at [634, 260] on input "0.00" at bounding box center [633, 259] width 18 height 11
type textarea "x"
click at [634, 260] on input "0.00" at bounding box center [634, 259] width 15 height 11
type input "245"
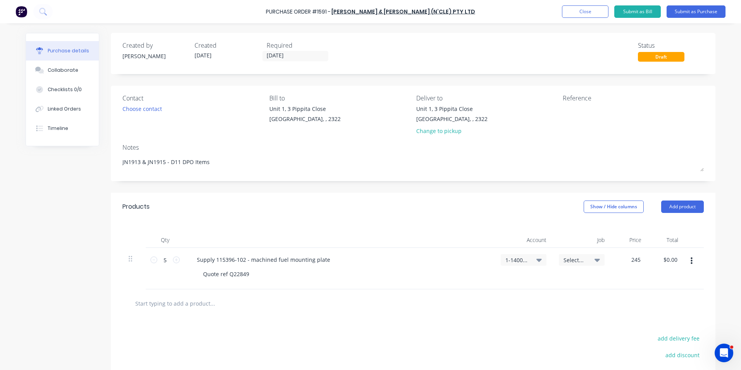
type textarea "x"
type input "$245.00"
type input "$1,225.00"
click at [637, 270] on div "$245.00 245" at bounding box center [628, 268] width 37 height 41
click at [697, 11] on button "Submit as Purchase" at bounding box center [695, 11] width 59 height 12
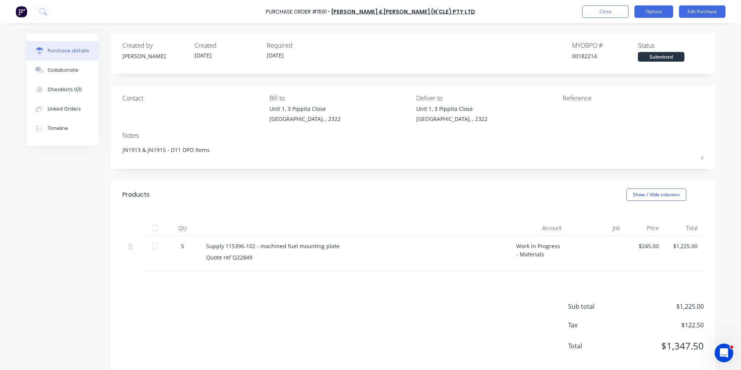
click at [662, 12] on button "Options" at bounding box center [653, 11] width 39 height 12
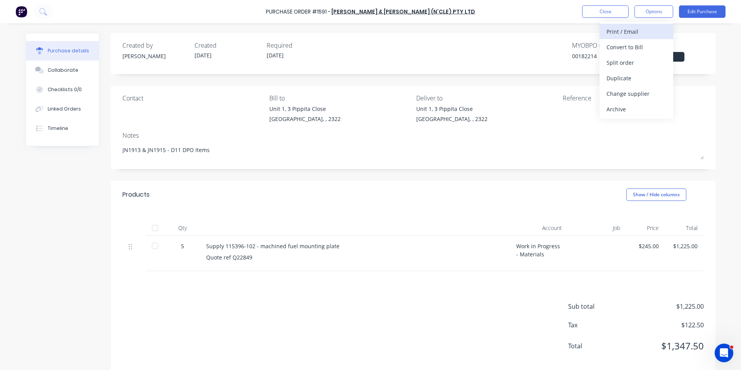
click at [630, 28] on div "Print / Email" at bounding box center [636, 31] width 60 height 11
click at [631, 48] on div "With pricing" at bounding box center [636, 46] width 60 height 11
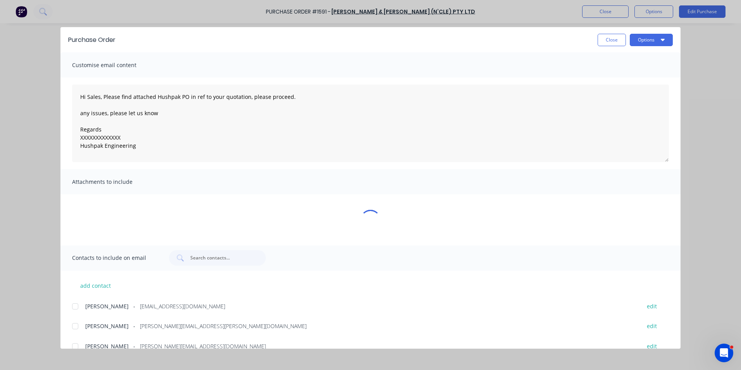
type textarea "x"
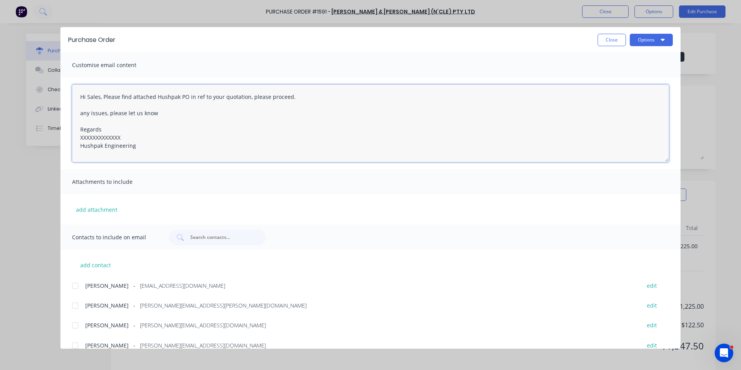
drag, startPoint x: 123, startPoint y: 137, endPoint x: 76, endPoint y: 136, distance: 46.9
click at [76, 136] on textarea "Hi Sales, Please find attached Hushpak PO in ref to your quotation, please proc…" at bounding box center [370, 122] width 596 height 77
type textarea "Hi Sales, Please find attached Hushpak PO in ref to your quotation, please proc…"
click at [108, 206] on button "add attachment" at bounding box center [96, 209] width 49 height 12
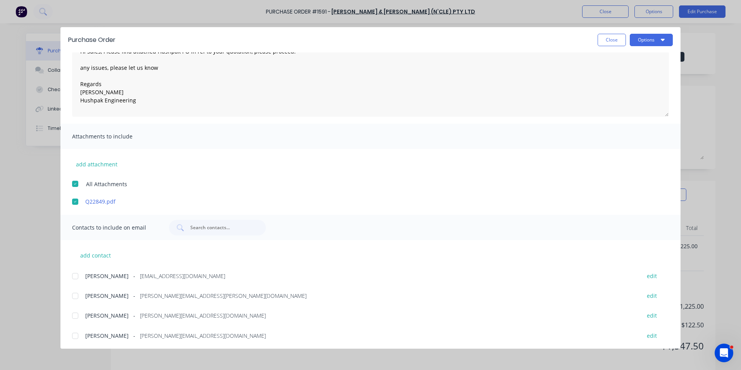
scroll to position [47, 0]
click at [76, 274] on div at bounding box center [74, 273] width 15 height 15
click at [76, 294] on div at bounding box center [74, 293] width 15 height 15
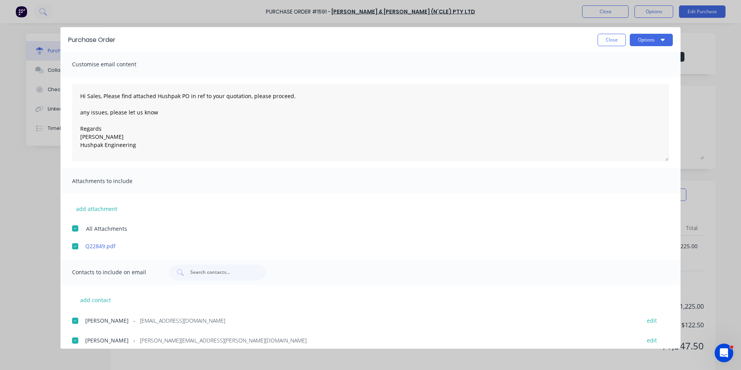
scroll to position [0, 0]
click at [649, 42] on button "Options" at bounding box center [650, 40] width 43 height 12
click at [619, 90] on div "Email" at bounding box center [636, 90] width 60 height 11
drag, startPoint x: 610, startPoint y: 43, endPoint x: 615, endPoint y: 44, distance: 4.9
click at [610, 43] on button "Close" at bounding box center [611, 40] width 28 height 12
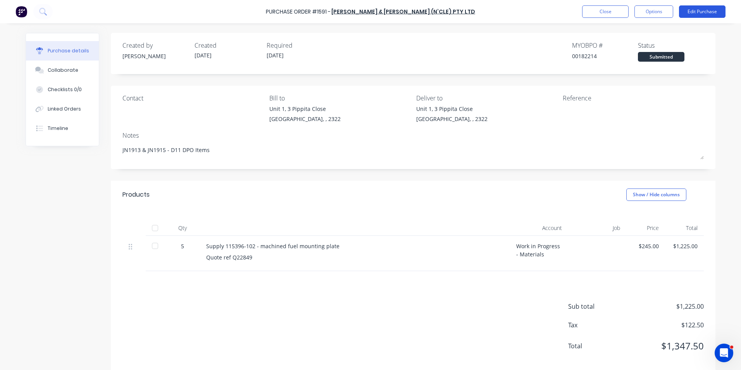
click at [703, 15] on button "Edit Purchase" at bounding box center [702, 11] width 46 height 12
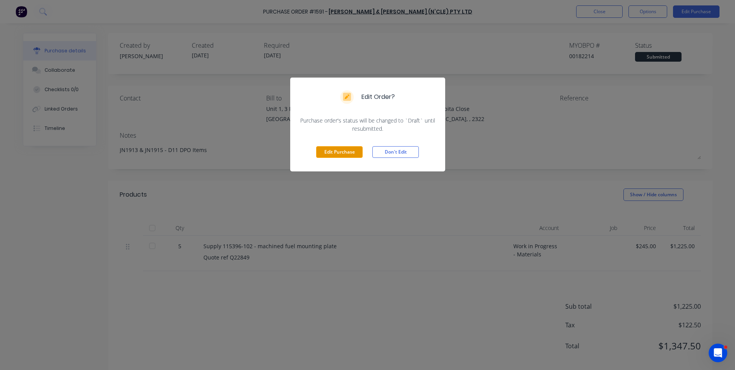
click at [331, 151] on button "Edit Purchase" at bounding box center [339, 152] width 46 height 12
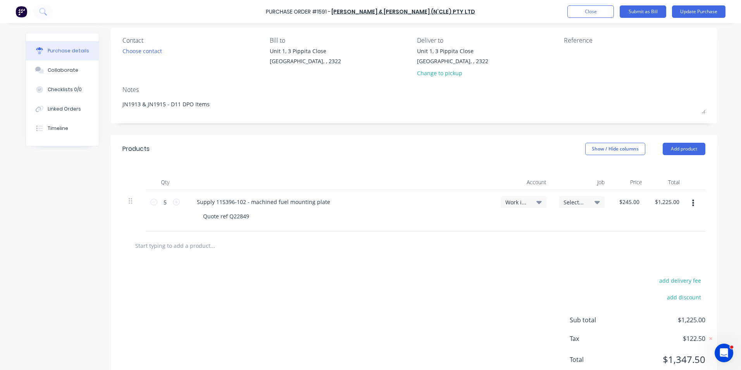
scroll to position [44, 0]
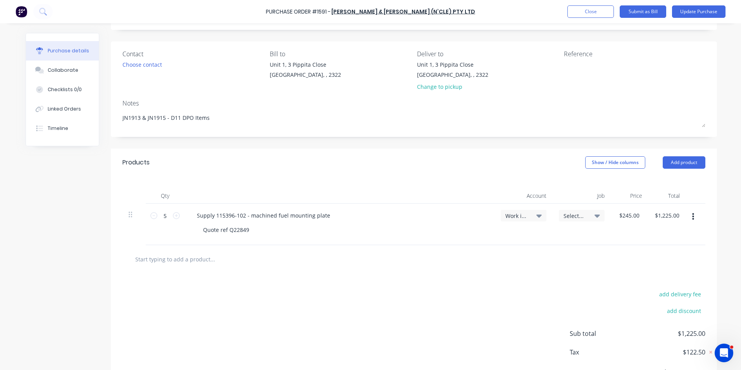
click at [692, 217] on icon "button" at bounding box center [693, 216] width 2 height 7
click at [653, 253] on button "Duplicate" at bounding box center [669, 252] width 66 height 15
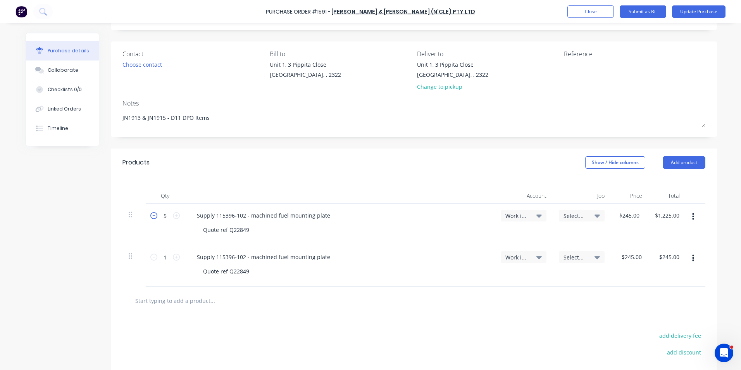
click at [151, 215] on icon at bounding box center [153, 215] width 7 height 7
type textarea "x"
type input "4"
type input "$980.00"
click at [151, 215] on icon at bounding box center [153, 215] width 7 height 7
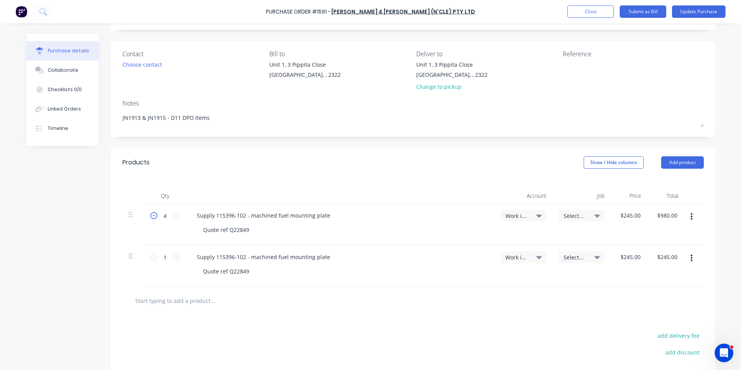
type textarea "x"
type input "3"
type input "$735.00"
click at [151, 215] on icon at bounding box center [153, 215] width 7 height 7
type textarea "x"
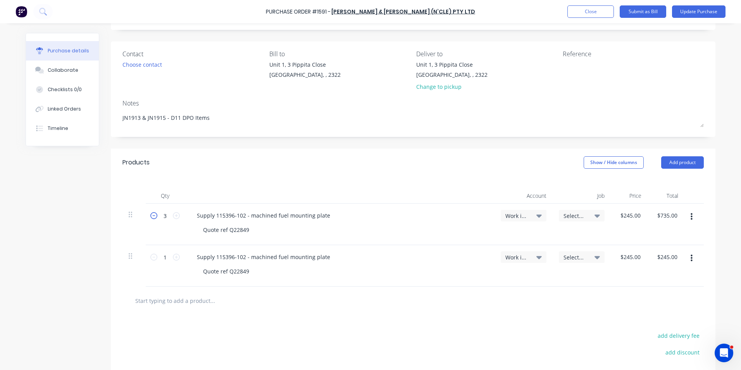
type input "2"
type input "$490.00"
click at [151, 215] on icon at bounding box center [153, 215] width 7 height 7
type textarea "x"
type input "1"
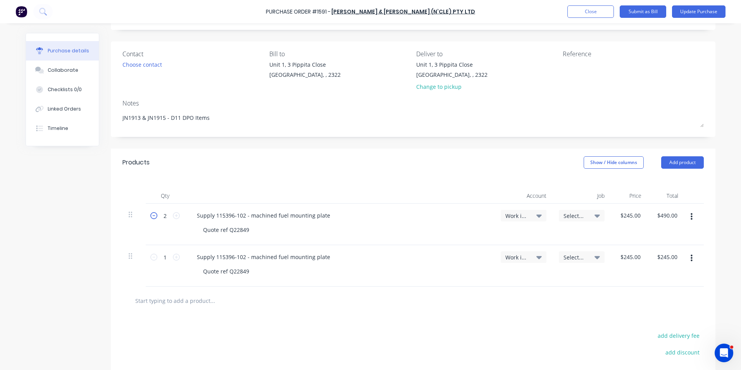
type input "$245.00"
click at [574, 215] on span "Select..." at bounding box center [574, 215] width 23 height 8
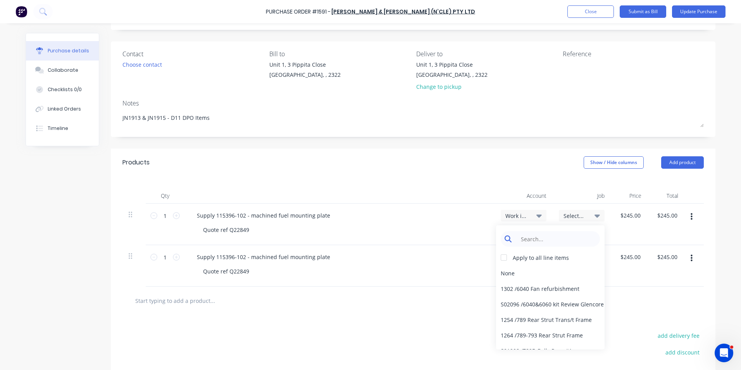
type textarea "x"
click at [532, 241] on input at bounding box center [555, 238] width 79 height 15
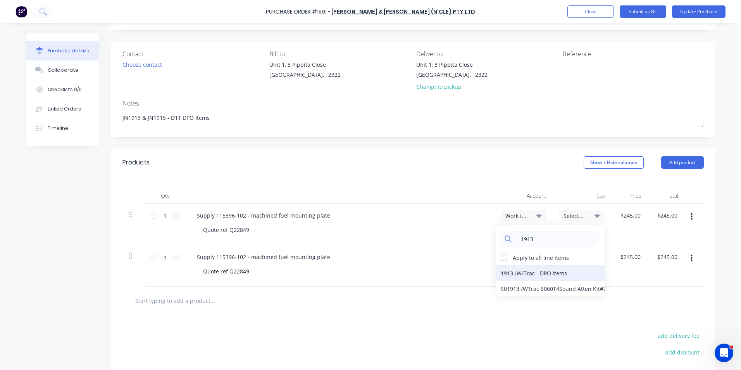
type input "1913"
click at [511, 271] on div "1913 / W/Trac - DPO Items" at bounding box center [550, 272] width 108 height 15
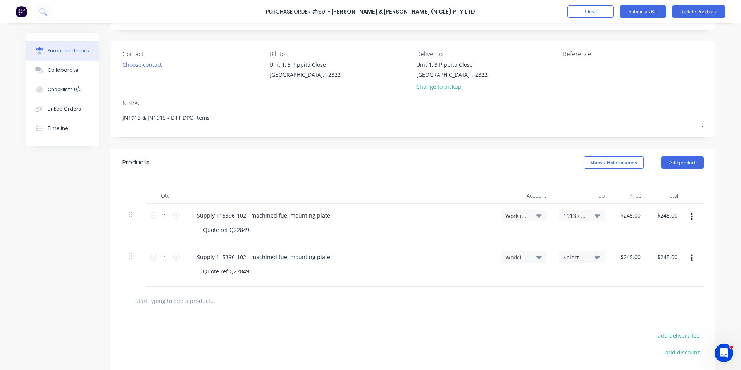
click at [578, 257] on span "Select..." at bounding box center [574, 257] width 23 height 8
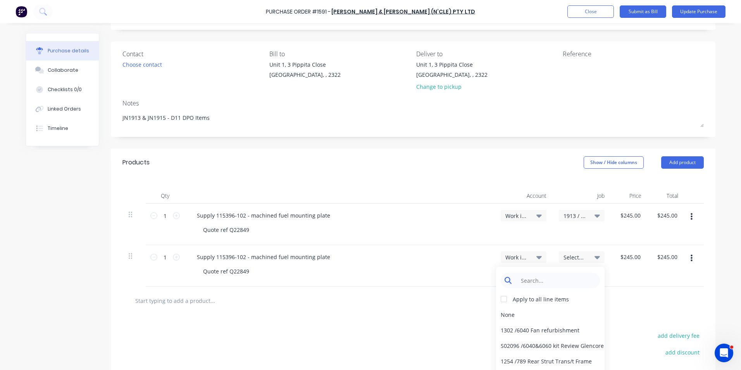
type textarea "x"
click at [530, 279] on input at bounding box center [555, 279] width 79 height 15
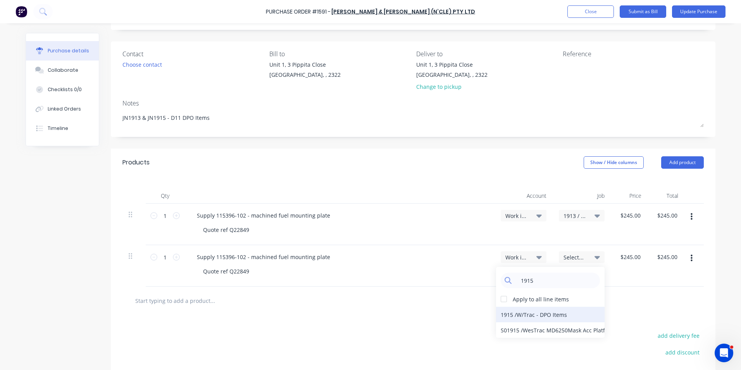
type input "1915"
click at [538, 315] on div "1915 / W/Trac - DPO Items" at bounding box center [550, 313] width 108 height 15
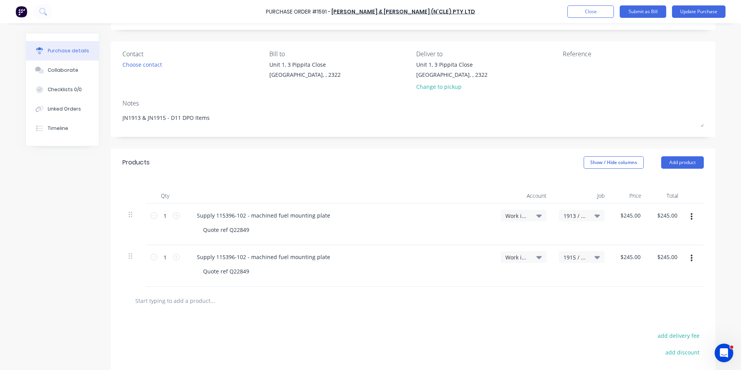
click at [690, 257] on icon "button" at bounding box center [691, 258] width 2 height 9
click at [660, 294] on button "Duplicate" at bounding box center [667, 293] width 66 height 15
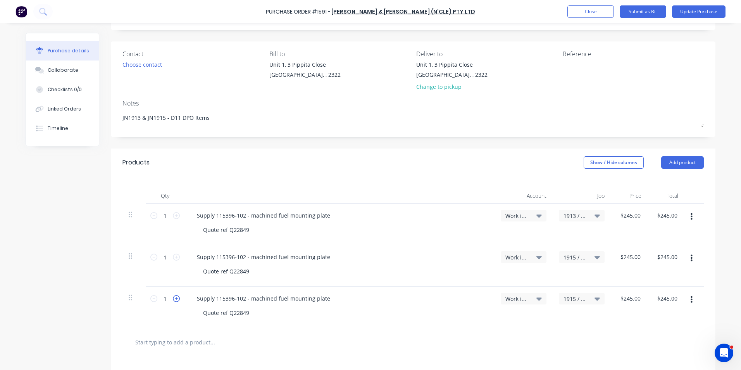
click at [174, 297] on icon at bounding box center [176, 298] width 7 height 7
type textarea "x"
type input "2"
type input "$490.00"
click at [174, 297] on icon at bounding box center [176, 298] width 7 height 7
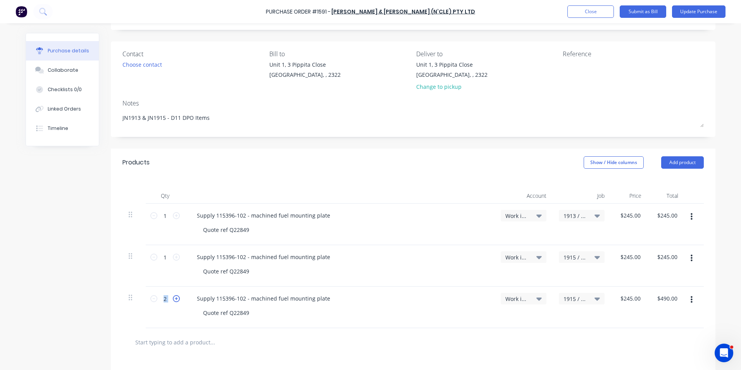
type textarea "x"
type input "3"
type input "$735.00"
click at [520, 297] on span "Work in Progress - Materials" at bounding box center [516, 298] width 23 height 8
type textarea "x"
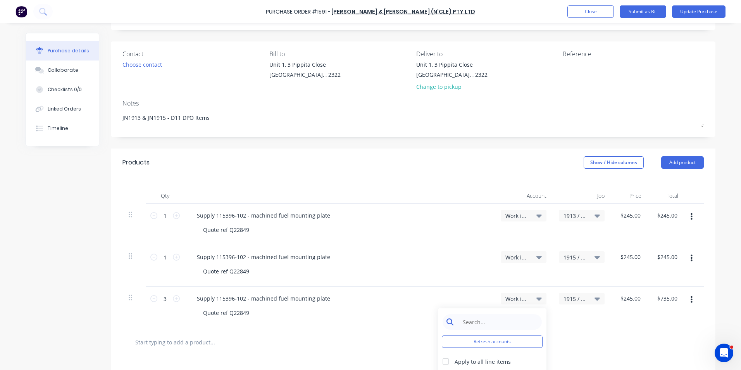
click at [461, 323] on input at bounding box center [497, 321] width 79 height 15
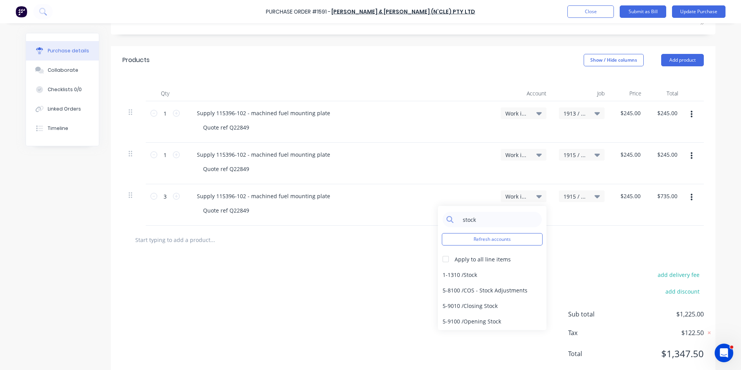
scroll to position [160, 0]
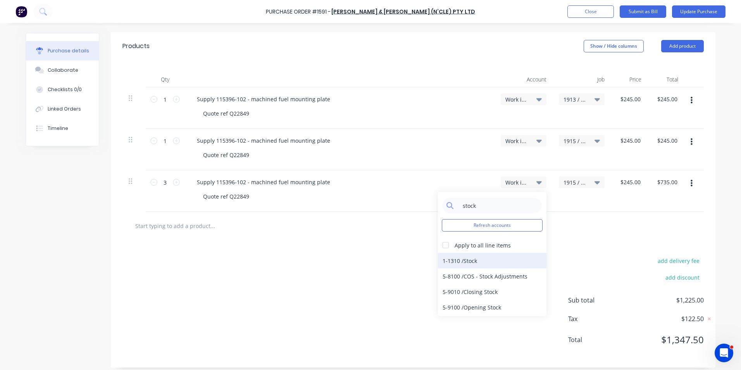
type input "stock"
click at [473, 259] on div "1-1310 / Stock" at bounding box center [492, 260] width 108 height 15
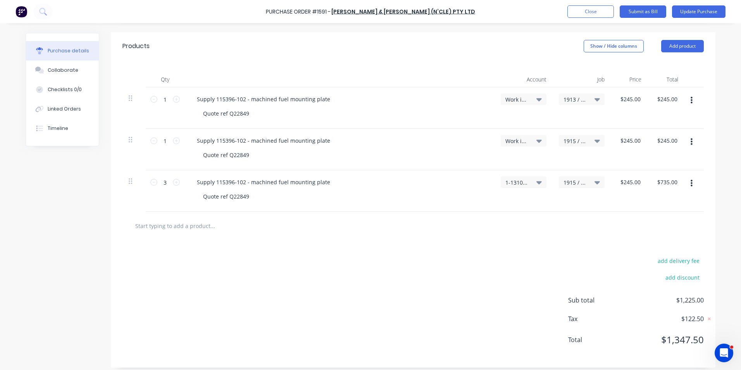
click at [564, 180] on span "1915 / W/Trac - DPO Items" at bounding box center [574, 182] width 23 height 8
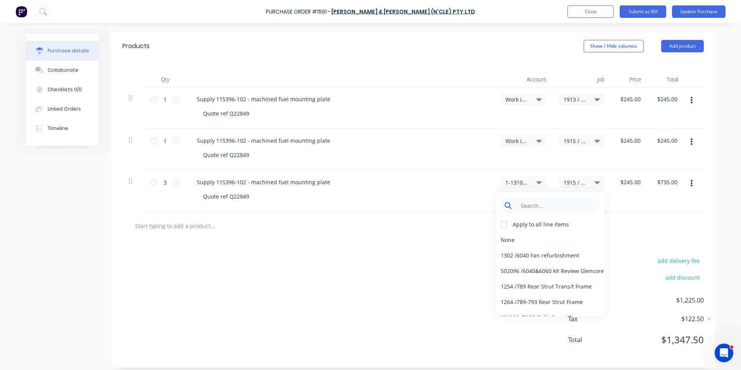
type textarea "x"
click at [529, 204] on input at bounding box center [555, 205] width 79 height 15
type input "stock"
click at [520, 282] on div "Stock / Stock" at bounding box center [550, 285] width 108 height 15
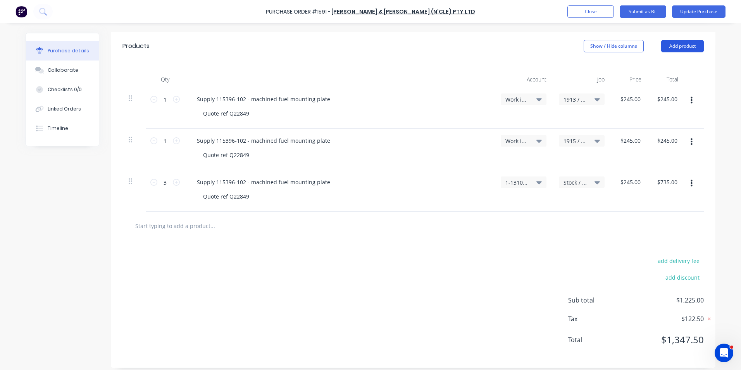
click at [682, 45] on button "Add product" at bounding box center [682, 46] width 43 height 12
click at [658, 130] on div "Notes (Internal)" at bounding box center [667, 127] width 60 height 11
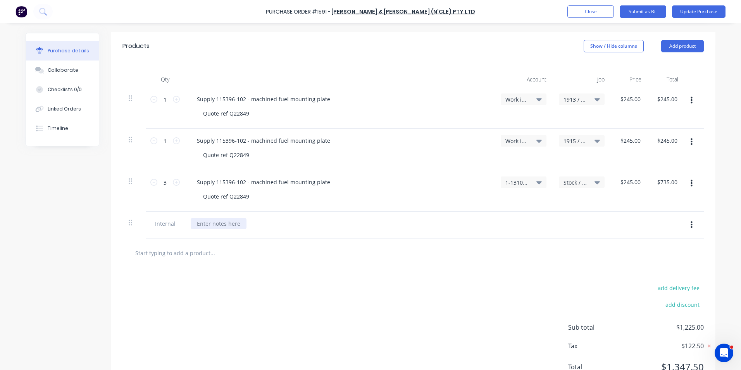
type textarea "x"
click at [209, 224] on div at bounding box center [219, 223] width 56 height 11
click at [696, 10] on button "Update Purchase" at bounding box center [698, 11] width 53 height 12
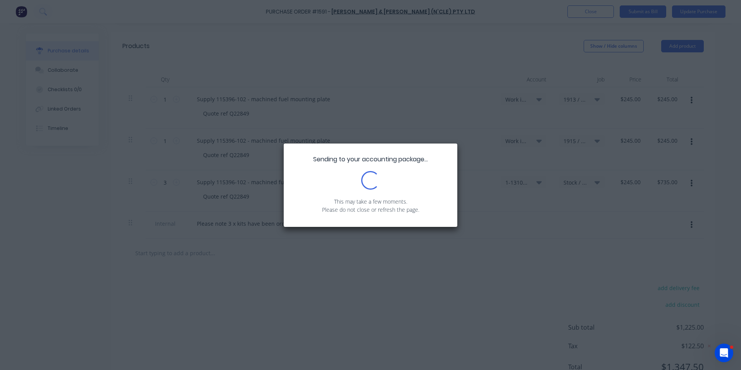
scroll to position [0, 0]
type textarea "x"
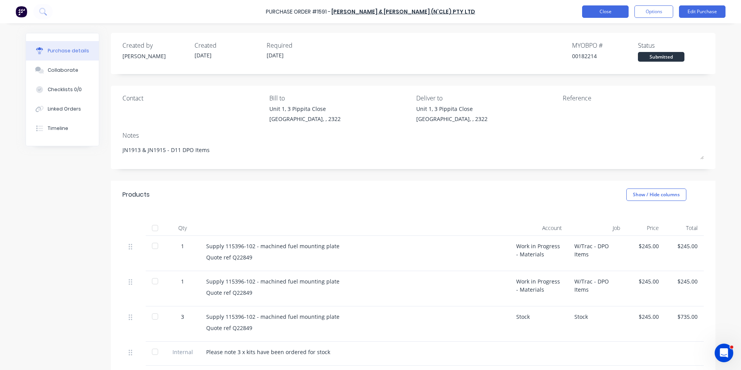
click at [615, 10] on button "Close" at bounding box center [605, 11] width 46 height 12
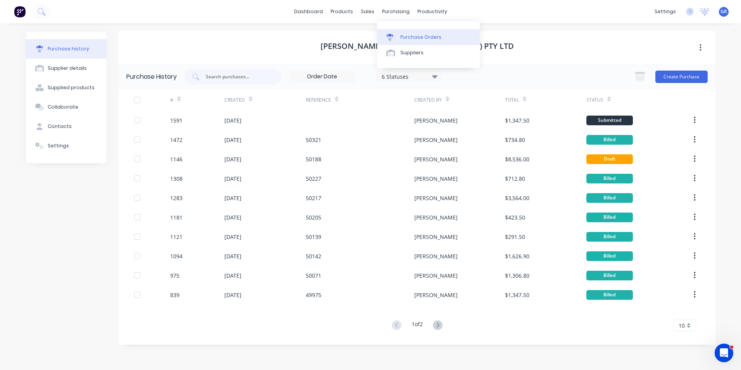
click at [418, 36] on div "Purchase Orders" at bounding box center [420, 37] width 41 height 7
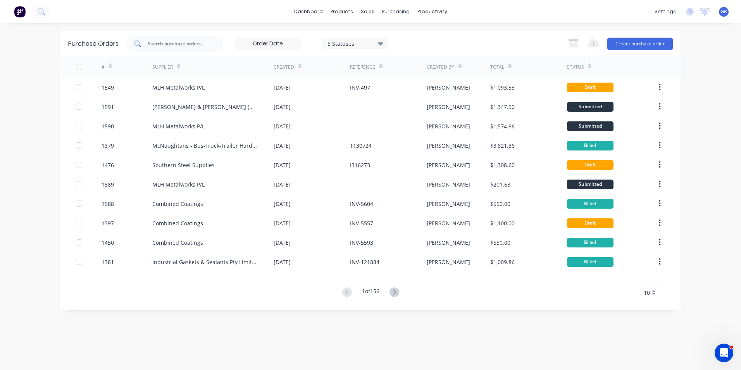
click at [163, 43] on input "text" at bounding box center [179, 44] width 64 height 8
click at [640, 41] on button "Create purchase order" at bounding box center [639, 44] width 65 height 12
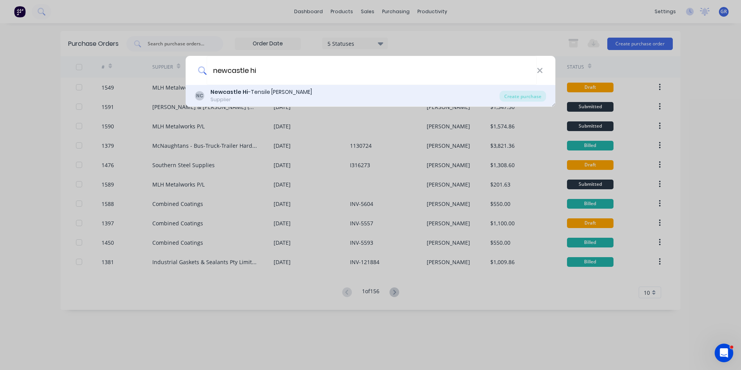
type input "newcastle hi"
click at [237, 90] on b "Newcastle Hi" at bounding box center [229, 92] width 38 height 8
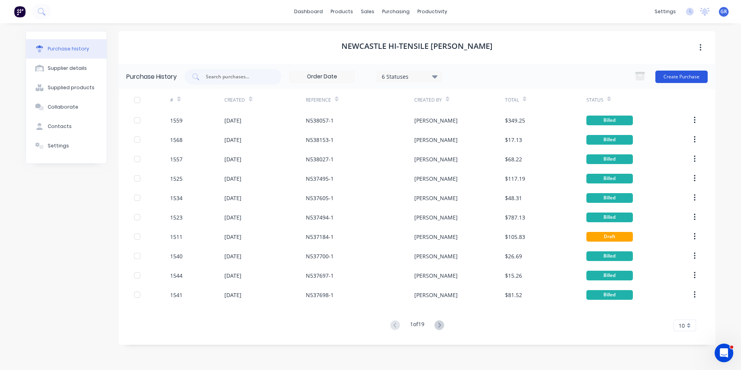
click at [678, 75] on button "Create Purchase" at bounding box center [681, 76] width 52 height 12
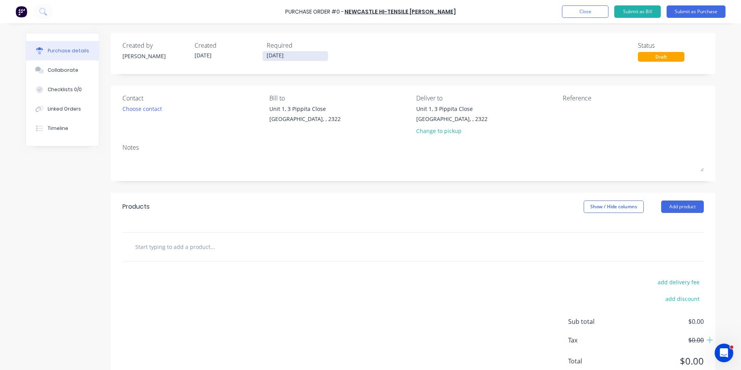
click at [291, 54] on input "[DATE]" at bounding box center [295, 56] width 65 height 10
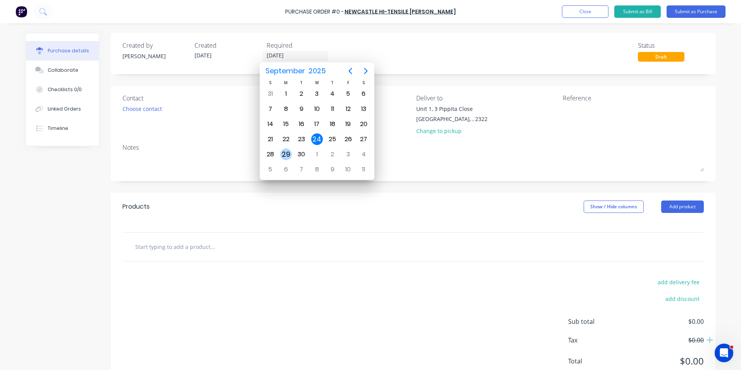
click at [285, 153] on div "29" at bounding box center [286, 154] width 12 height 12
type input "29/09/25"
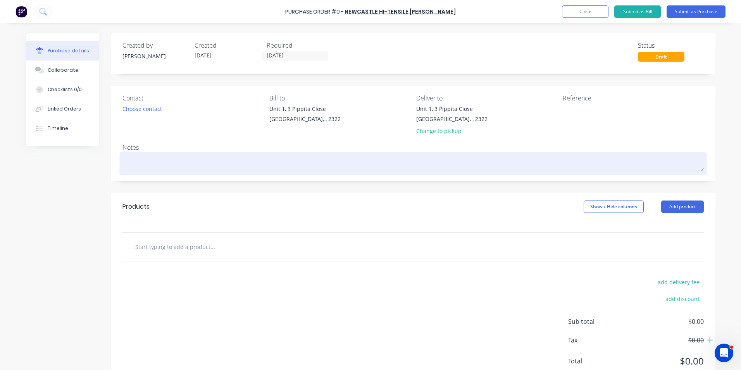
click at [160, 160] on textarea at bounding box center [412, 162] width 581 height 17
type textarea "x"
type textarea "J"
type textarea "x"
type textarea "JN"
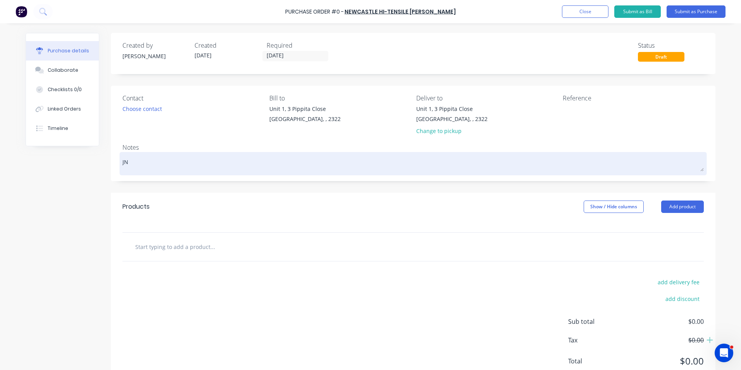
type textarea "x"
type textarea "JN1"
type textarea "x"
type textarea "JN19"
type textarea "x"
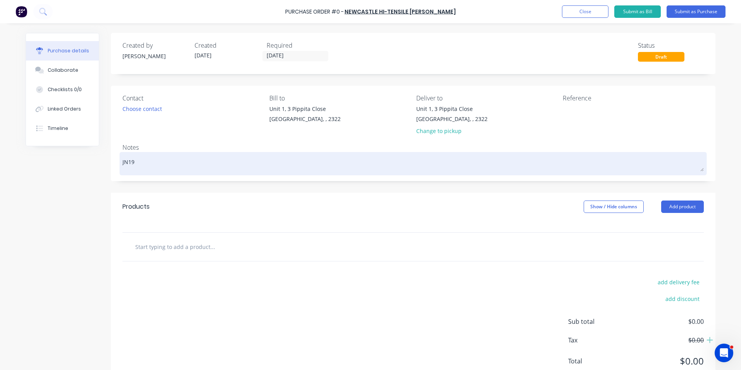
type textarea "JN191"
type textarea "x"
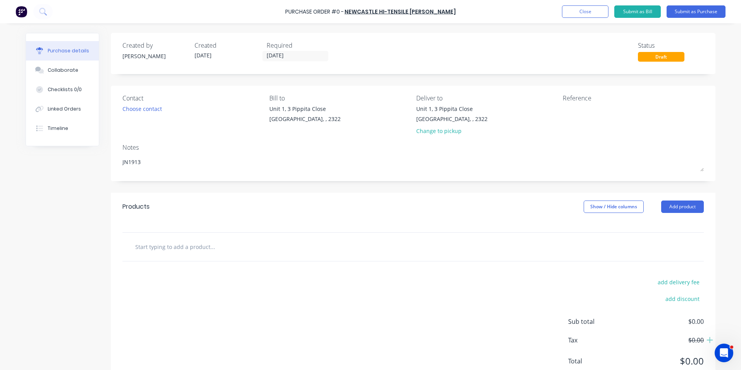
type textarea "JN1913"
type textarea "x"
type textarea "JN1913"
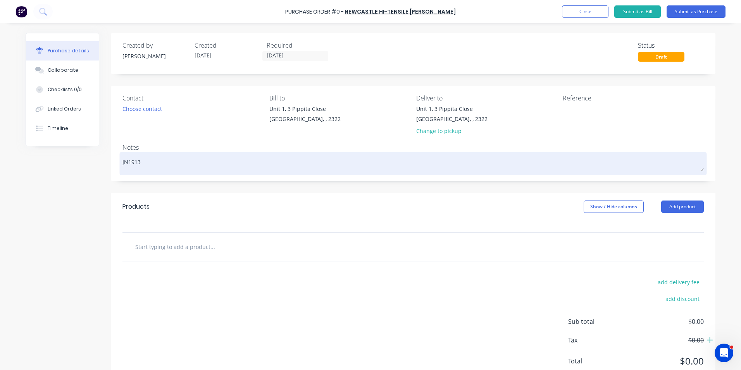
type textarea "x"
type textarea "JN1913"
type textarea "x"
type textarea "JN1913 &"
type textarea "x"
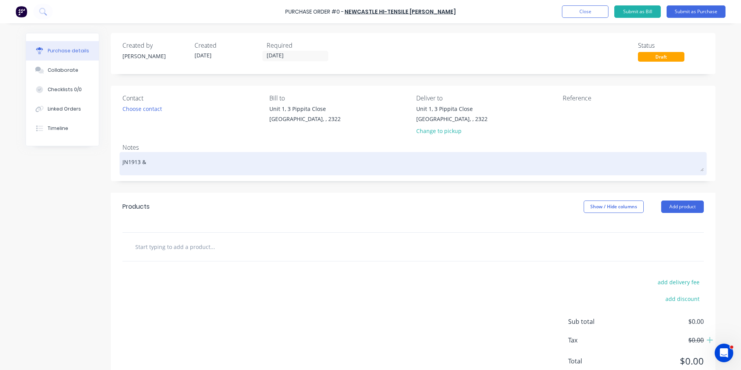
type textarea "JN1913 &"
type textarea "x"
type textarea "JN1913 & 1"
type textarea "x"
type textarea "JN1913 & 19"
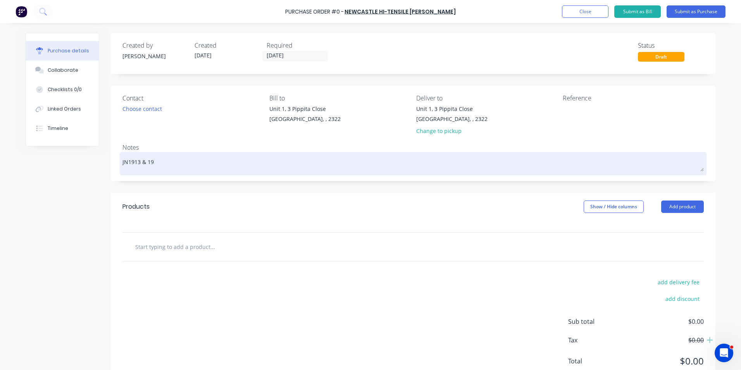
type textarea "x"
type textarea "JN1913 & 191"
type textarea "x"
type textarea "JN1913 & 1915"
type textarea "x"
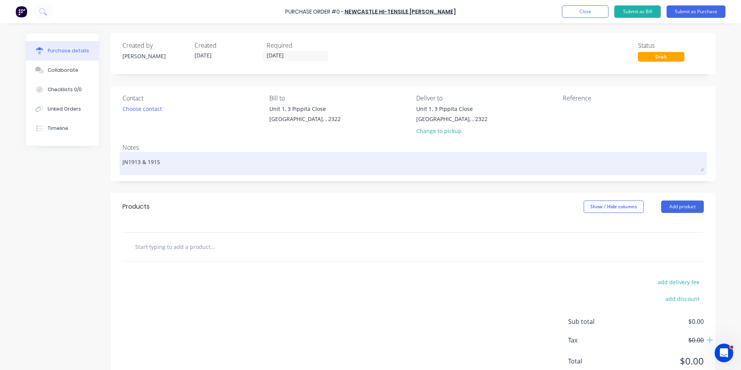
type textarea "JN1913 & 1915"
type textarea "x"
type textarea "JN1913 & 1915 -"
type textarea "x"
type textarea "JN1913 & 1915 -"
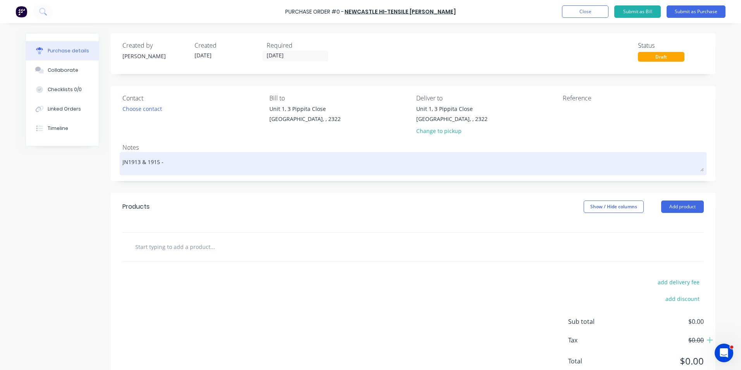
type textarea "x"
type textarea "JN1913 & 1915 -"
type textarea "x"
type textarea "JN1913 & 1915"
type textarea "x"
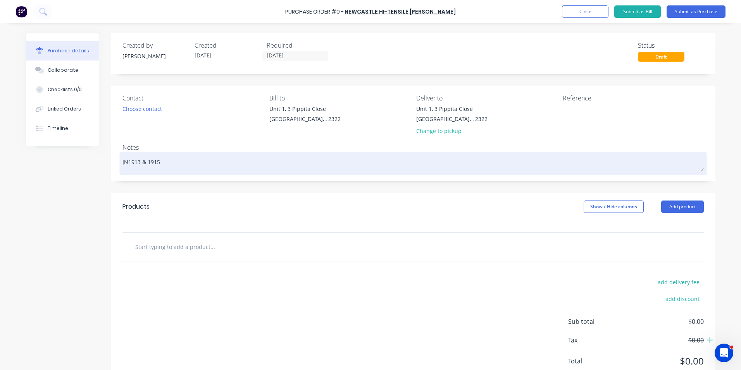
type textarea "JN1913 & 1915 D"
type textarea "x"
type textarea "JN1913 & 1915 D1"
type textarea "x"
type textarea "JN1913 & 1915 D11"
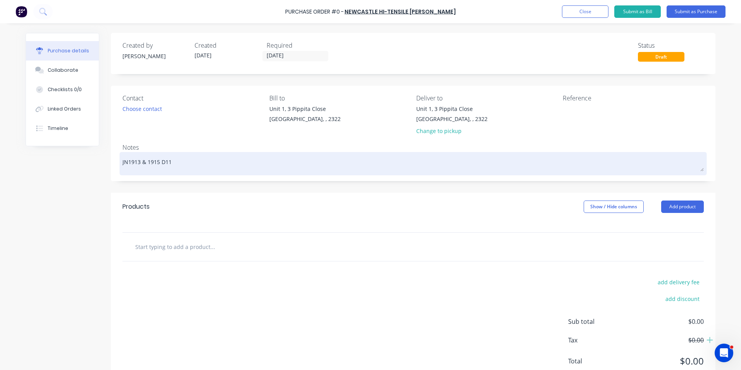
type textarea "x"
type textarea "JN1913 & 1915 D11"
type textarea "x"
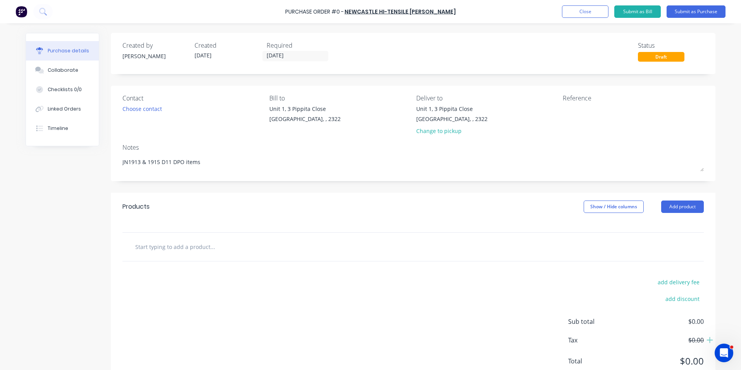
click at [184, 245] on input "text" at bounding box center [212, 246] width 155 height 15
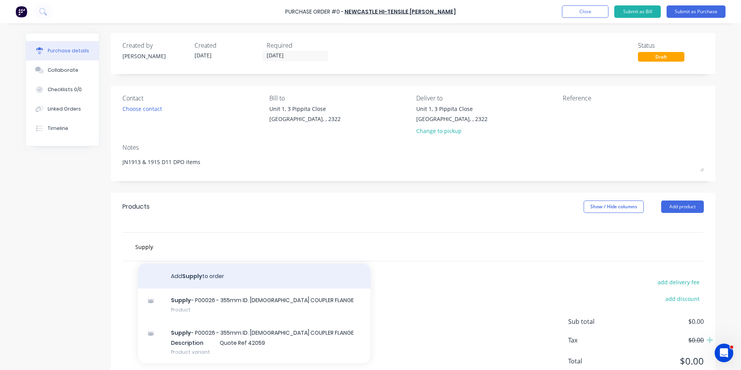
click at [192, 272] on button "Add Supply to order" at bounding box center [254, 275] width 232 height 25
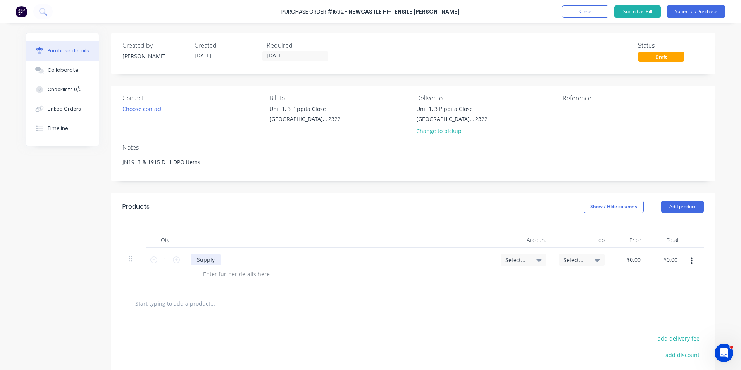
click at [212, 260] on div "Supply" at bounding box center [206, 259] width 30 height 11
drag, startPoint x: 218, startPoint y: 260, endPoint x: 222, endPoint y: 259, distance: 4.3
click at [218, 260] on div "Supply -" at bounding box center [208, 259] width 34 height 11
drag, startPoint x: 252, startPoint y: 260, endPoint x: 262, endPoint y: 255, distance: 11.4
click at [252, 260] on div "Supply - NJ M10 46 Y -" at bounding box center [226, 259] width 70 height 11
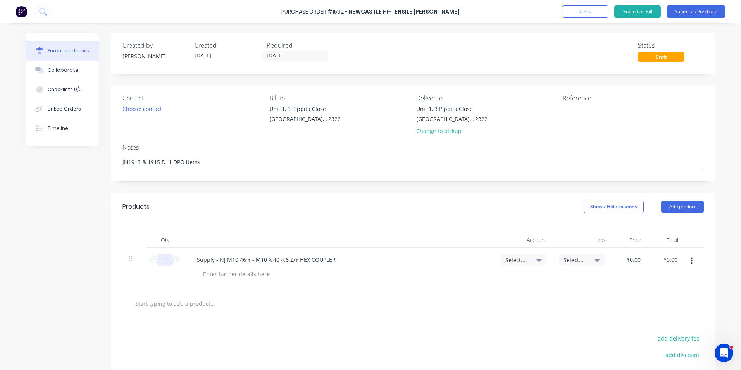
click at [162, 260] on input "1" at bounding box center [164, 260] width 15 height 12
click at [515, 258] on span "Select..." at bounding box center [516, 260] width 23 height 8
click at [487, 278] on input at bounding box center [497, 282] width 79 height 15
click at [492, 336] on div "1-1400 / Work in Progress - Materials" at bounding box center [492, 337] width 108 height 15
click at [576, 261] on span "Select..." at bounding box center [574, 260] width 23 height 8
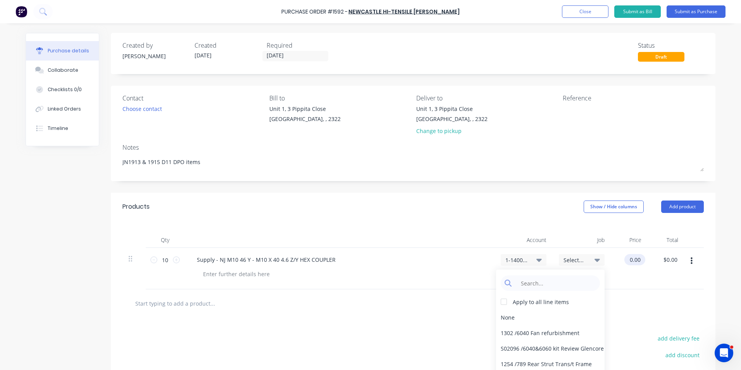
click at [630, 256] on input "0.00" at bounding box center [633, 259] width 18 height 11
click at [632, 260] on input "0.00" at bounding box center [634, 259] width 15 height 11
click at [636, 273] on div "$0.74 0.7391" at bounding box center [628, 268] width 37 height 41
click at [667, 260] on input "7.40" at bounding box center [670, 259] width 18 height 11
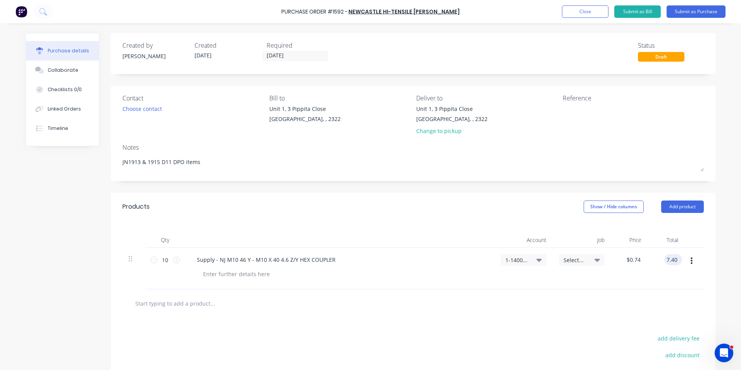
click at [667, 260] on input "7.40" at bounding box center [671, 259] width 15 height 11
click at [631, 260] on input "0.74" at bounding box center [633, 259] width 18 height 11
click at [631, 260] on input "0.74" at bounding box center [634, 259] width 15 height 11
click at [638, 276] on div "$0.00 0" at bounding box center [628, 268] width 37 height 41
click at [674, 260] on input "0.00" at bounding box center [670, 259] width 18 height 11
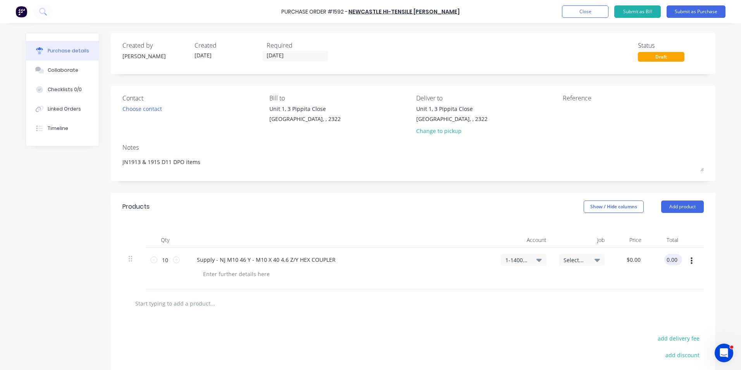
click at [674, 260] on input "0.00" at bounding box center [671, 259] width 15 height 11
click at [671, 275] on div "$7.39 7.3910" at bounding box center [665, 268] width 37 height 41
click at [690, 260] on icon "button" at bounding box center [691, 260] width 2 height 7
click at [660, 297] on button "Duplicate" at bounding box center [667, 296] width 66 height 15
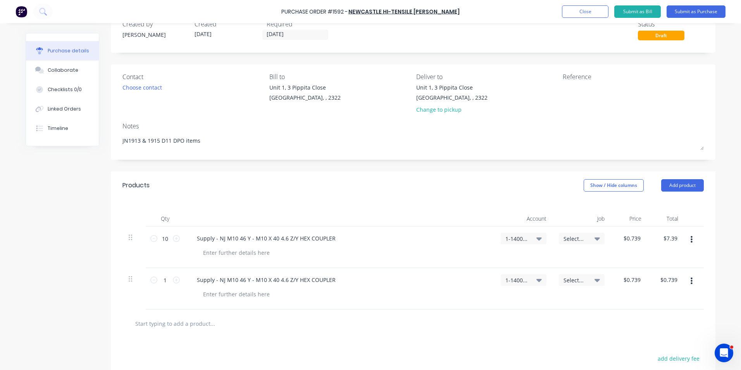
scroll to position [39, 0]
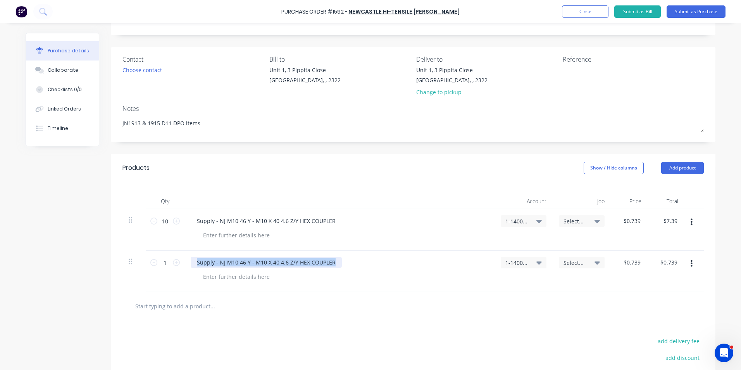
drag, startPoint x: 315, startPoint y: 263, endPoint x: 188, endPoint y: 264, distance: 126.7
click at [191, 264] on div "Supply - NJ M10 46 Y - M10 X 40 4.6 Z/Y HEX COUPLER" at bounding box center [266, 261] width 151 height 11
click at [215, 263] on div "Freight" at bounding box center [206, 261] width 31 height 11
click at [626, 261] on input "0.74" at bounding box center [631, 261] width 21 height 11
click at [627, 261] on input "0.74" at bounding box center [634, 261] width 15 height 11
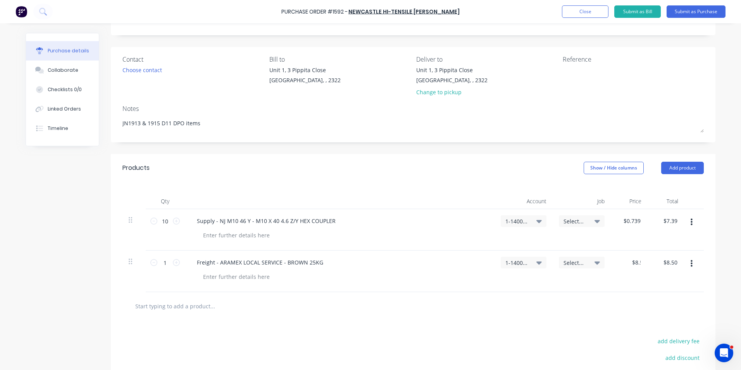
click at [638, 286] on div "$8.50 8.5" at bounding box center [628, 270] width 37 height 41
click at [221, 232] on div at bounding box center [236, 234] width 79 height 11
paste div
click at [200, 236] on div "N329536" at bounding box center [214, 234] width 35 height 11
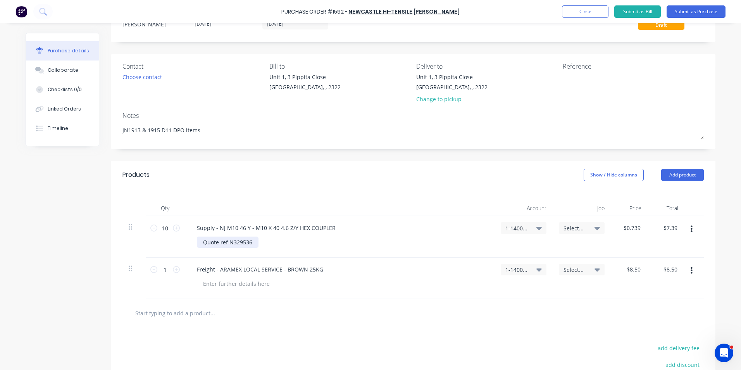
scroll to position [0, 0]
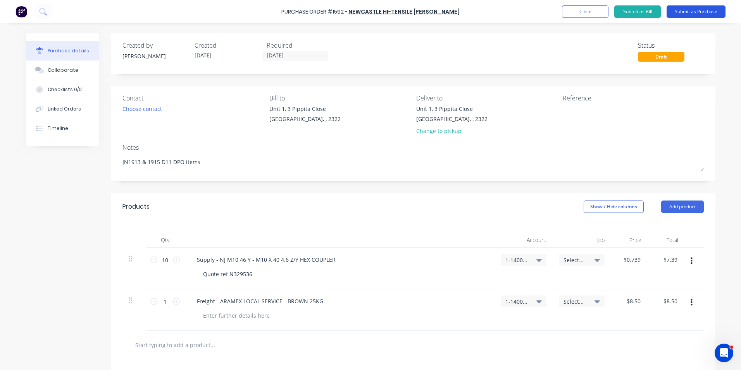
click at [695, 10] on button "Submit as Purchase" at bounding box center [695, 11] width 59 height 12
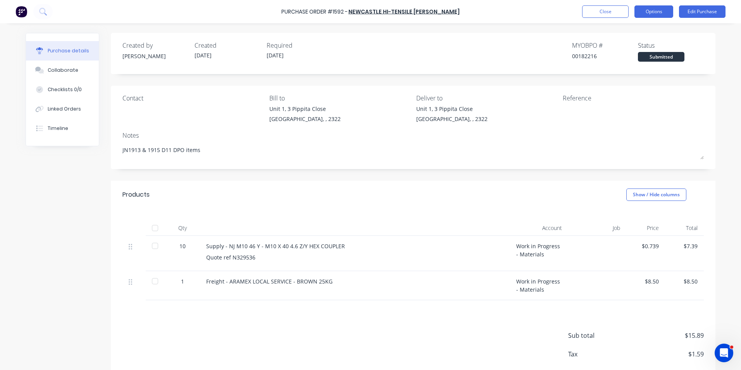
click at [655, 14] on button "Options" at bounding box center [653, 11] width 39 height 12
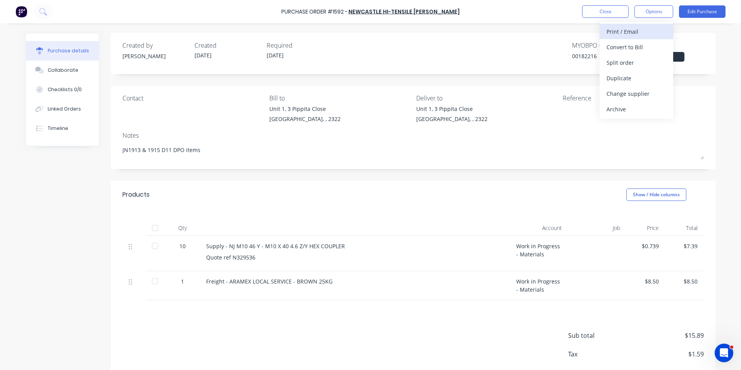
click at [630, 31] on div "Print / Email" at bounding box center [636, 31] width 60 height 11
click at [633, 49] on div "With pricing" at bounding box center [636, 46] width 60 height 11
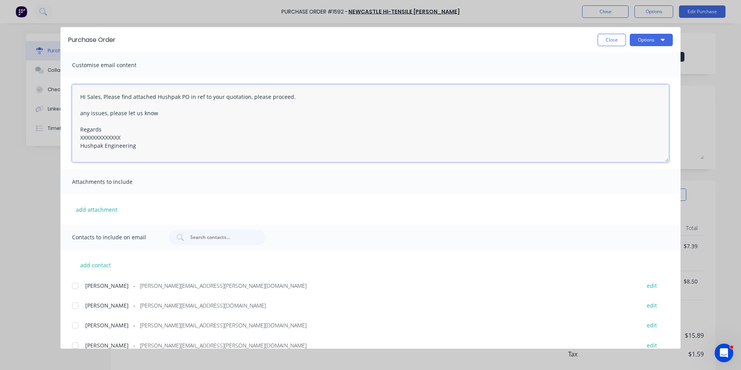
drag, startPoint x: 123, startPoint y: 136, endPoint x: 70, endPoint y: 136, distance: 52.7
click at [70, 136] on div "Hi Sales, Please find attached Hushpak PO in ref to your quotation, please proc…" at bounding box center [370, 122] width 620 height 91
click at [93, 206] on button "add attachment" at bounding box center [96, 209] width 49 height 12
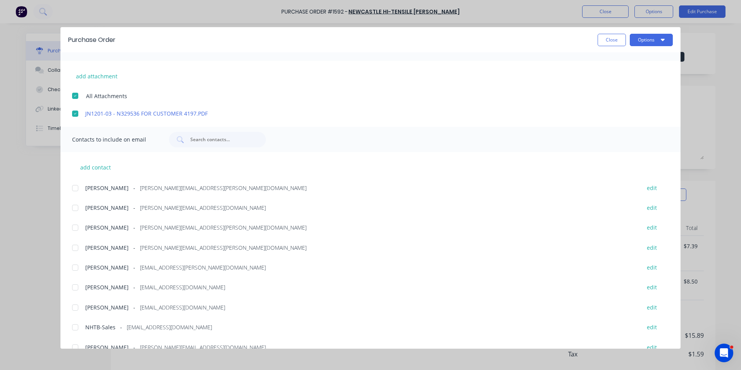
scroll to position [146, 0]
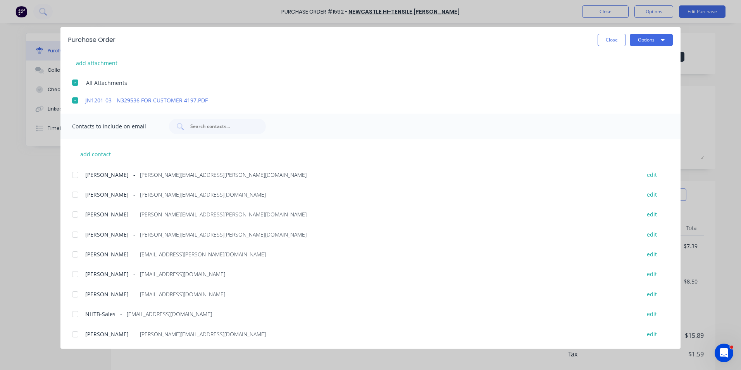
click at [76, 234] on div at bounding box center [74, 234] width 15 height 15
click at [75, 314] on div at bounding box center [74, 313] width 15 height 15
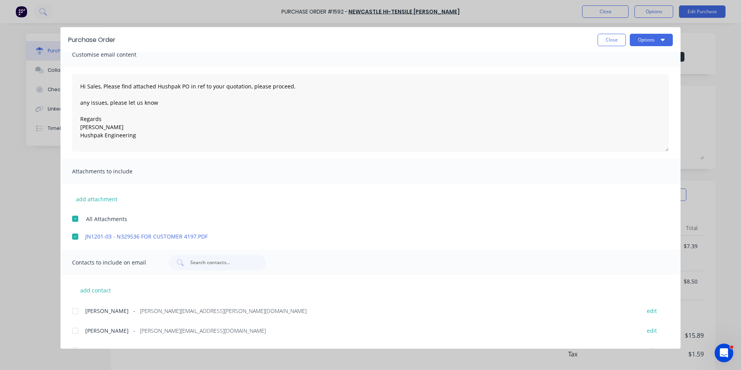
scroll to position [0, 0]
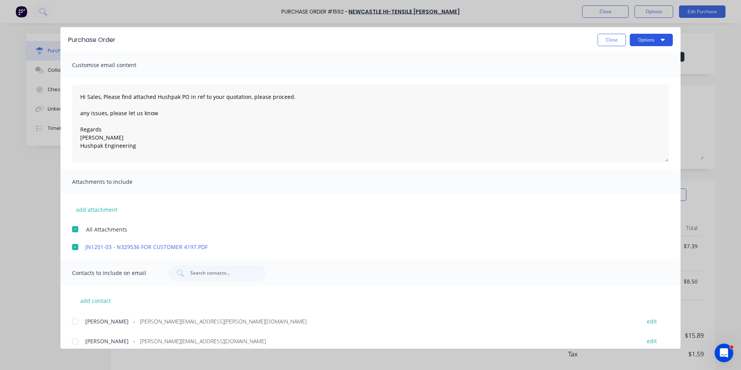
click at [652, 38] on button "Options" at bounding box center [650, 40] width 43 height 12
click at [619, 91] on div "Email" at bounding box center [636, 90] width 60 height 11
click at [612, 42] on button "Close" at bounding box center [611, 40] width 28 height 12
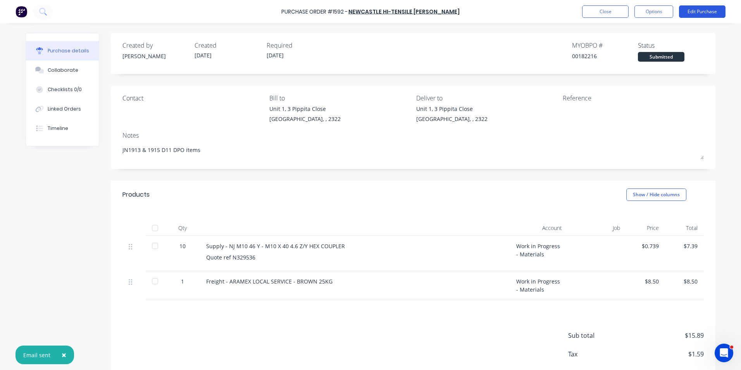
click at [704, 11] on button "Edit Purchase" at bounding box center [702, 11] width 46 height 12
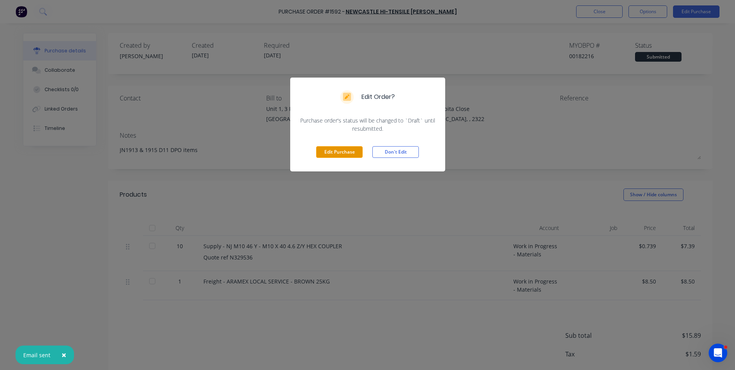
click at [344, 149] on button "Edit Purchase" at bounding box center [339, 152] width 46 height 12
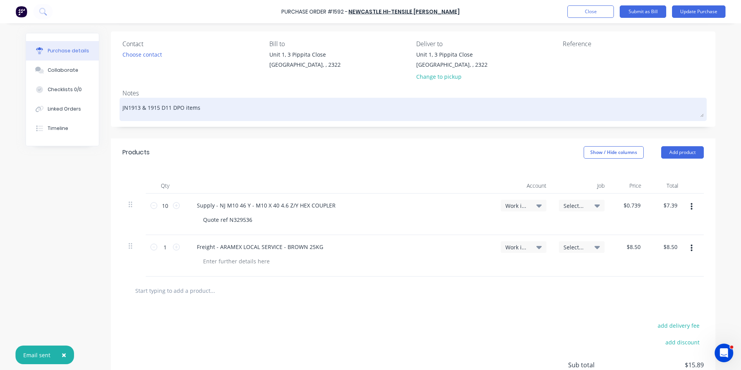
scroll to position [77, 0]
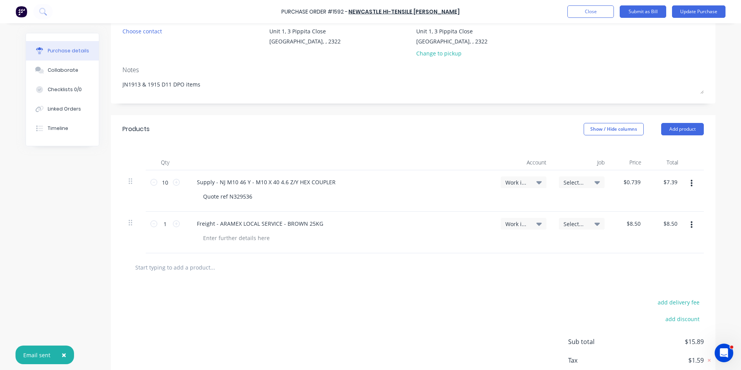
click at [690, 182] on icon "button" at bounding box center [691, 183] width 2 height 7
click at [660, 217] on button "Duplicate" at bounding box center [667, 218] width 66 height 15
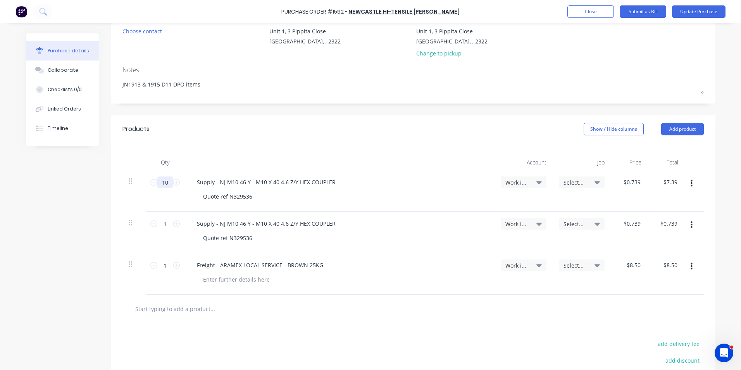
click at [161, 183] on input "10" at bounding box center [164, 182] width 15 height 12
click at [163, 225] on input "1" at bounding box center [164, 224] width 15 height 12
click at [565, 181] on span "Select..." at bounding box center [574, 182] width 23 height 8
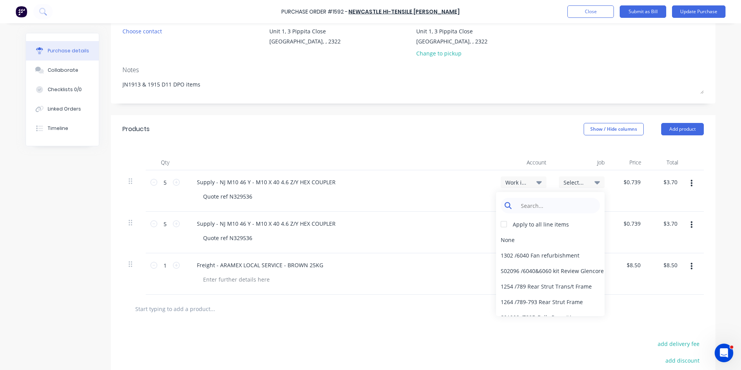
click at [550, 205] on input at bounding box center [555, 205] width 79 height 15
click at [519, 239] on div "1913 / W/Trac - DPO Items" at bounding box center [550, 239] width 108 height 15
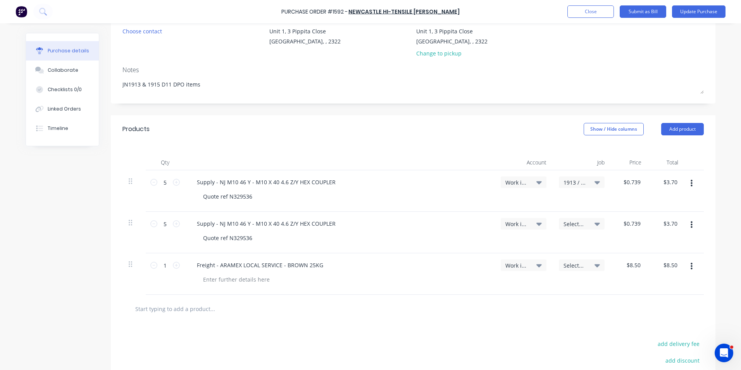
click at [574, 223] on span "Select..." at bounding box center [574, 224] width 23 height 8
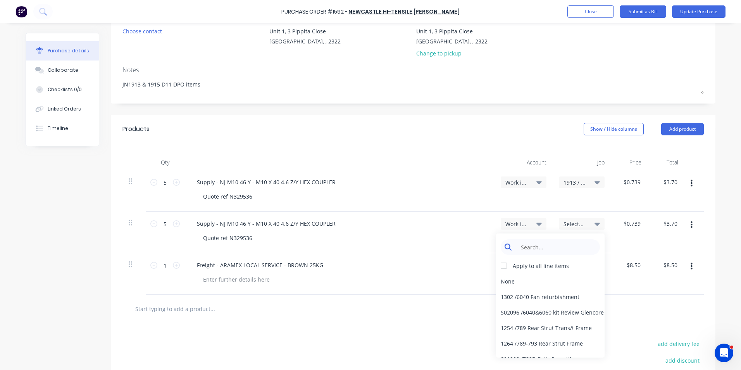
click at [543, 247] on input at bounding box center [555, 246] width 79 height 15
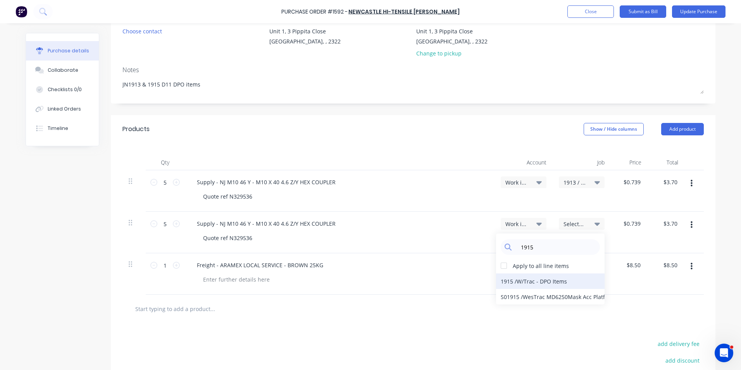
click at [517, 279] on div "1915 / W/Trac - DPO Items" at bounding box center [550, 280] width 108 height 15
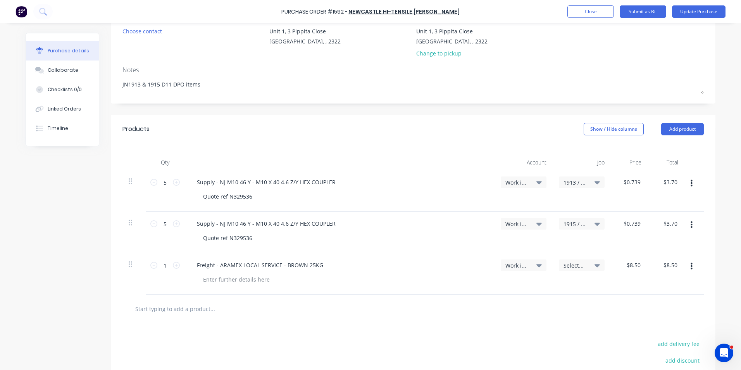
click at [690, 267] on icon "button" at bounding box center [691, 266] width 2 height 9
click at [652, 299] on button "Duplicate" at bounding box center [667, 301] width 66 height 15
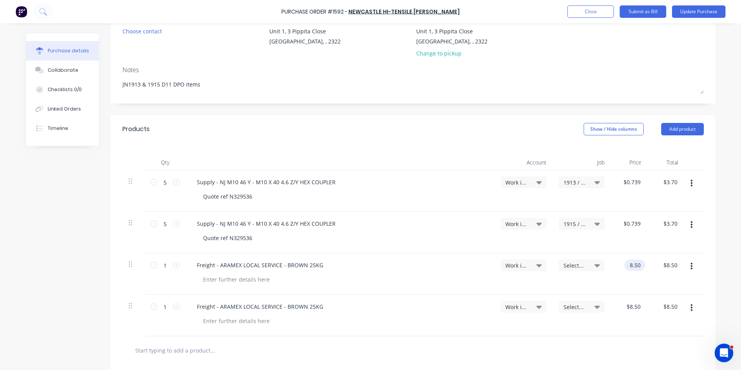
click at [637, 265] on input "8.50" at bounding box center [633, 264] width 18 height 11
click at [634, 265] on input "8.50" at bounding box center [634, 264] width 15 height 11
click at [633, 309] on input "8.50" at bounding box center [633, 306] width 18 height 11
click at [634, 306] on input "8.50" at bounding box center [634, 306] width 15 height 11
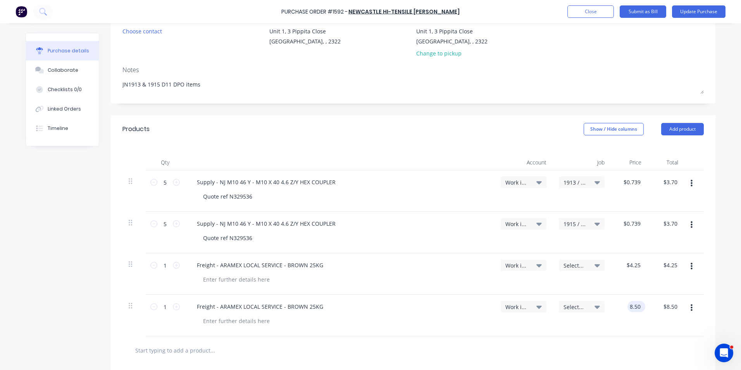
click at [634, 306] on input "8.50" at bounding box center [634, 306] width 15 height 11
click at [610, 322] on div "$4.25 4.25" at bounding box center [628, 314] width 37 height 41
click at [575, 264] on span "Select..." at bounding box center [574, 265] width 23 height 8
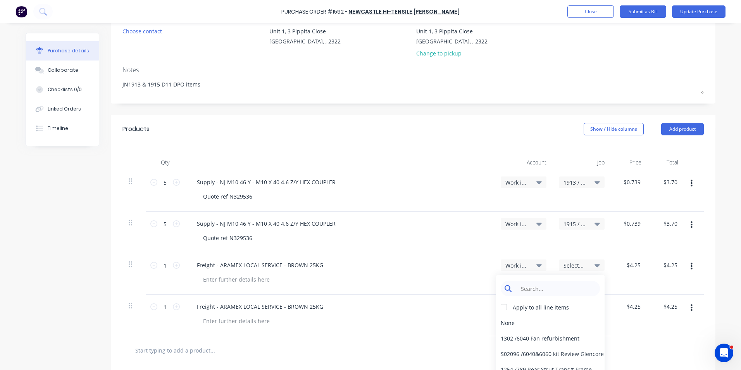
click at [559, 287] on input at bounding box center [555, 287] width 79 height 15
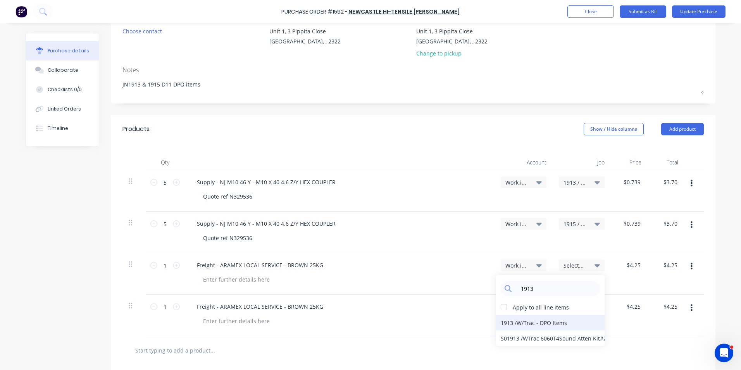
click at [527, 323] on div "1913 / W/Trac - DPO Items" at bounding box center [550, 322] width 108 height 15
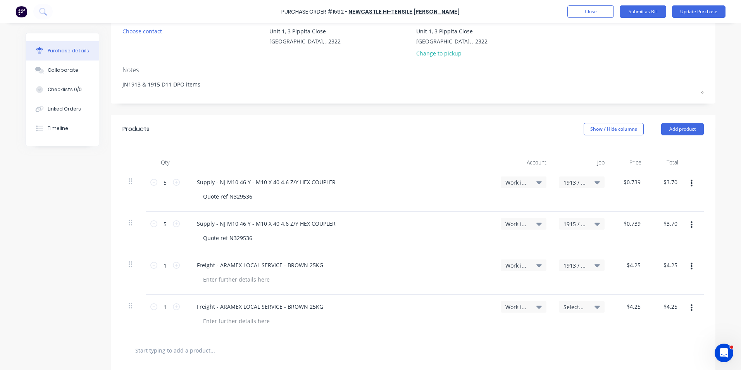
click at [573, 306] on span "Select..." at bounding box center [574, 307] width 23 height 8
click at [545, 323] on input at bounding box center [555, 329] width 79 height 15
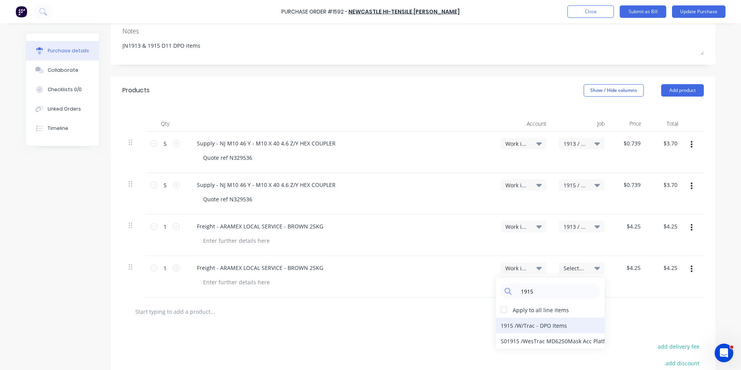
click at [508, 326] on div "1915 / W/Trac - DPO Items" at bounding box center [550, 324] width 108 height 15
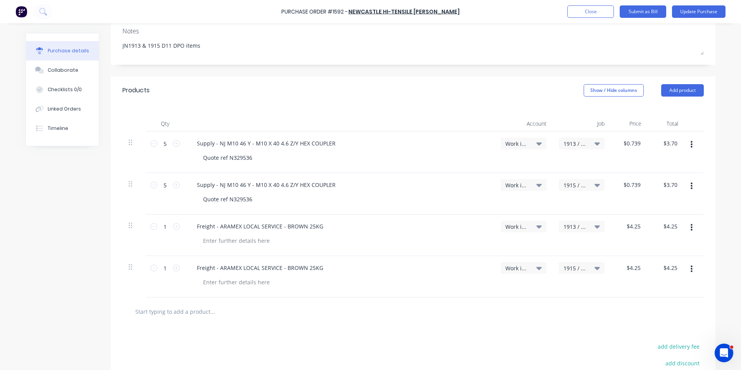
click at [474, 300] on div at bounding box center [412, 311] width 581 height 28
click at [694, 12] on button "Update Purchase" at bounding box center [698, 11] width 53 height 12
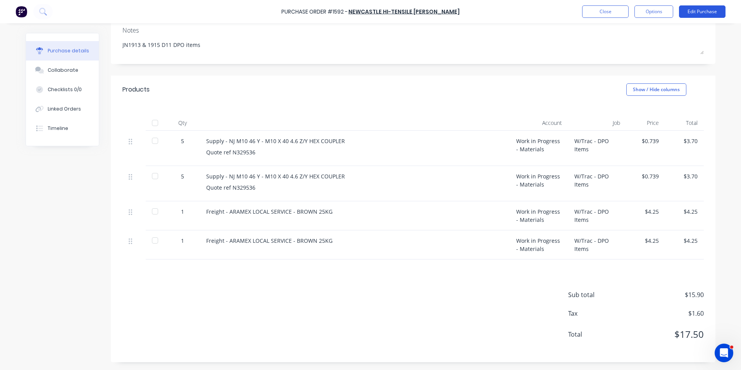
scroll to position [0, 0]
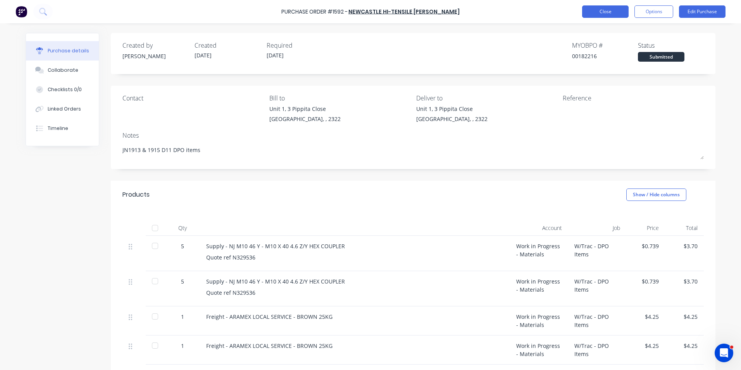
click at [610, 10] on button "Close" at bounding box center [605, 11] width 46 height 12
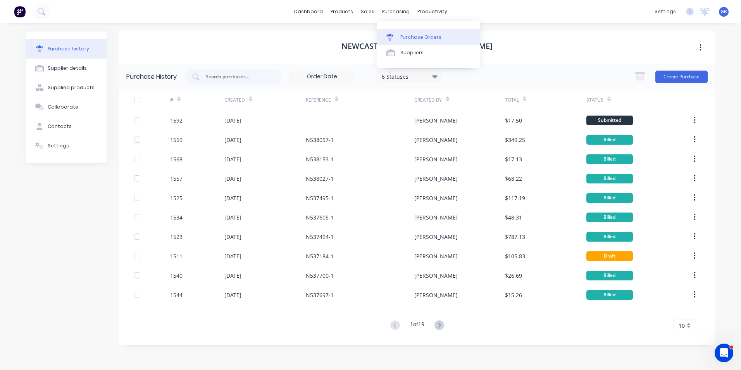
click at [424, 38] on div "Purchase Orders" at bounding box center [420, 37] width 41 height 7
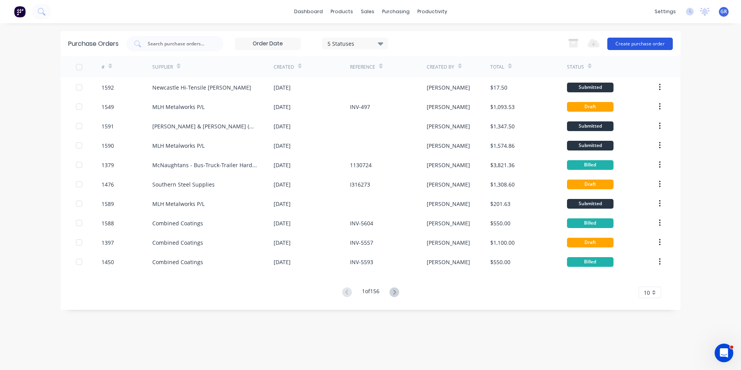
click at [651, 41] on button "Create purchase order" at bounding box center [639, 44] width 65 height 12
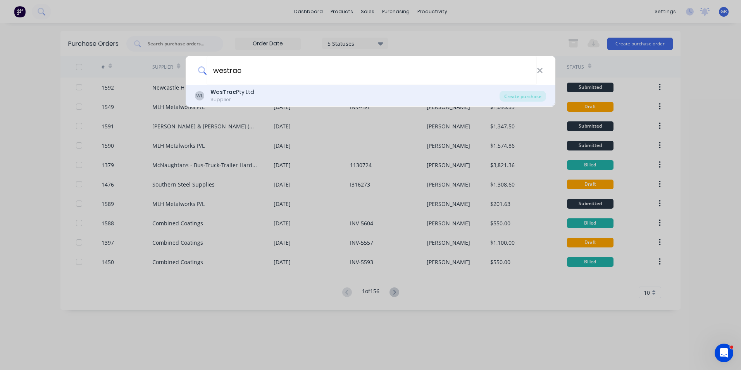
click at [232, 91] on b "WesTrac" at bounding box center [223, 92] width 26 height 8
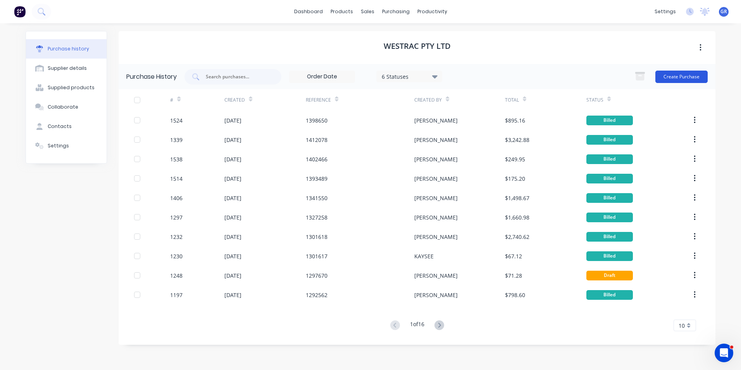
click at [676, 74] on button "Create Purchase" at bounding box center [681, 76] width 52 height 12
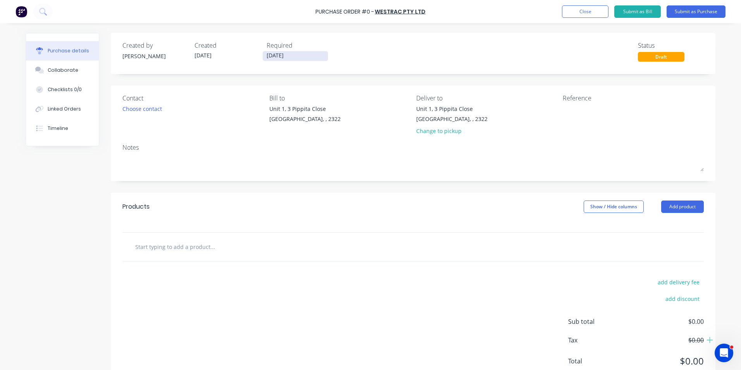
click at [270, 53] on input "[DATE]" at bounding box center [295, 56] width 65 height 10
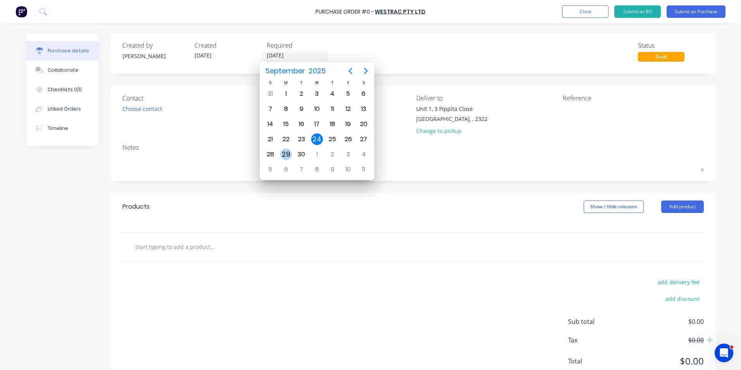
click at [282, 156] on div "29" at bounding box center [286, 154] width 12 height 12
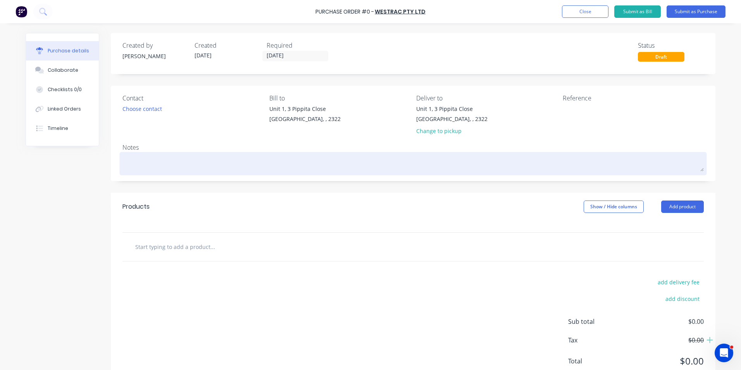
click at [139, 159] on textarea at bounding box center [412, 162] width 581 height 17
click at [184, 162] on textarea at bounding box center [412, 162] width 581 height 17
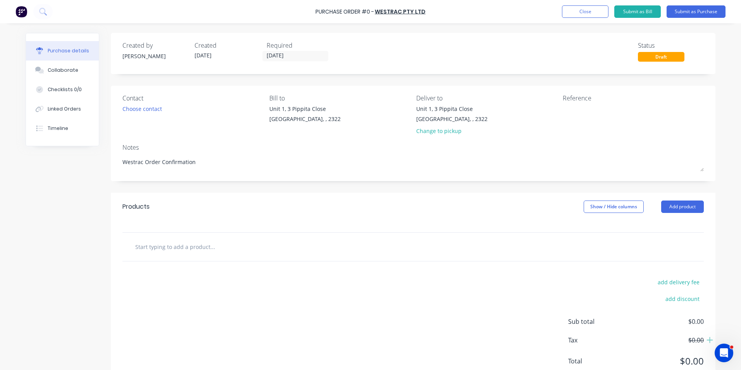
click at [174, 249] on input "text" at bounding box center [212, 246] width 155 height 15
click at [171, 249] on input "text" at bounding box center [212, 246] width 155 height 15
paste input "3B-6490: Adapter-Straight"
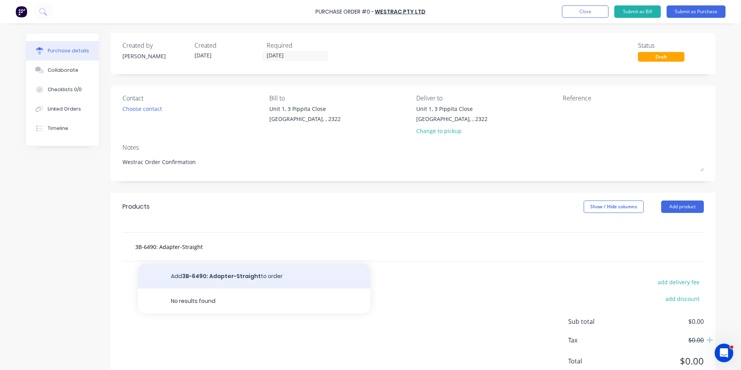
click at [258, 275] on button "Add 3B-6490: Adapter-Straight to order" at bounding box center [254, 275] width 232 height 25
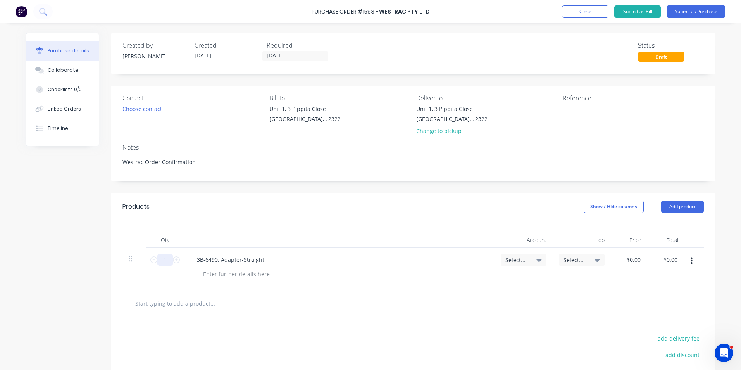
click at [160, 261] on input "1" at bounding box center [164, 260] width 15 height 12
click at [517, 258] on span "Select..." at bounding box center [516, 260] width 23 height 8
click at [480, 282] on input at bounding box center [497, 282] width 79 height 15
click at [457, 337] on div "1-1400 / Work in Progress - Materials" at bounding box center [492, 337] width 108 height 15
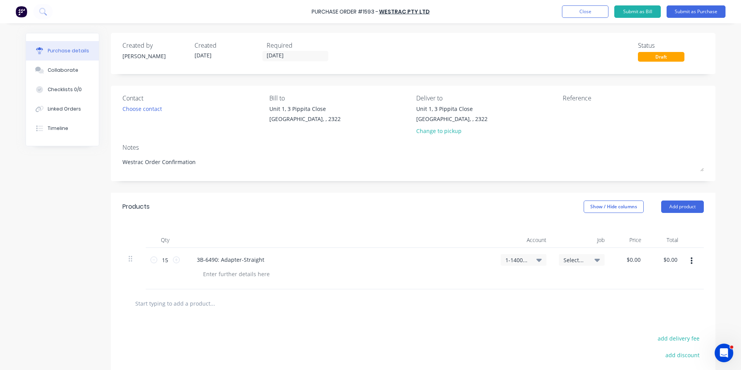
scroll to position [39, 0]
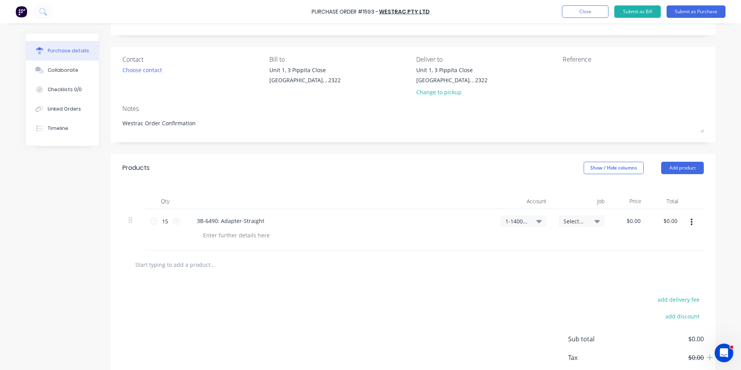
click at [567, 218] on span "Select..." at bounding box center [574, 221] width 23 height 8
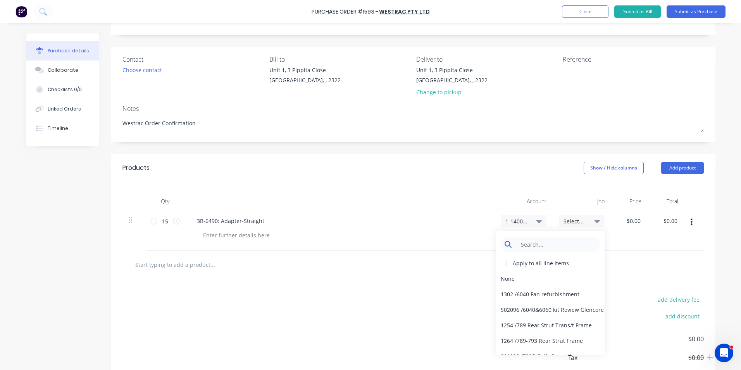
click at [541, 244] on input at bounding box center [555, 243] width 79 height 15
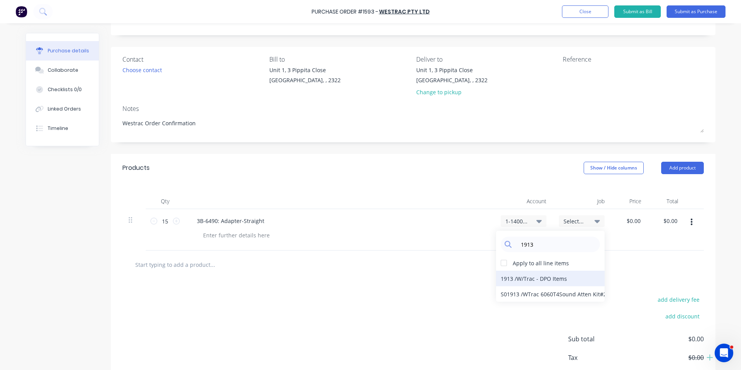
click at [524, 278] on div "1913 / W/Trac - DPO Items" at bounding box center [550, 277] width 108 height 15
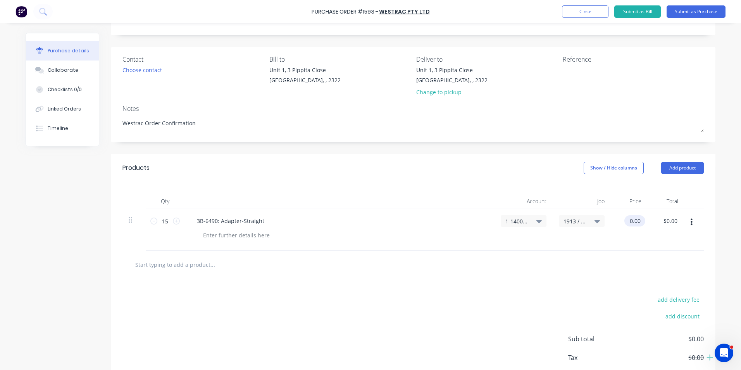
click at [629, 220] on input "0.00" at bounding box center [633, 220] width 18 height 11
click at [629, 220] on input "0.00" at bounding box center [634, 220] width 15 height 11
click at [629, 238] on div "$13.07 $13.07" at bounding box center [628, 229] width 37 height 41
click at [690, 222] on icon "button" at bounding box center [691, 221] width 2 height 7
click at [655, 258] on button "Duplicate" at bounding box center [667, 257] width 66 height 15
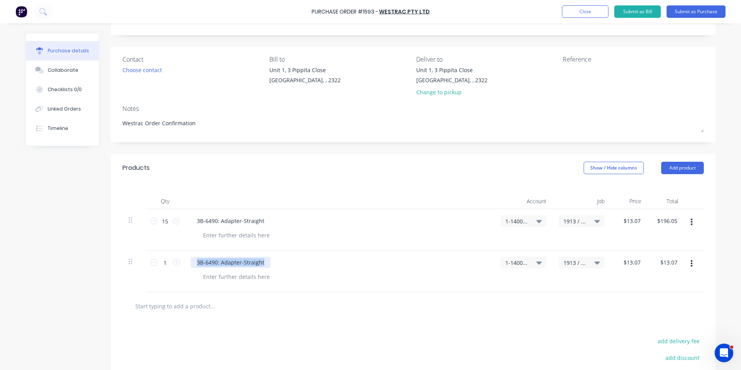
drag, startPoint x: 261, startPoint y: 263, endPoint x: 187, endPoint y: 261, distance: 74.0
click at [187, 261] on div "3B-6490: Adapter-Straight" at bounding box center [339, 270] width 310 height 41
paste div
click at [175, 262] on icon at bounding box center [176, 262] width 7 height 7
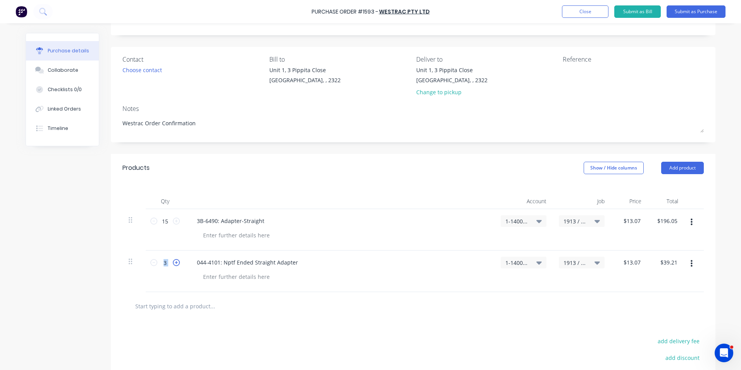
click at [175, 262] on icon at bounding box center [176, 262] width 7 height 7
click at [631, 262] on input "13.07" at bounding box center [631, 261] width 21 height 11
click at [631, 262] on input "13.07" at bounding box center [633, 261] width 18 height 11
click at [652, 278] on div "$59.70 $59.70" at bounding box center [665, 270] width 37 height 41
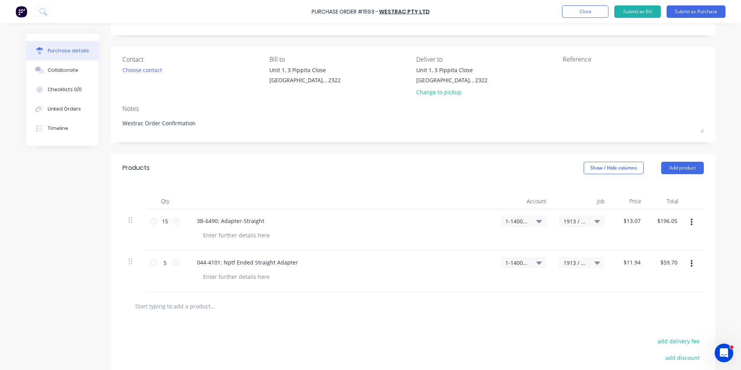
click at [690, 264] on icon "button" at bounding box center [691, 263] width 2 height 9
click at [662, 296] on button "Duplicate" at bounding box center [667, 299] width 66 height 15
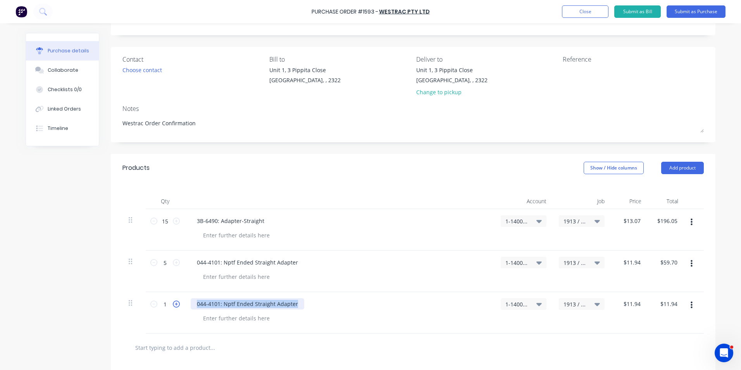
drag, startPoint x: 294, startPoint y: 303, endPoint x: 177, endPoint y: 301, distance: 117.0
click at [177, 301] on div "1 1 044-4101: Nptf Ended Straight Adapter 1-1400 / Work in Progress - Materials…" at bounding box center [412, 312] width 581 height 41
paste div
click at [173, 304] on icon at bounding box center [176, 303] width 7 height 7
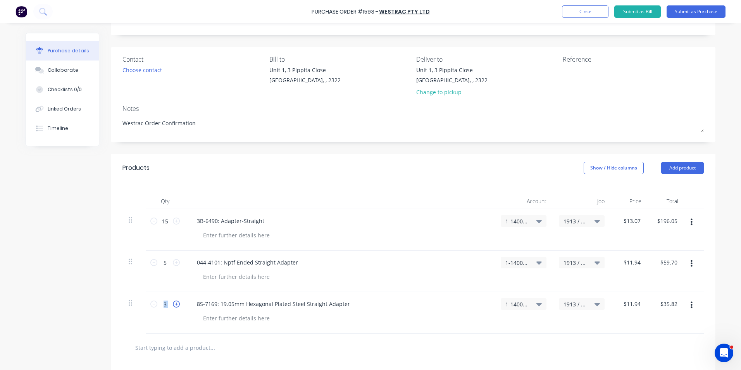
click at [173, 304] on icon at bounding box center [176, 303] width 7 height 7
click at [630, 304] on input "11.94" at bounding box center [631, 303] width 21 height 11
click at [630, 303] on input "11.94" at bounding box center [633, 303] width 18 height 11
click at [634, 320] on div "$7.27 7.27" at bounding box center [628, 312] width 37 height 41
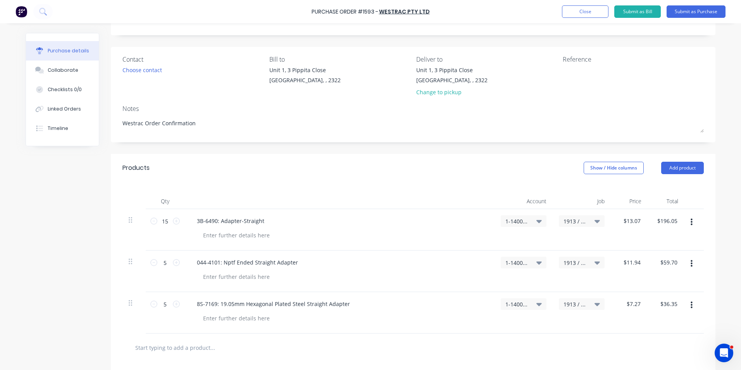
click at [690, 304] on icon "button" at bounding box center [691, 304] width 2 height 7
click at [658, 339] on button "Duplicate" at bounding box center [667, 340] width 66 height 15
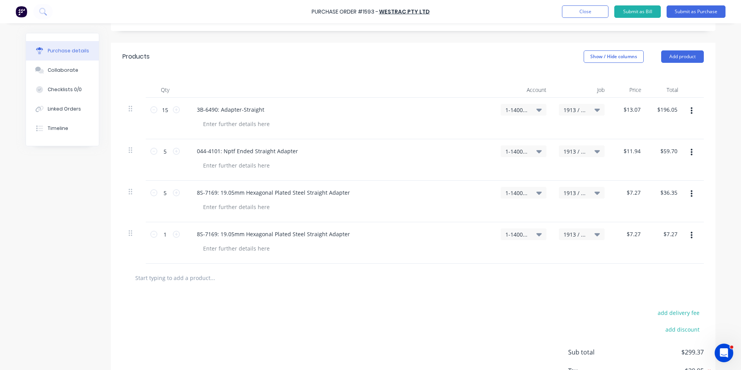
scroll to position [155, 0]
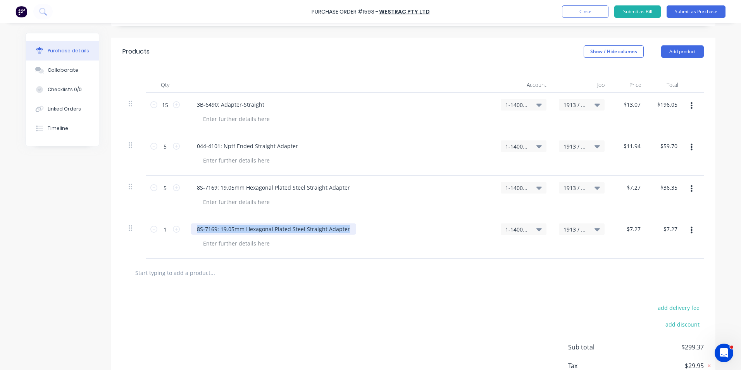
drag, startPoint x: 346, startPoint y: 230, endPoint x: 192, endPoint y: 228, distance: 154.6
click at [192, 228] on div "8S-7169: 19.05mm Hexagonal Plated Steel Straight Adapter" at bounding box center [273, 228] width 165 height 11
click at [632, 229] on input "7.27" at bounding box center [633, 228] width 18 height 11
click at [632, 229] on input "7.27" at bounding box center [634, 228] width 15 height 11
click at [643, 254] on div "$9.57 $9.57" at bounding box center [628, 237] width 37 height 41
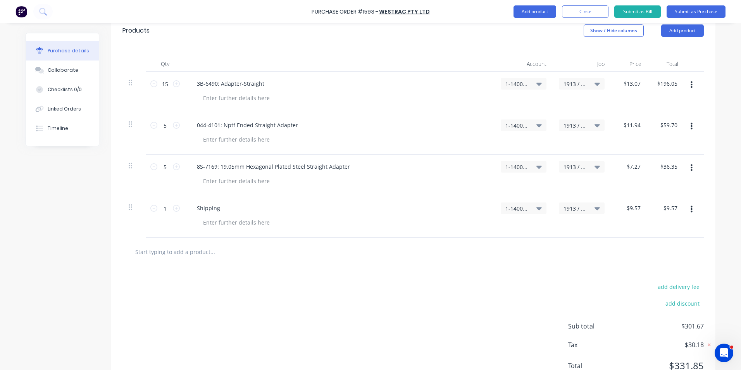
scroll to position [207, 0]
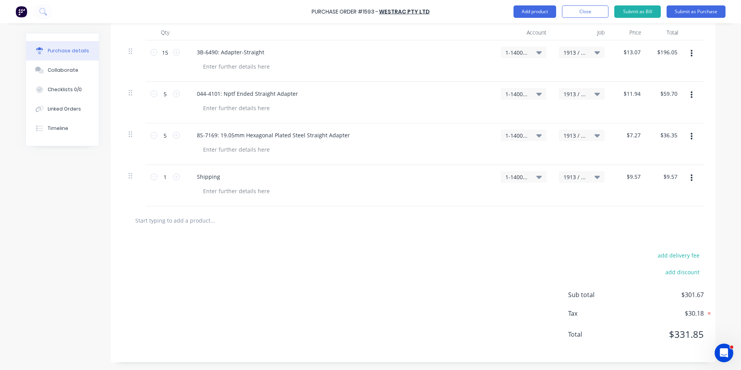
click at [708, 314] on icon at bounding box center [709, 313] width 3 height 3
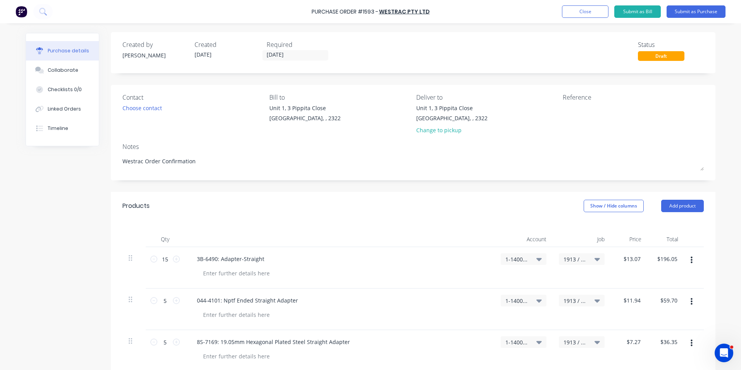
scroll to position [0, 0]
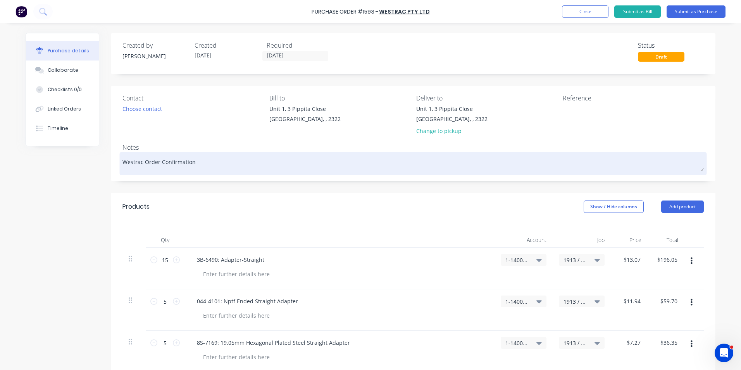
click at [198, 159] on textarea "Westrac Order Confirmation" at bounding box center [412, 162] width 581 height 17
paste textarea "62C131814"
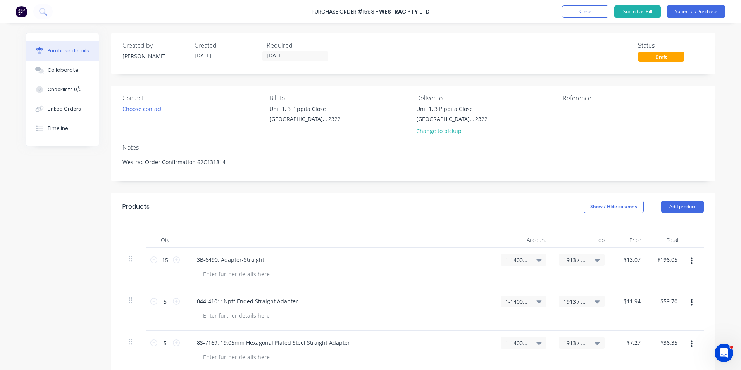
drag, startPoint x: 224, startPoint y: 162, endPoint x: 100, endPoint y: 160, distance: 123.6
click at [92, 159] on div "Created by Greg Created 24/09/25 Required 29/09/25 Status Draft Contact Choose …" at bounding box center [370, 301] width 689 height 536
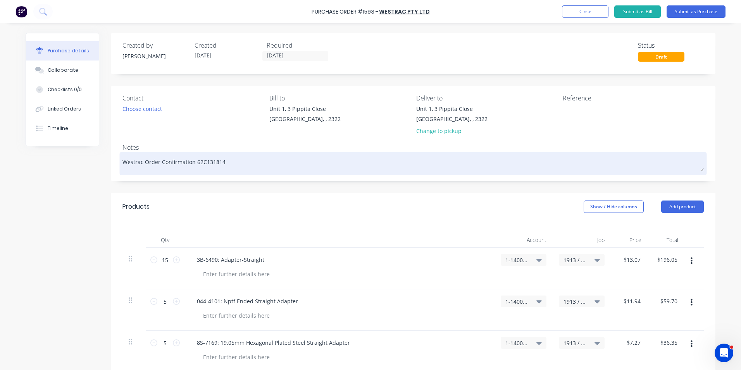
click at [246, 156] on textarea "Westrac Order Confirmation 62C131814" at bounding box center [412, 162] width 581 height 17
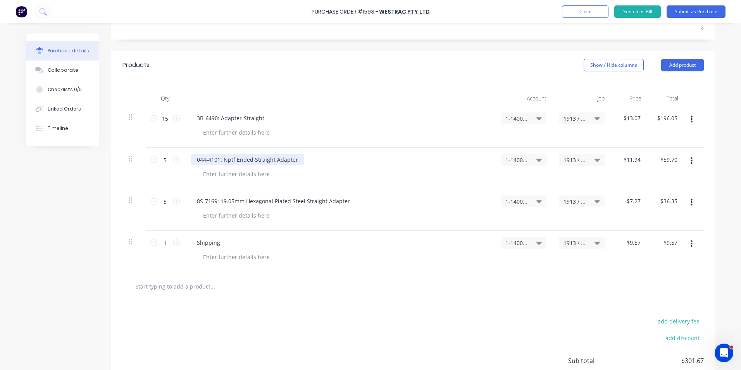
scroll to position [155, 0]
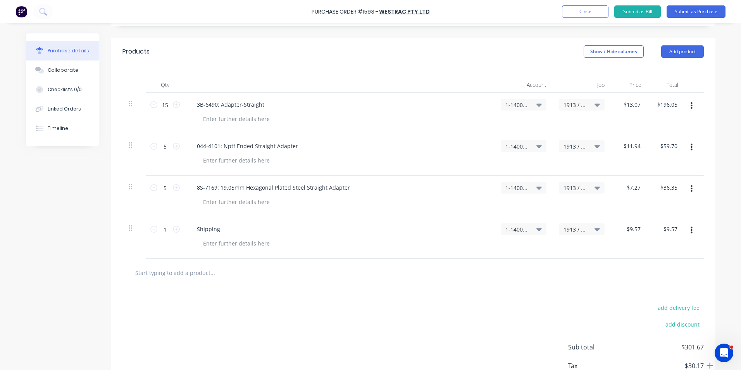
click at [690, 105] on icon "button" at bounding box center [691, 105] width 2 height 9
click at [654, 141] on button "Duplicate" at bounding box center [667, 141] width 66 height 15
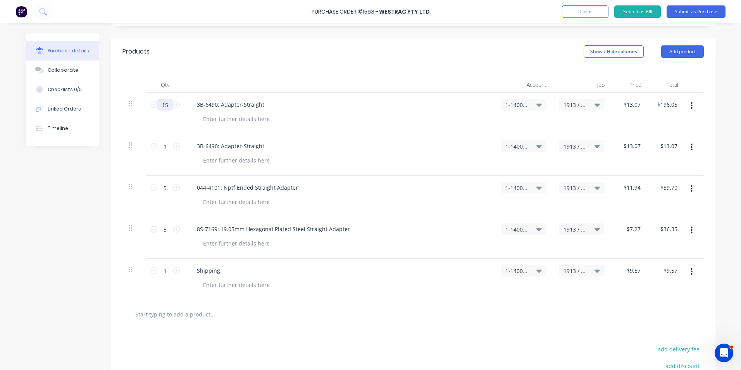
drag, startPoint x: 165, startPoint y: 105, endPoint x: 158, endPoint y: 105, distance: 6.6
click at [158, 105] on input "15" at bounding box center [164, 105] width 15 height 12
drag, startPoint x: 166, startPoint y: 149, endPoint x: 160, endPoint y: 149, distance: 5.4
click at [160, 149] on input "1" at bounding box center [164, 146] width 15 height 12
click at [184, 156] on div "3B-6490: Adapter-Straight" at bounding box center [339, 154] width 310 height 41
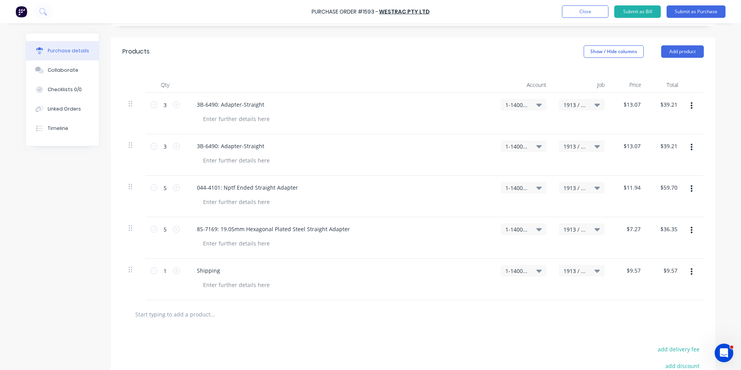
click at [574, 146] on span "1913 / W/Trac - DPO Items" at bounding box center [574, 146] width 23 height 8
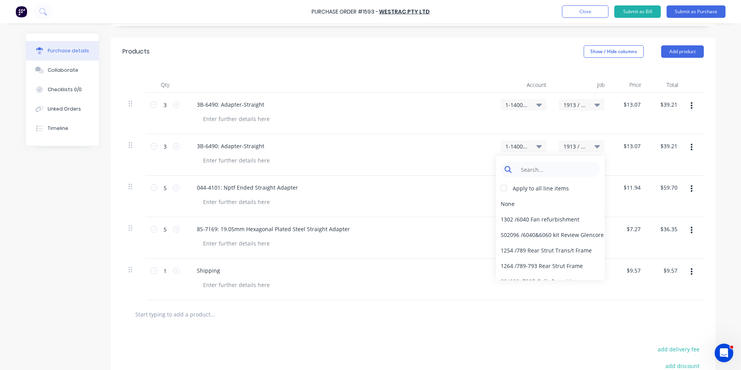
click at [534, 168] on input at bounding box center [555, 169] width 79 height 15
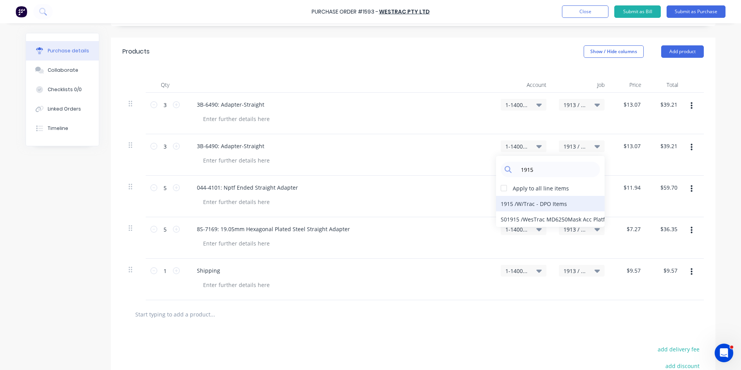
click at [512, 204] on div "1915 / W/Trac - DPO Items" at bounding box center [550, 203] width 108 height 15
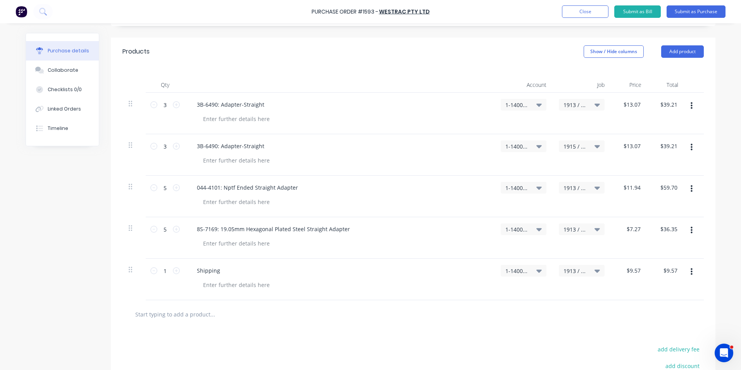
click at [690, 188] on icon "button" at bounding box center [691, 188] width 2 height 7
click at [660, 224] on button "Duplicate" at bounding box center [667, 224] width 66 height 15
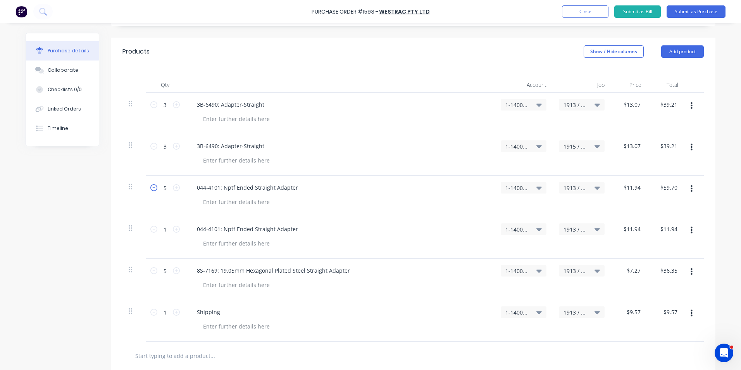
click at [153, 188] on icon at bounding box center [153, 187] width 7 height 7
click at [569, 229] on span "1913 / W/Trac - DPO Items" at bounding box center [574, 229] width 23 height 8
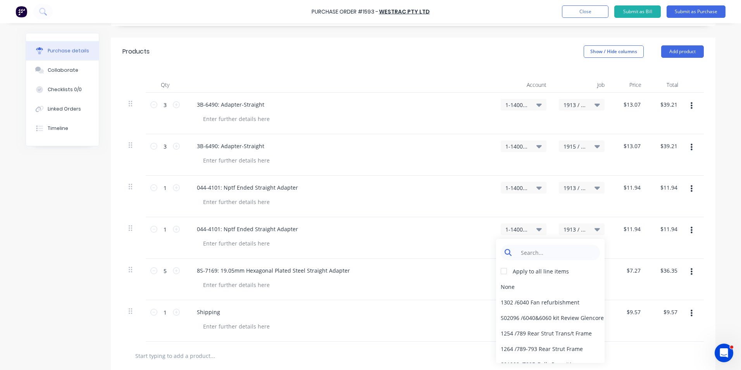
click at [533, 250] on input at bounding box center [555, 251] width 79 height 15
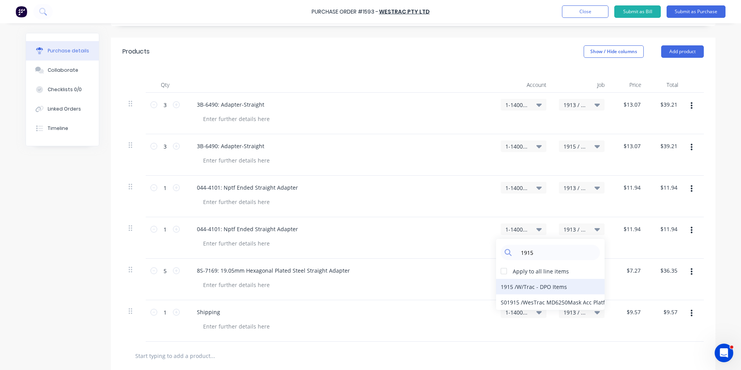
click at [512, 286] on div "1915 / W/Trac - DPO Items" at bounding box center [550, 285] width 108 height 15
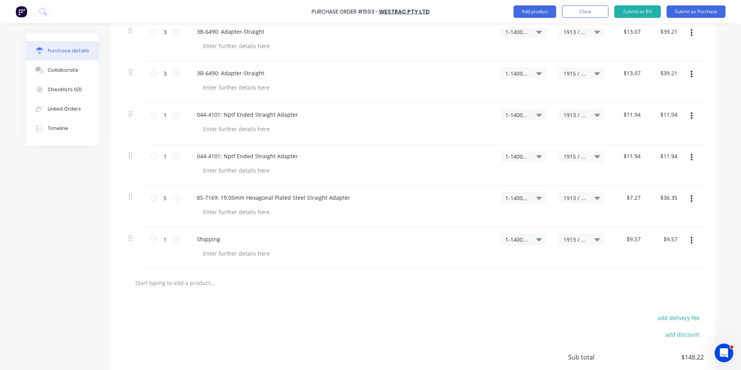
scroll to position [232, 0]
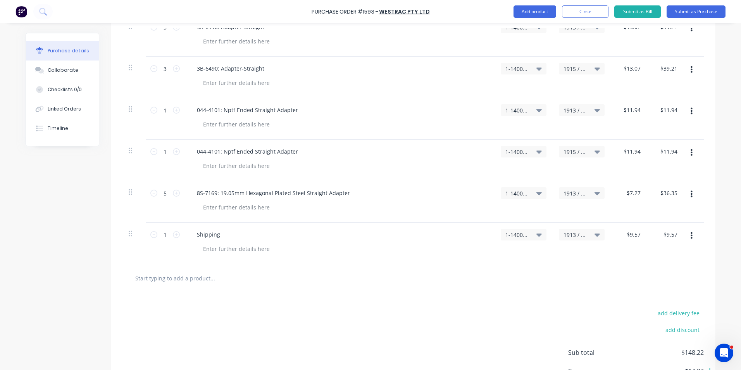
click at [686, 193] on button "button" at bounding box center [691, 194] width 18 height 14
click at [650, 230] on button "Duplicate" at bounding box center [667, 229] width 66 height 15
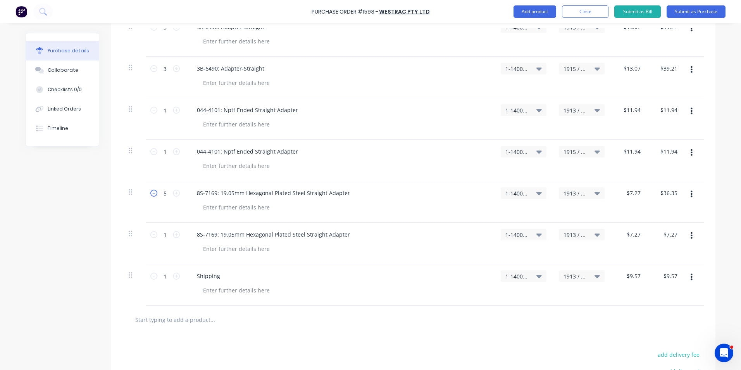
click at [151, 193] on icon at bounding box center [153, 192] width 7 height 7
click at [571, 235] on span "1913 / W/Trac - DPO Items" at bounding box center [574, 234] width 23 height 8
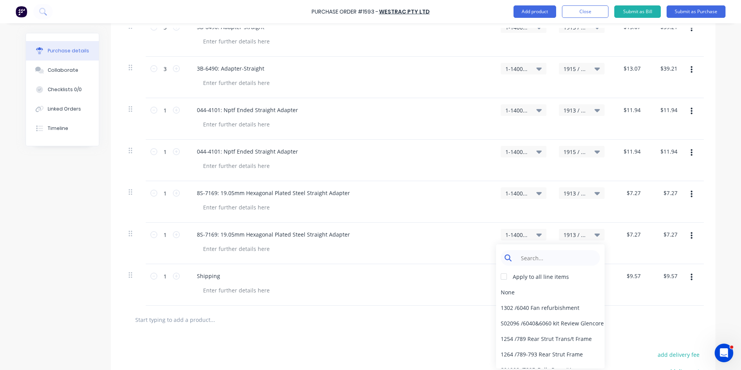
click at [537, 257] on input at bounding box center [555, 257] width 79 height 15
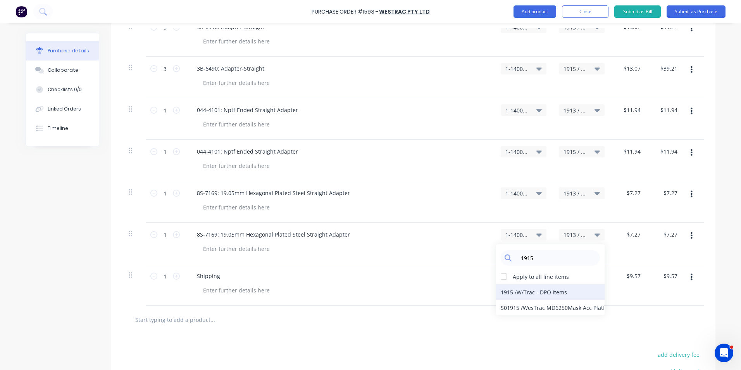
click at [509, 290] on div "1915 / W/Trac - DPO Items" at bounding box center [550, 291] width 108 height 15
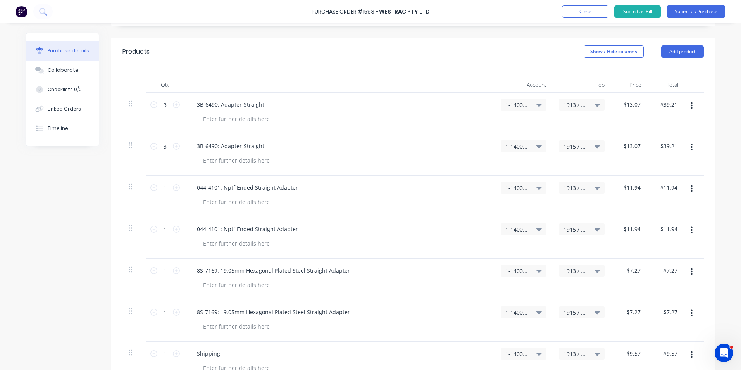
scroll to position [194, 0]
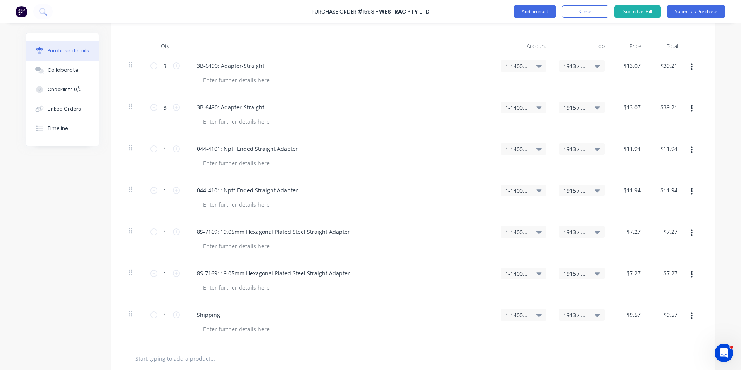
click at [690, 107] on icon "button" at bounding box center [691, 108] width 2 height 9
click at [653, 144] on button "Duplicate" at bounding box center [667, 144] width 66 height 15
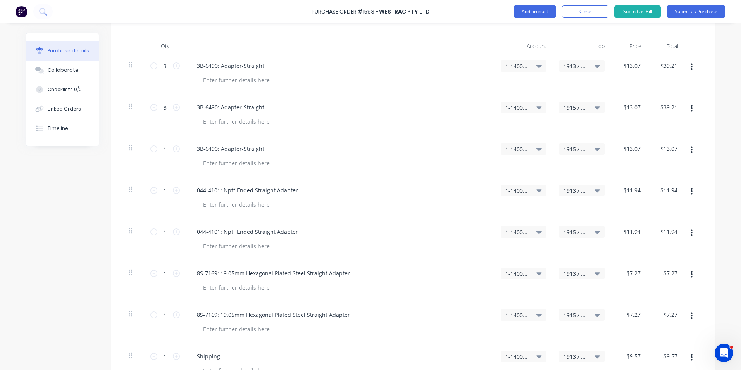
click at [525, 148] on span "1-1400 / Work in Progress - Materials" at bounding box center [516, 149] width 23 height 8
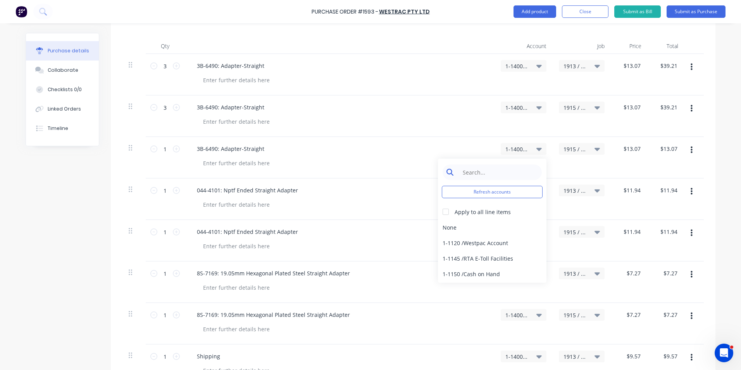
click at [480, 171] on input at bounding box center [497, 171] width 79 height 15
click at [464, 224] on div "1-1310 / Stock" at bounding box center [492, 226] width 108 height 15
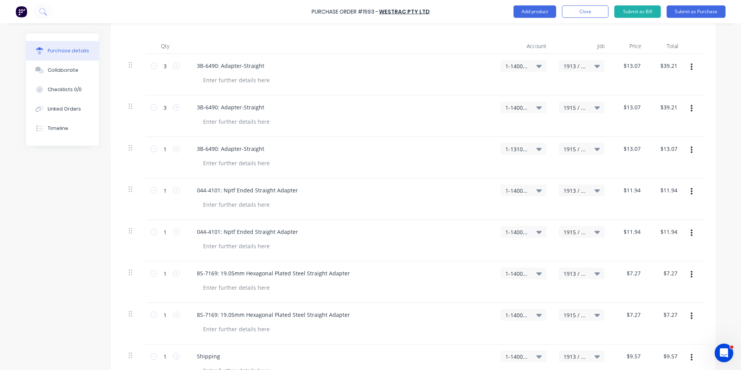
click at [572, 148] on span "1915 / W/Trac - DPO Items" at bounding box center [574, 149] width 23 height 8
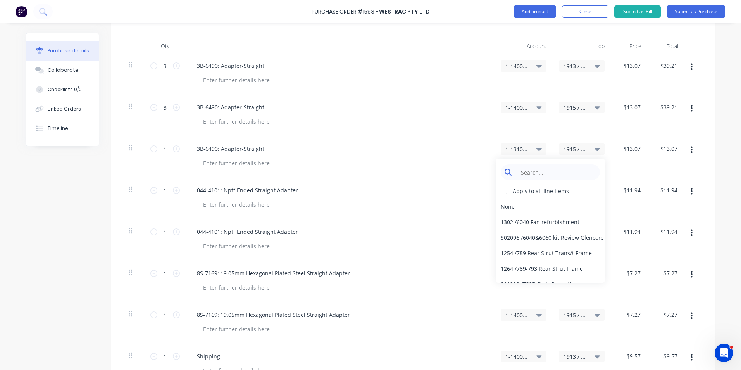
click at [534, 172] on input at bounding box center [555, 171] width 79 height 15
click at [522, 248] on div "Stock / Stock" at bounding box center [550, 252] width 108 height 15
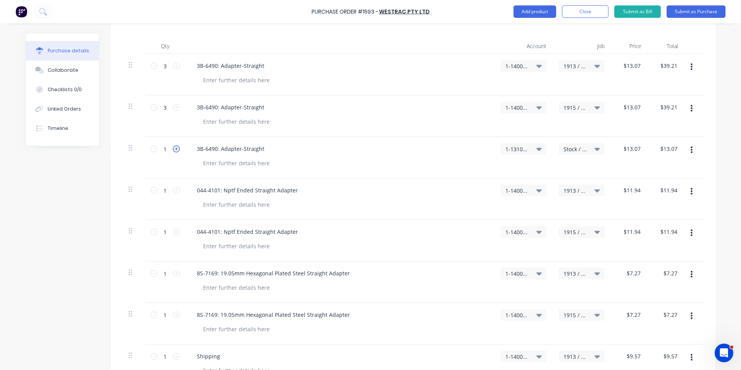
click at [173, 148] on icon at bounding box center [176, 148] width 7 height 7
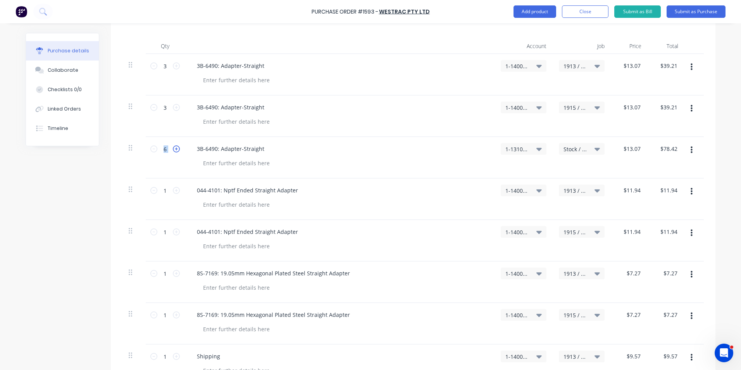
click at [173, 148] on icon at bounding box center [176, 148] width 7 height 7
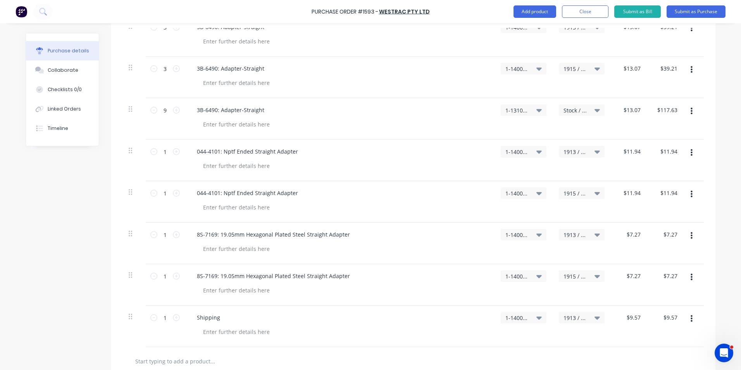
scroll to position [271, 0]
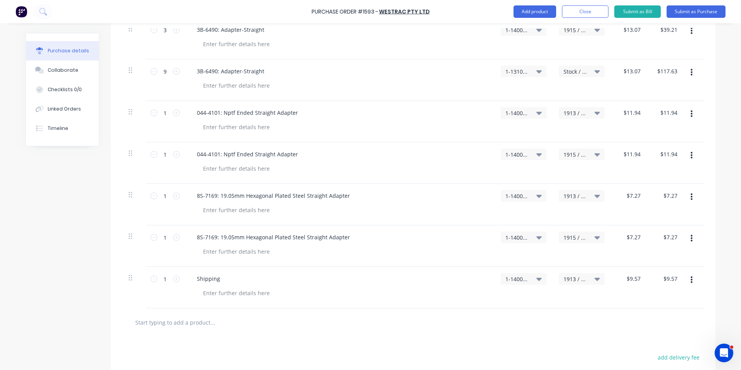
click at [690, 155] on icon "button" at bounding box center [691, 155] width 2 height 7
click at [652, 189] on button "Duplicate" at bounding box center [667, 191] width 66 height 15
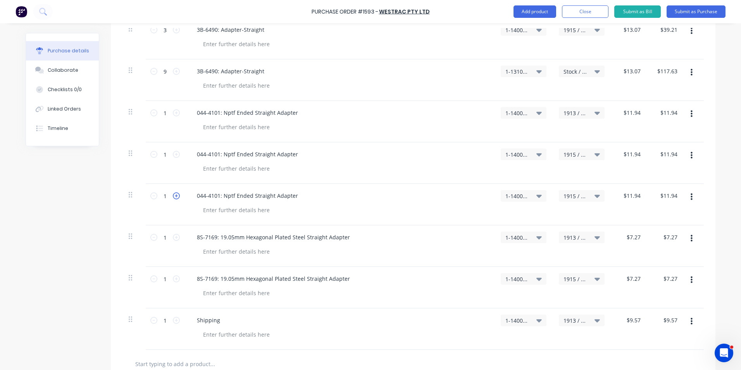
click at [174, 194] on icon at bounding box center [176, 195] width 7 height 7
click at [514, 194] on span "1-1400 / Work in Progress - Materials" at bounding box center [516, 196] width 23 height 8
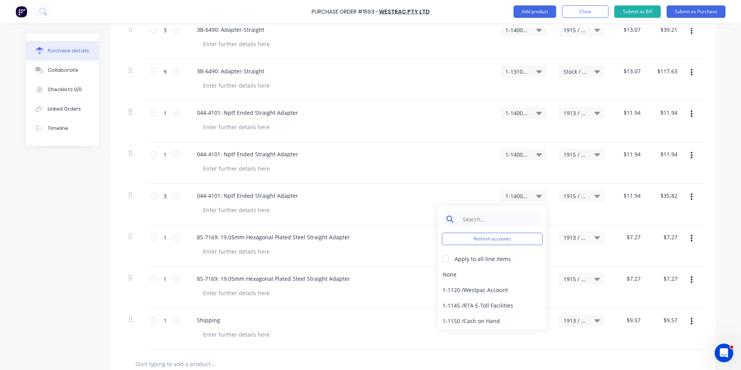
click at [480, 218] on input at bounding box center [497, 218] width 79 height 15
click at [470, 272] on div "1-1310 / Stock" at bounding box center [492, 273] width 108 height 15
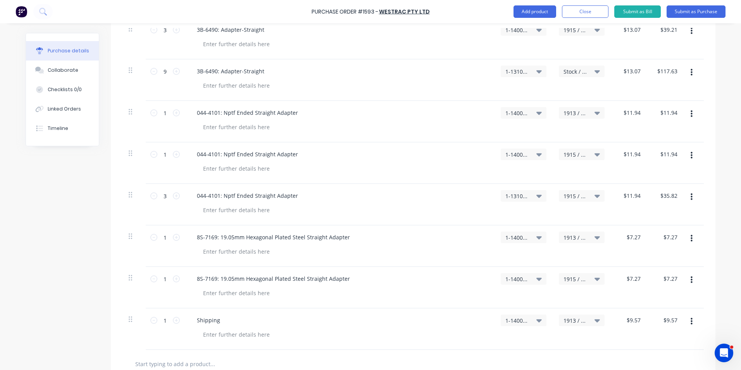
click at [572, 195] on span "1915 / W/Trac - DPO Items" at bounding box center [574, 196] width 23 height 8
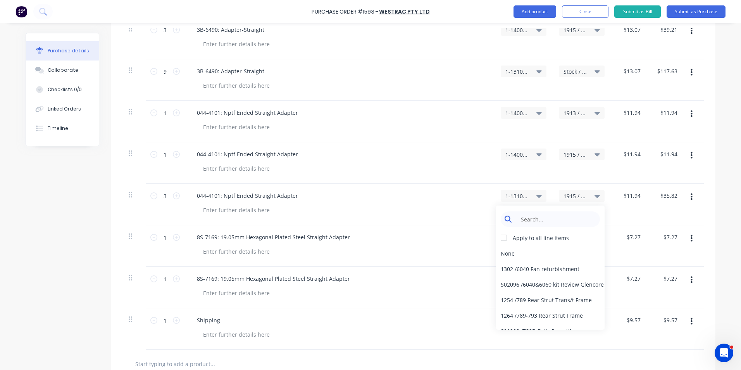
click at [533, 220] on input at bounding box center [555, 218] width 79 height 15
click at [523, 298] on div "Stock / Stock" at bounding box center [550, 299] width 108 height 15
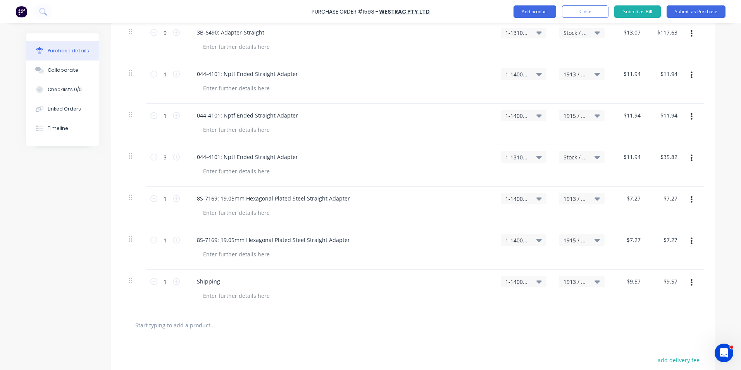
scroll to position [349, 0]
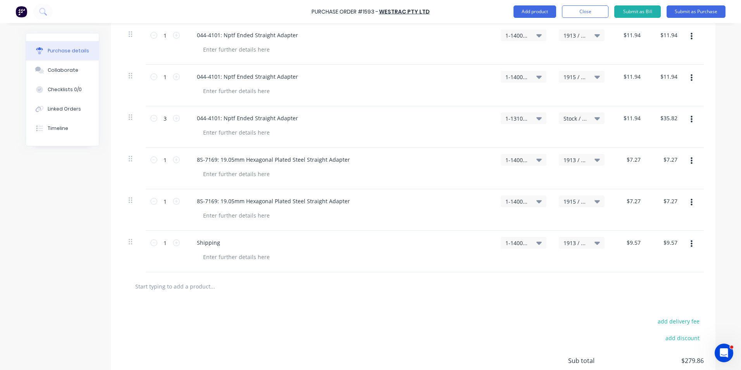
click at [689, 202] on button "button" at bounding box center [691, 202] width 18 height 14
click at [657, 235] on button "Duplicate" at bounding box center [667, 237] width 66 height 15
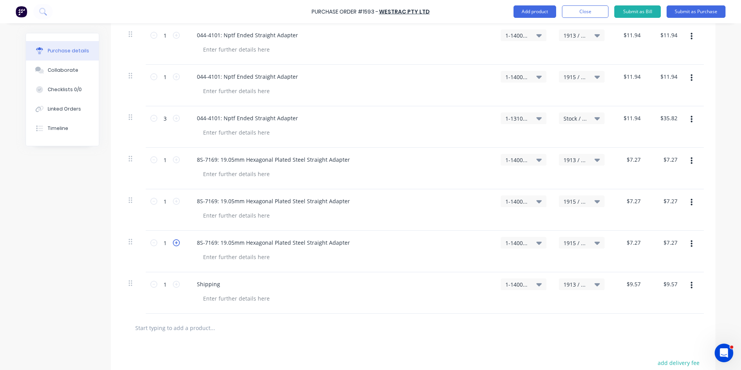
click at [175, 242] on icon at bounding box center [176, 242] width 7 height 7
click at [515, 242] on span "1-1400 / Work in Progress - Materials" at bounding box center [516, 243] width 23 height 8
click at [485, 263] on input at bounding box center [497, 265] width 79 height 15
click at [470, 317] on div "1-1310 / Stock" at bounding box center [492, 320] width 108 height 15
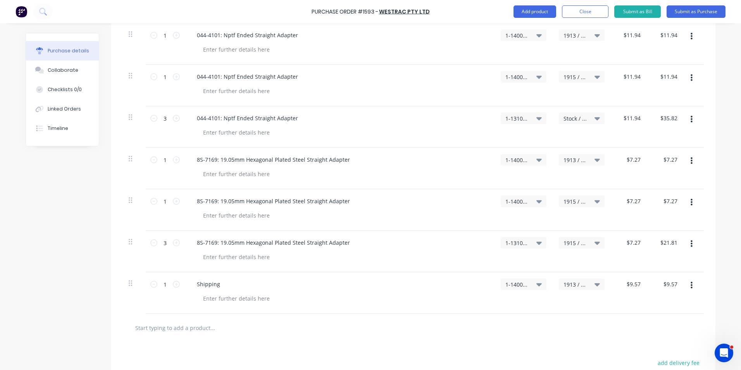
click at [567, 239] on span "1915 / W/Trac - DPO Items" at bounding box center [574, 243] width 23 height 8
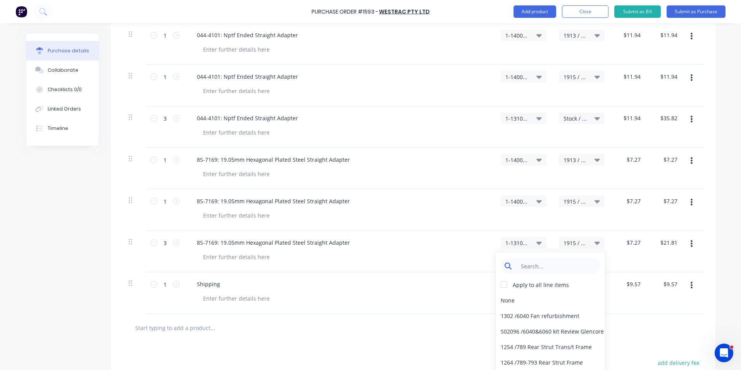
click at [526, 262] on input at bounding box center [555, 265] width 79 height 15
click at [516, 343] on div "Stock / Stock" at bounding box center [550, 346] width 108 height 15
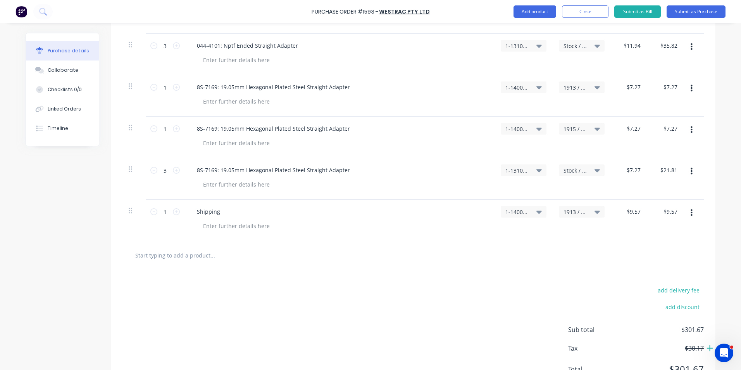
scroll to position [426, 0]
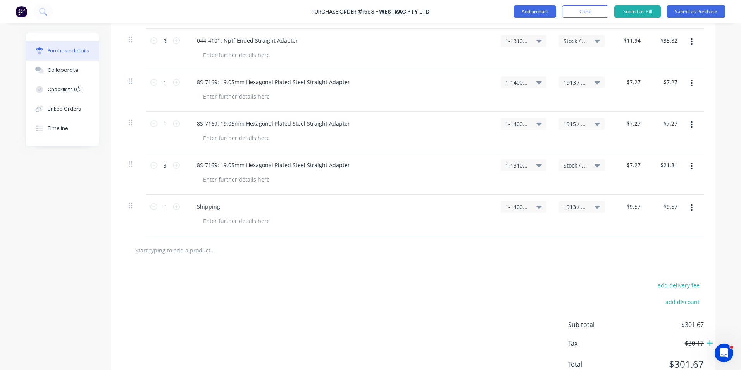
click at [690, 208] on icon "button" at bounding box center [691, 207] width 2 height 7
click at [657, 244] on button "Duplicate" at bounding box center [667, 243] width 66 height 15
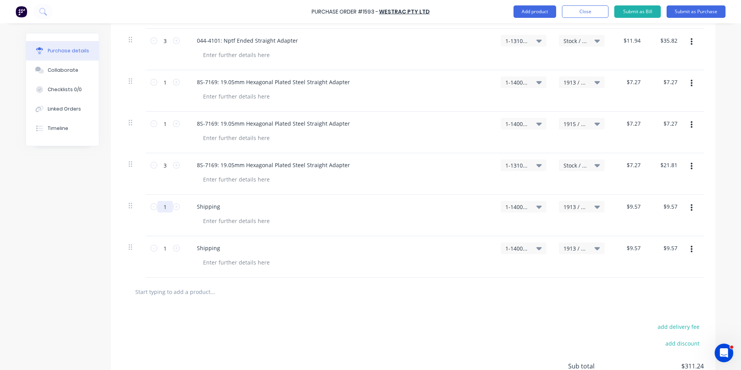
click at [163, 208] on input "1" at bounding box center [164, 207] width 15 height 12
click at [179, 218] on div "0.5 0.5" at bounding box center [165, 214] width 39 height 41
click at [163, 249] on input "1" at bounding box center [164, 248] width 15 height 12
click at [278, 242] on div "Shipping" at bounding box center [339, 247] width 297 height 11
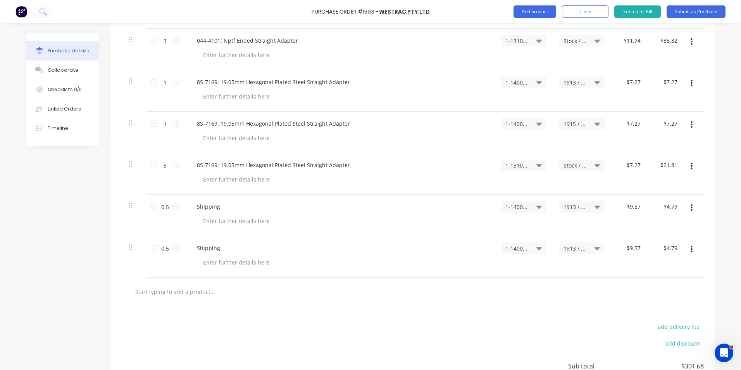
click at [568, 247] on span "1913 / W/Trac - DPO Items" at bounding box center [574, 248] width 23 height 8
click at [540, 272] on input at bounding box center [555, 270] width 79 height 15
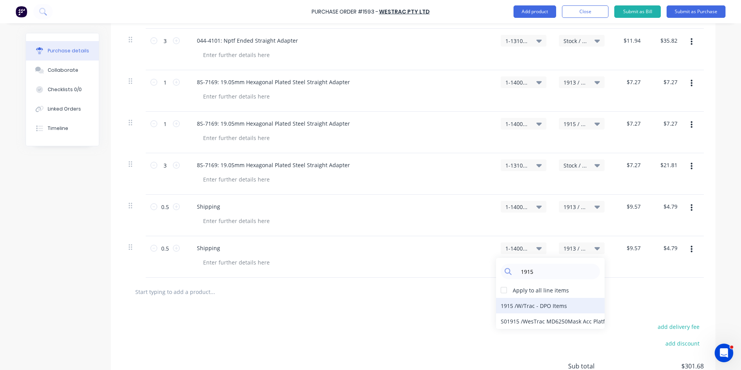
click at [526, 307] on div "1915 / W/Trac - DPO Items" at bounding box center [550, 304] width 108 height 15
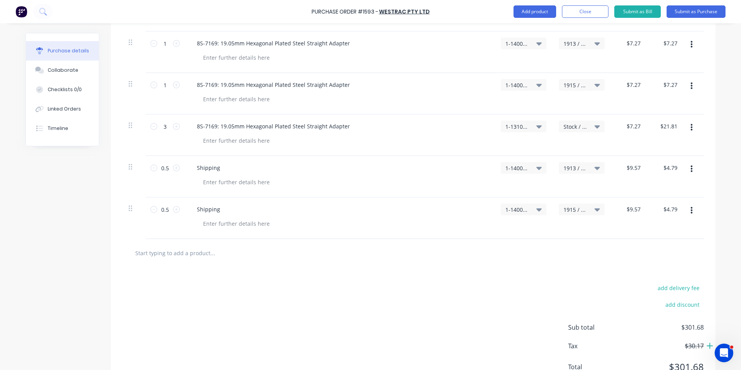
scroll to position [497, 0]
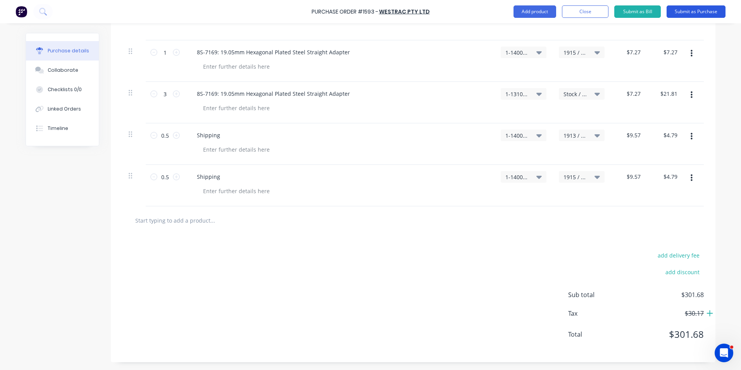
click at [688, 12] on button "Submit as Purchase" at bounding box center [695, 11] width 59 height 12
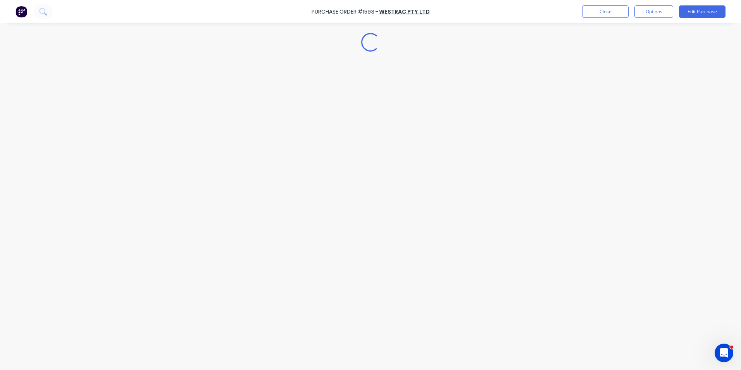
scroll to position [0, 0]
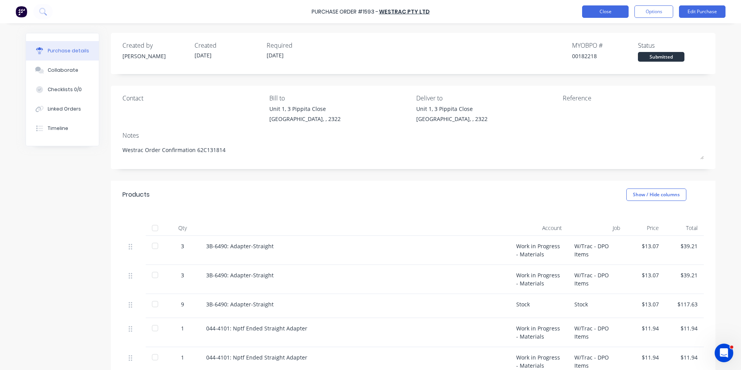
click at [605, 11] on button "Close" at bounding box center [605, 11] width 46 height 12
